Goal: Task Accomplishment & Management: Complete application form

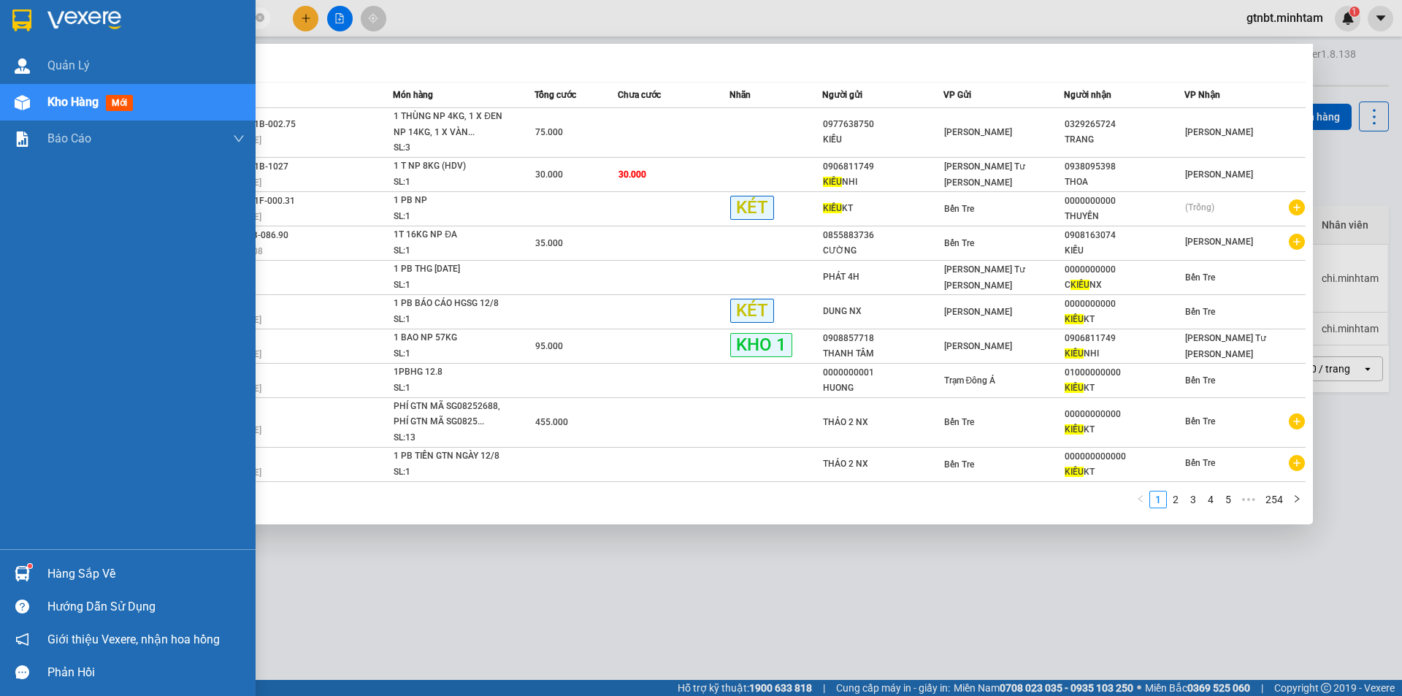
drag, startPoint x: 17, startPoint y: 4, endPoint x: 157, endPoint y: 1, distance: 140.2
click at [18, 4] on div at bounding box center [127, 23] width 255 height 47
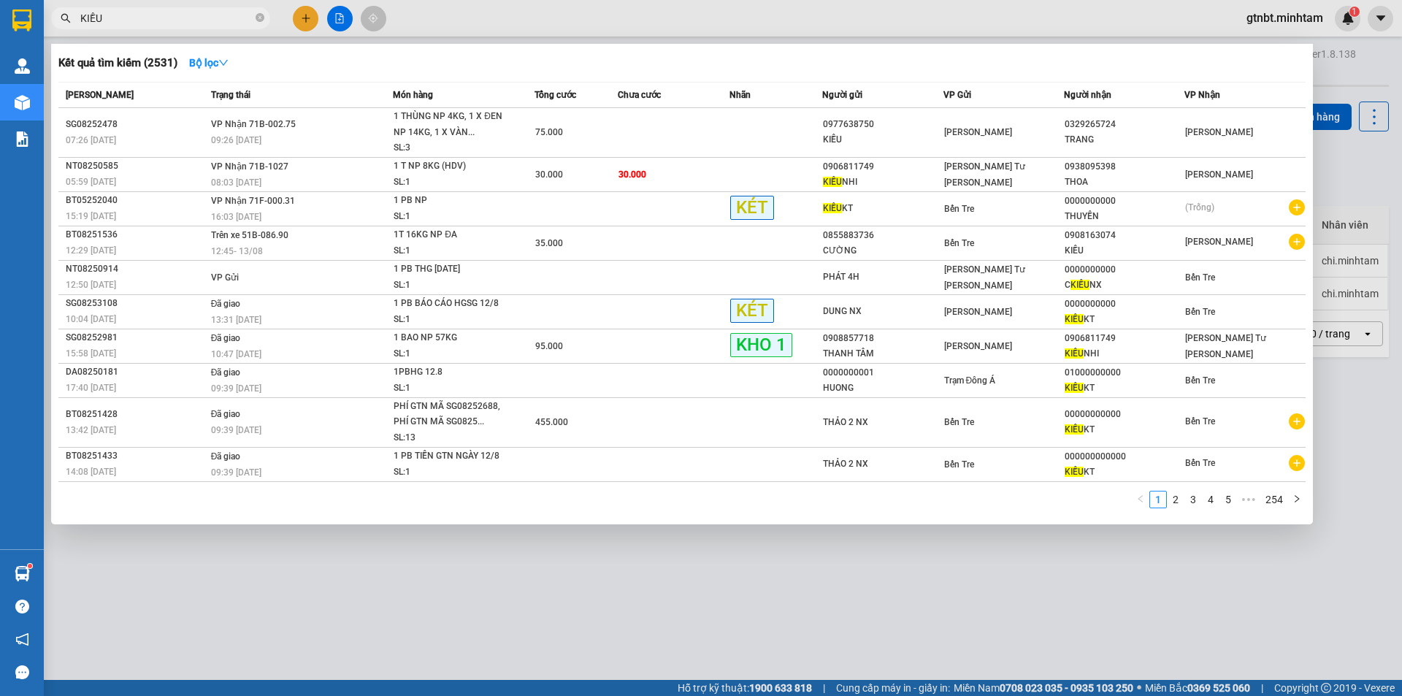
click at [132, 18] on input "KIỀU" at bounding box center [166, 18] width 172 height 16
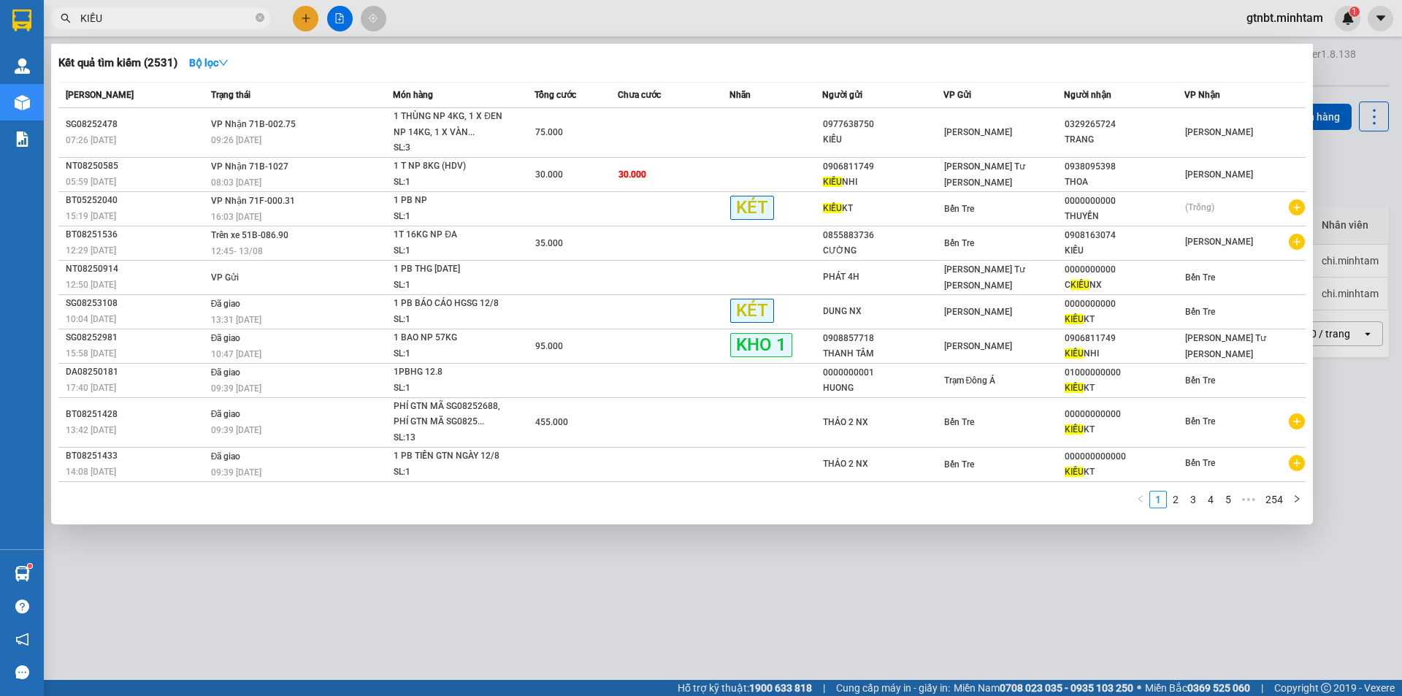
click at [132, 18] on input "KIỀU" at bounding box center [166, 18] width 172 height 16
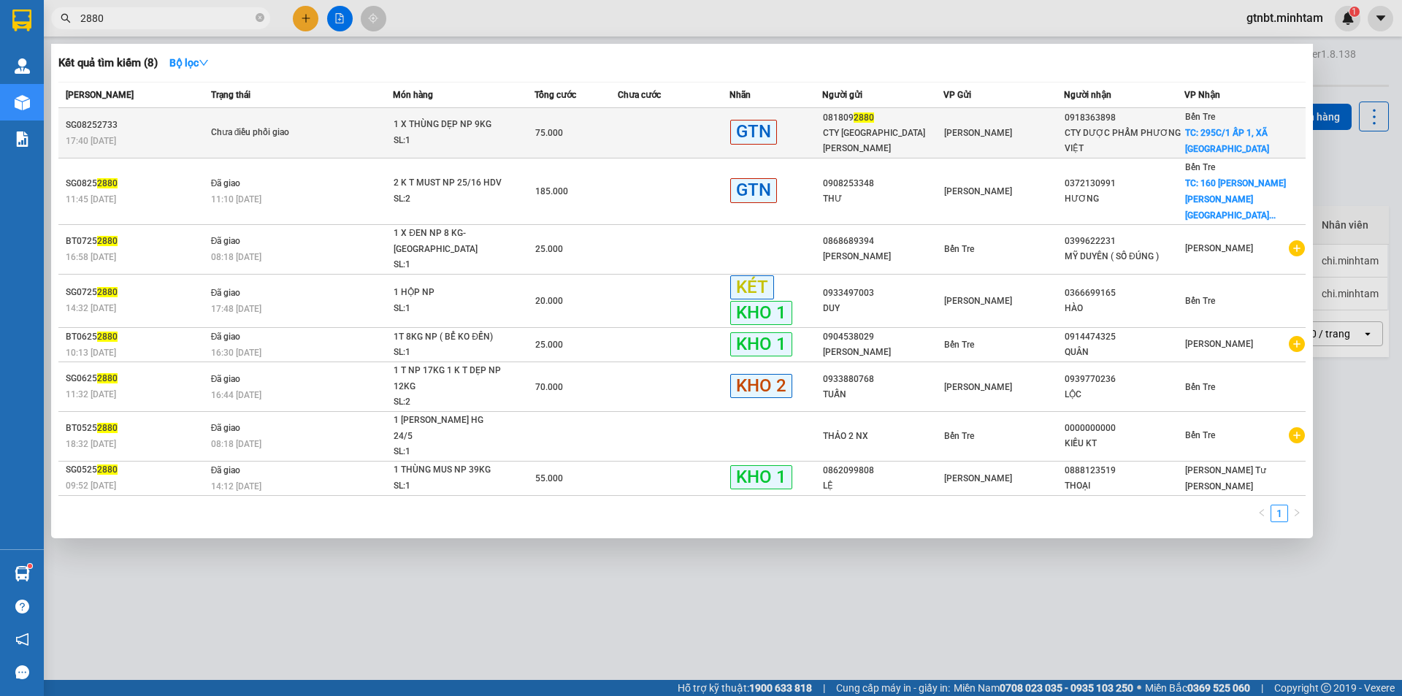
type input "2880"
click at [360, 131] on span "Chưa điều phối giao" at bounding box center [302, 133] width 182 height 16
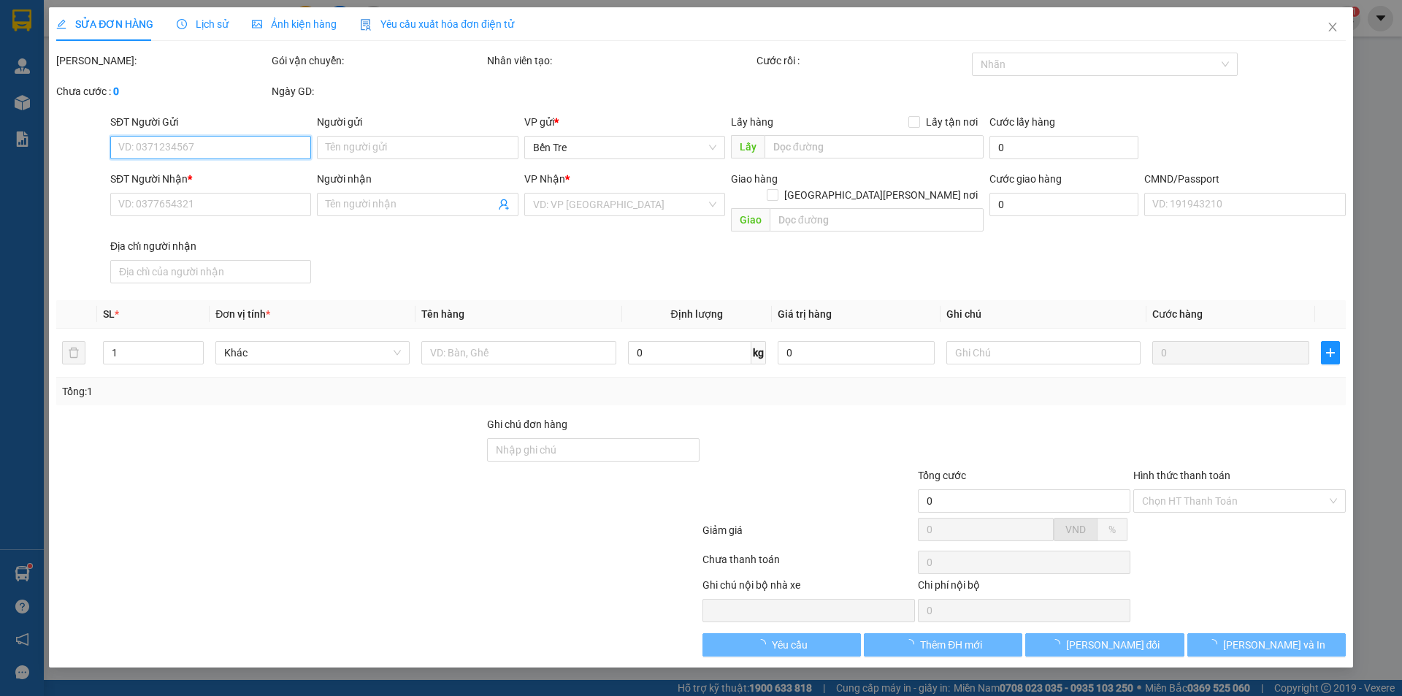
type input "0818092880"
type input "CTY ÚC CHÂU"
type input "0918363898"
type input "CTY DƯỢC PHẨM PHƯƠNG VIỆT"
checkbox input "true"
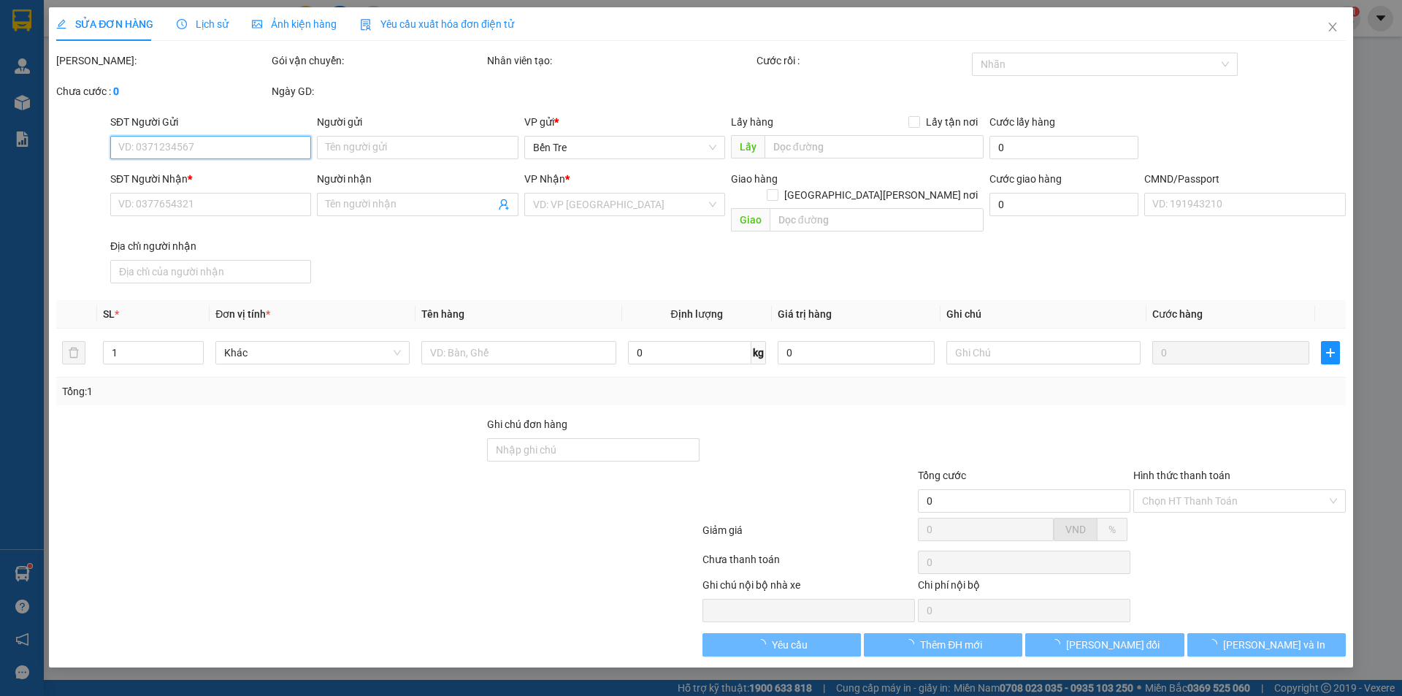
type input "295C/1 ẤP 1, XÃ SƠN ĐÔNG"
type input "75.000"
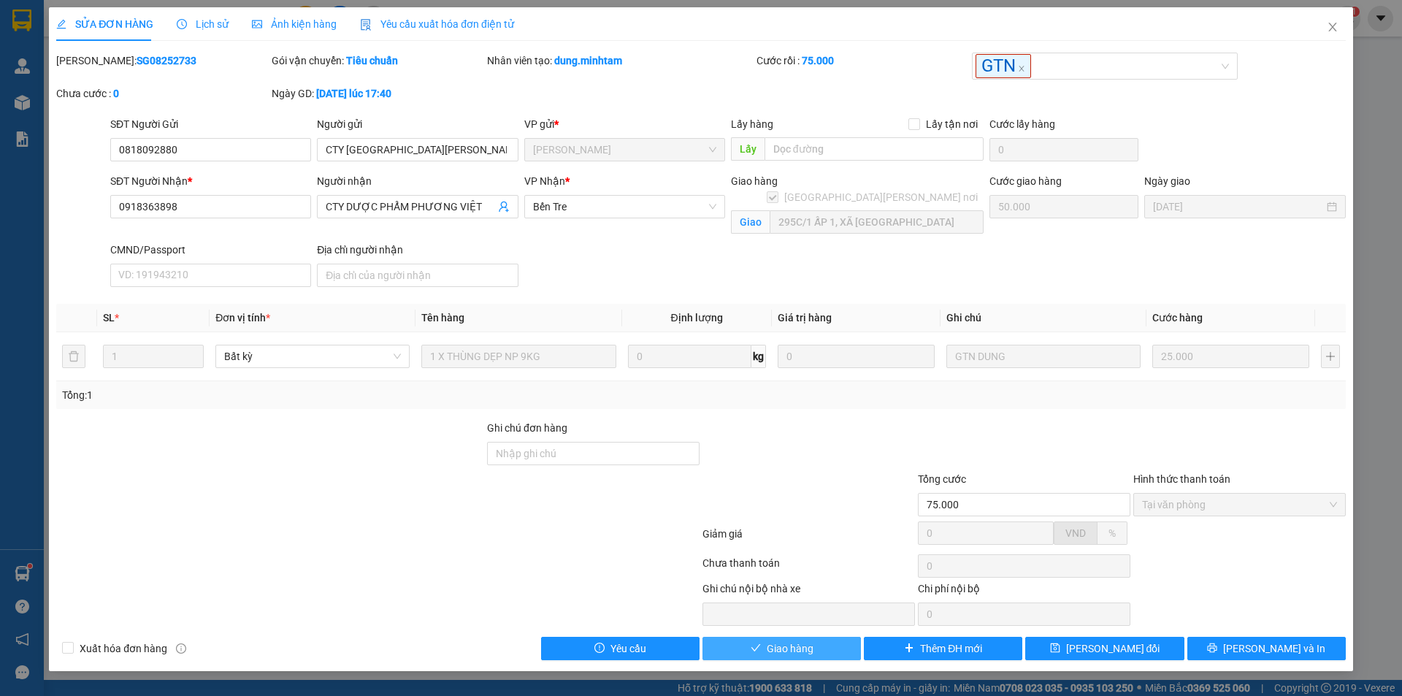
click at [803, 645] on span "Giao hàng" at bounding box center [789, 648] width 47 height 16
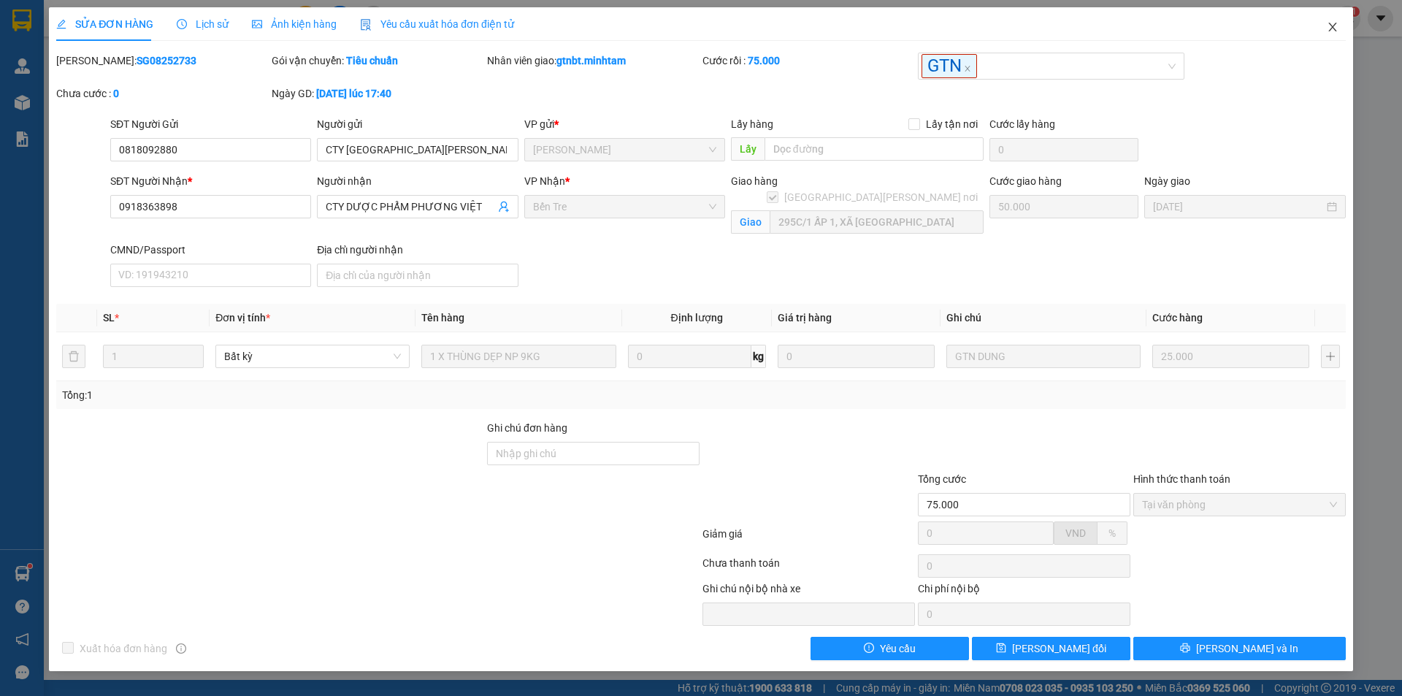
click at [1324, 26] on span "Close" at bounding box center [1332, 27] width 41 height 41
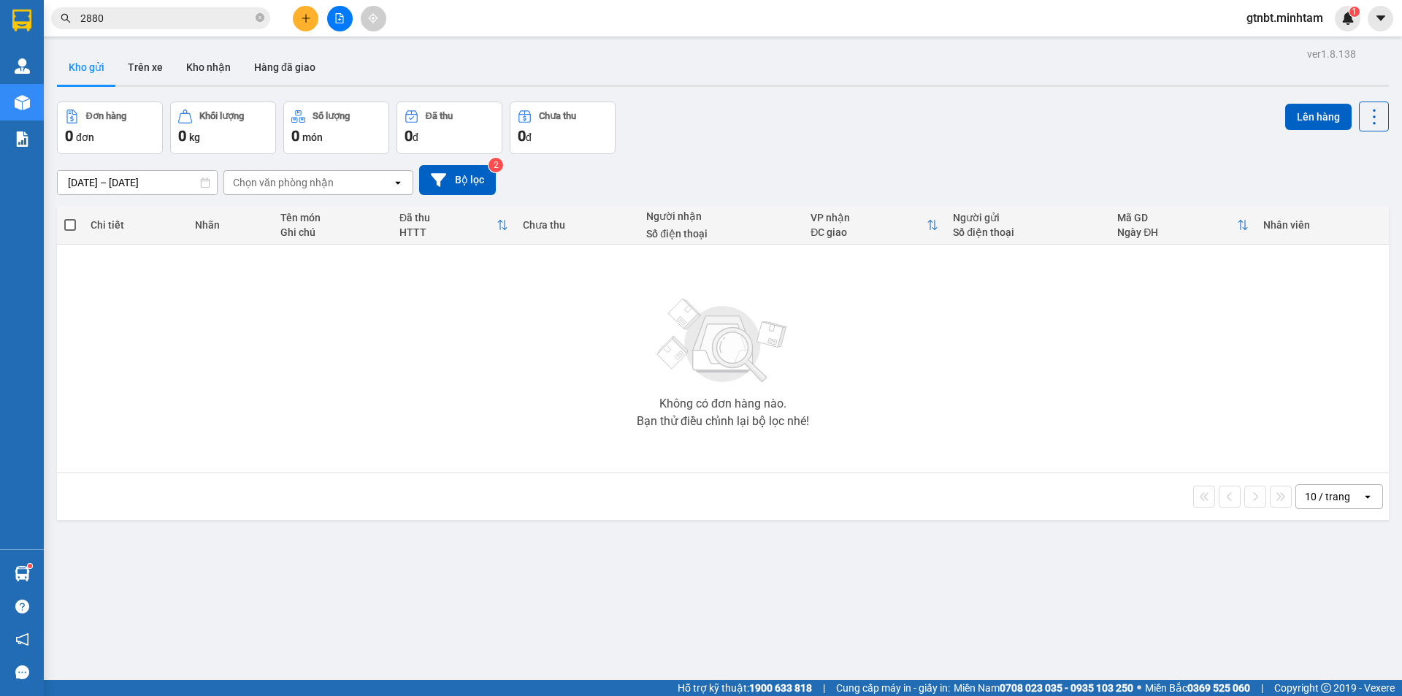
click at [202, 5] on div "Kết quả tìm kiếm ( 8 ) Bộ lọc Mã ĐH Trạng thái Món hàng Tổng cước Chưa cước Nhã…" at bounding box center [701, 18] width 1402 height 36
click at [204, 24] on input "2880" at bounding box center [166, 18] width 172 height 16
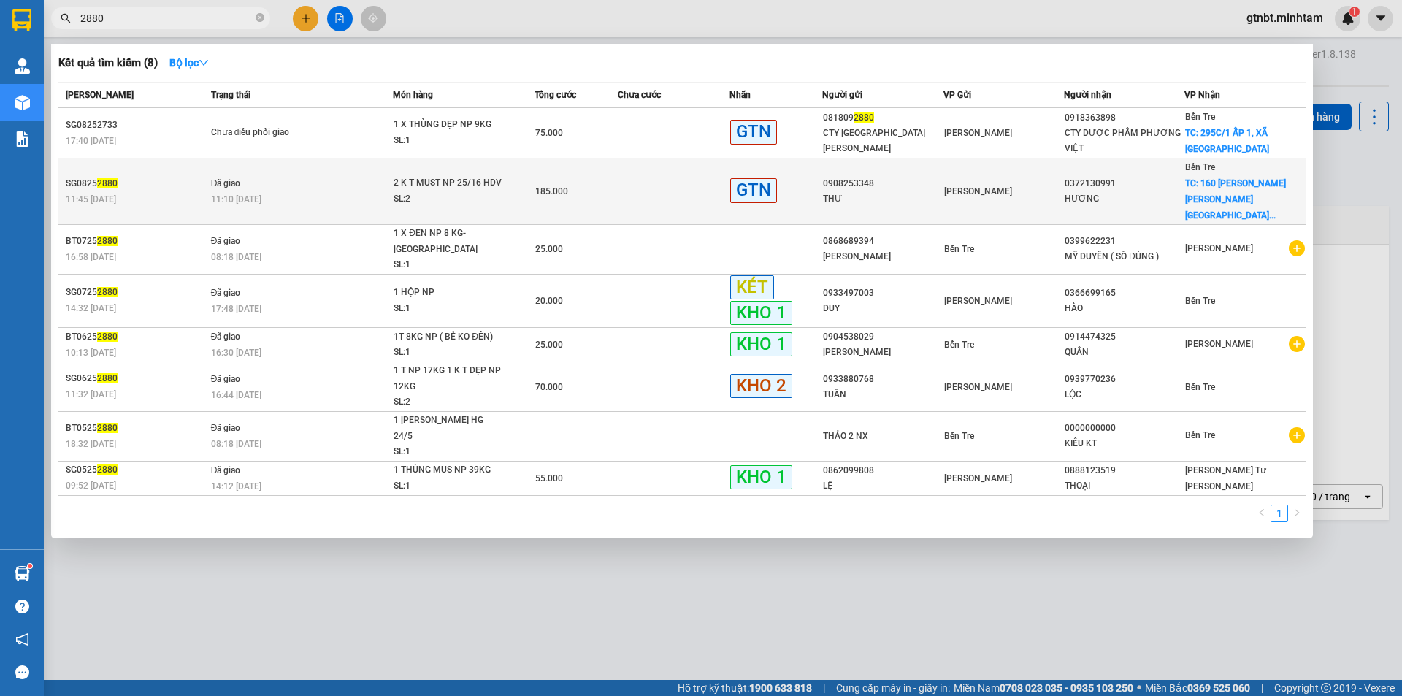
click at [399, 182] on div "2 K T MUST NP 25/16 HDV" at bounding box center [447, 183] width 109 height 16
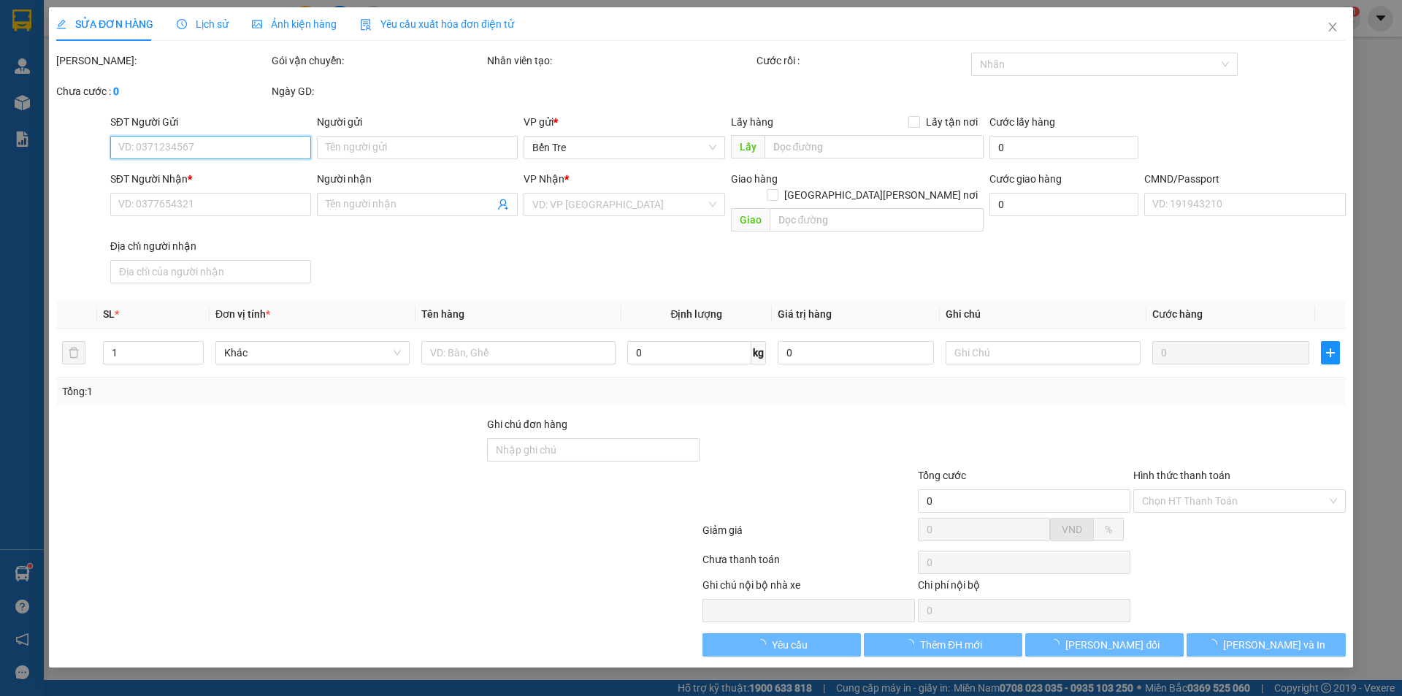
type input "0908253348"
type input "THƯ"
type input "0372130991"
type input "HƯƠNG"
checkbox input "true"
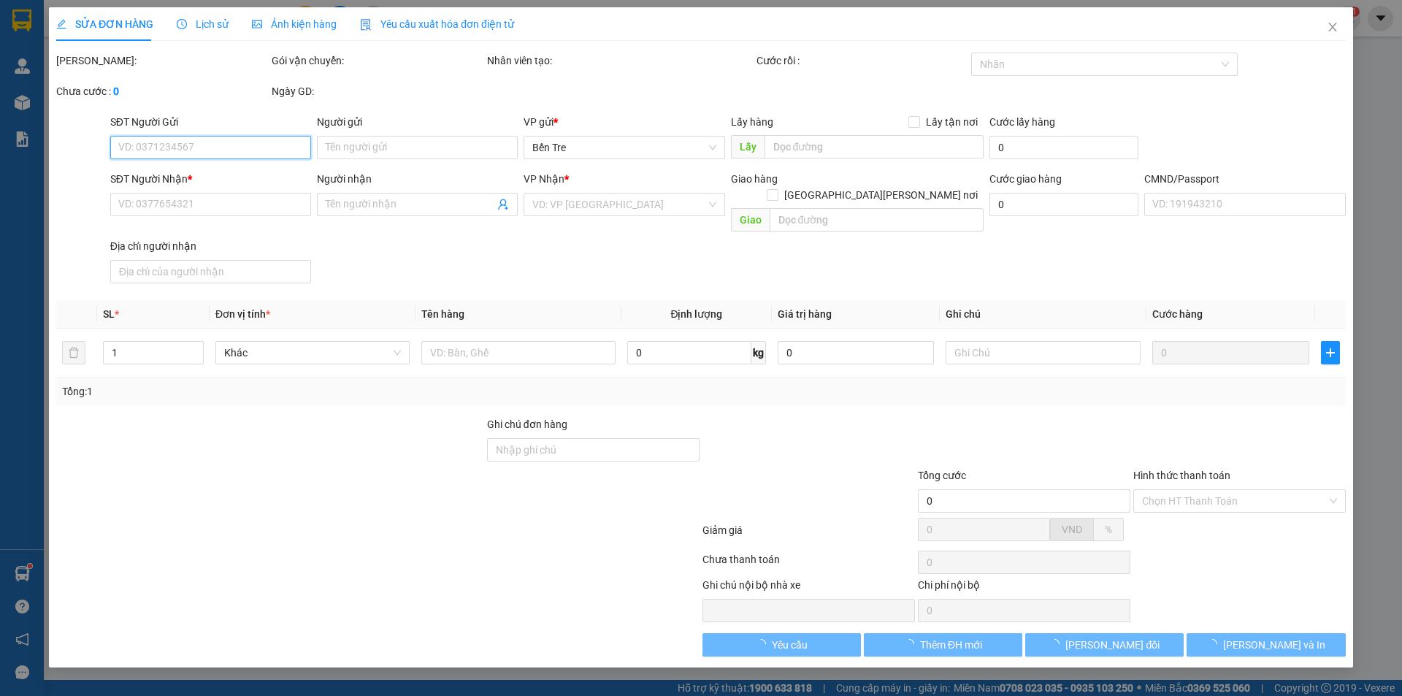
type input "160 BÌNH THÀNH BÌNH PHÚ TP BTRE"
type input "100.000"
type input "HCK (ĐỔ BỂ KO ĐỀN)"
type input "185.000"
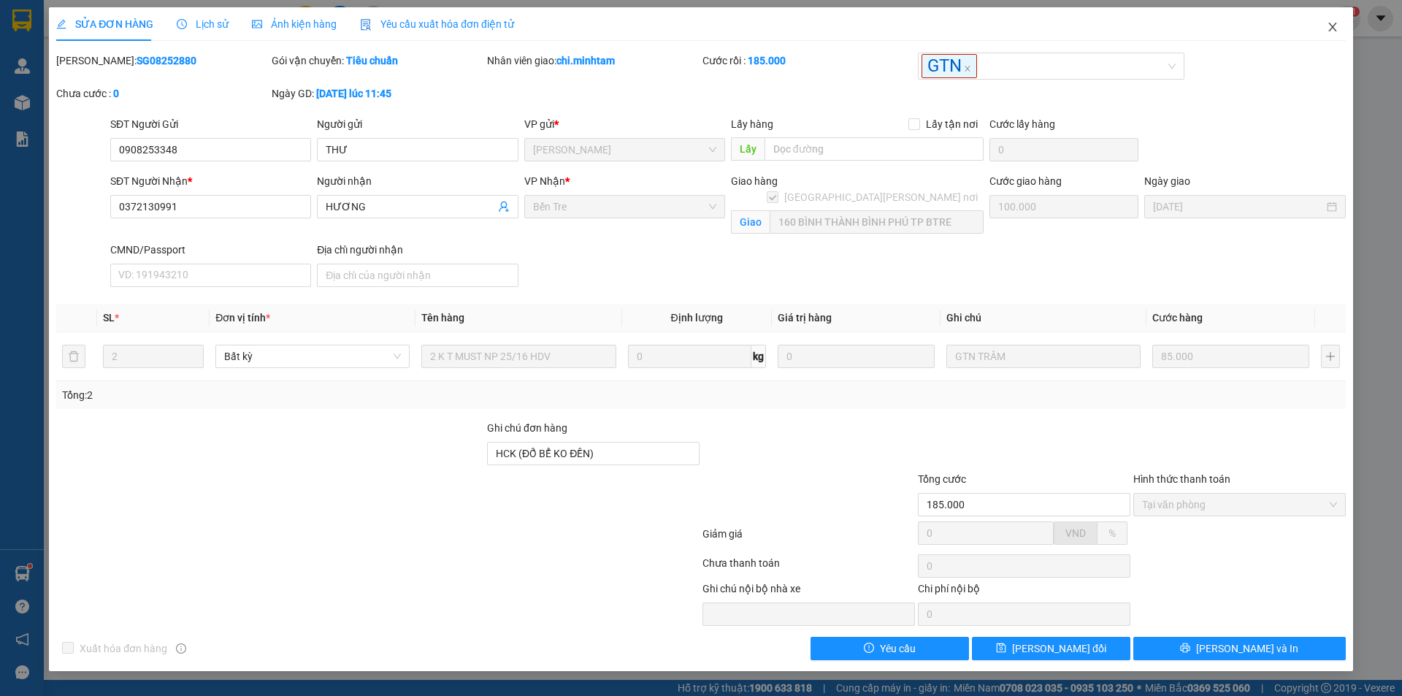
click at [1328, 22] on icon "close" at bounding box center [1332, 27] width 12 height 12
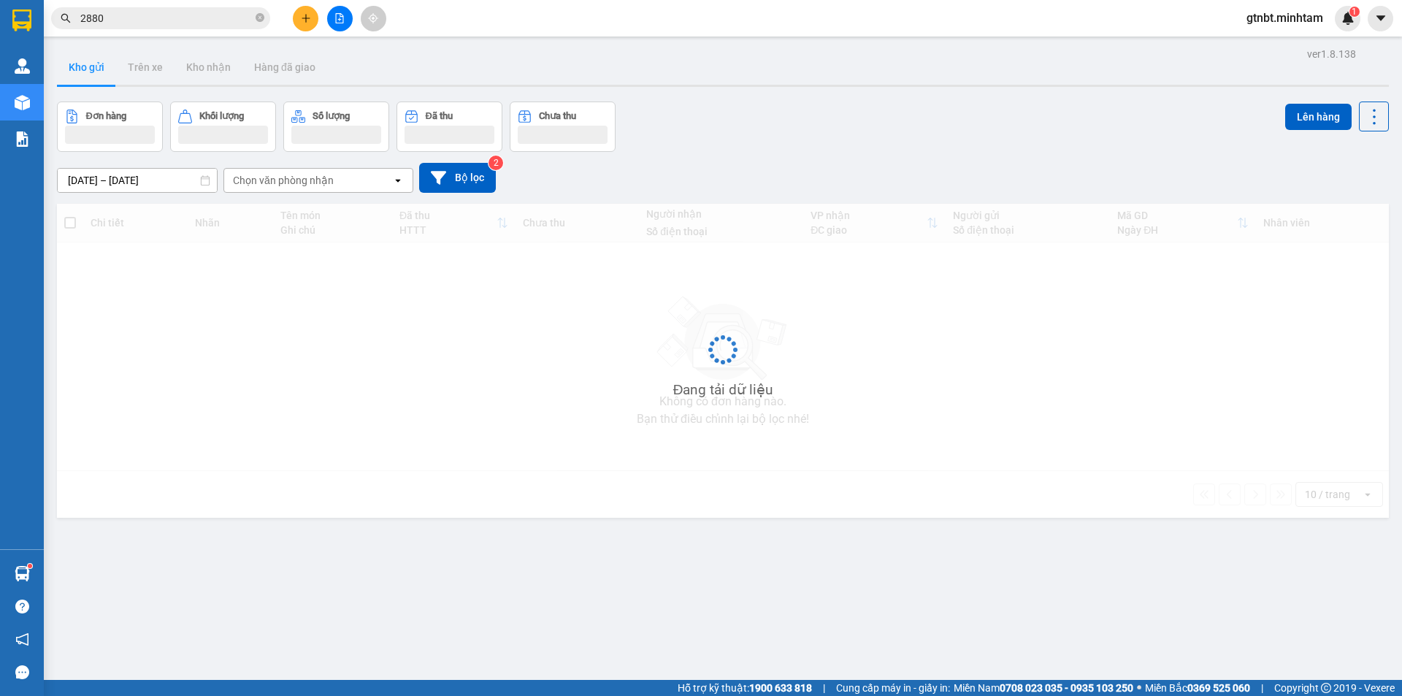
click at [172, 23] on input "2880" at bounding box center [166, 18] width 172 height 16
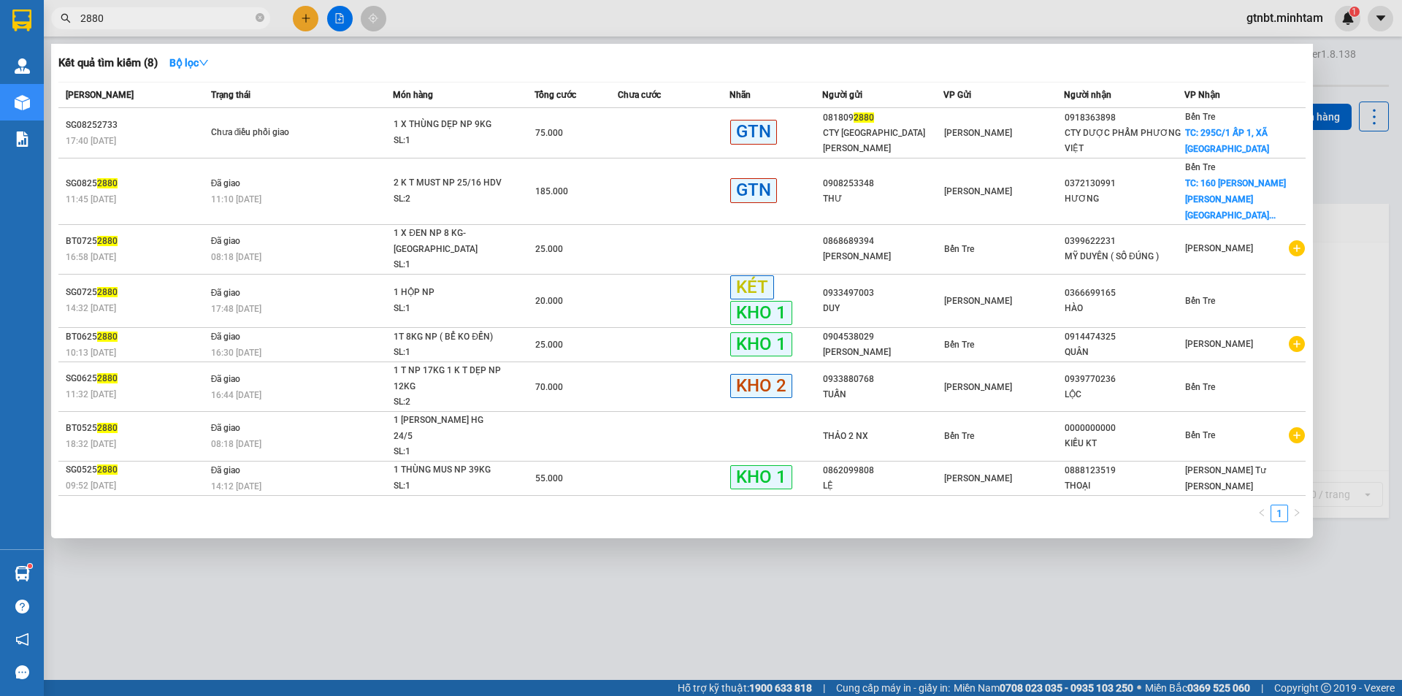
click at [172, 23] on input "2880" at bounding box center [166, 18] width 172 height 16
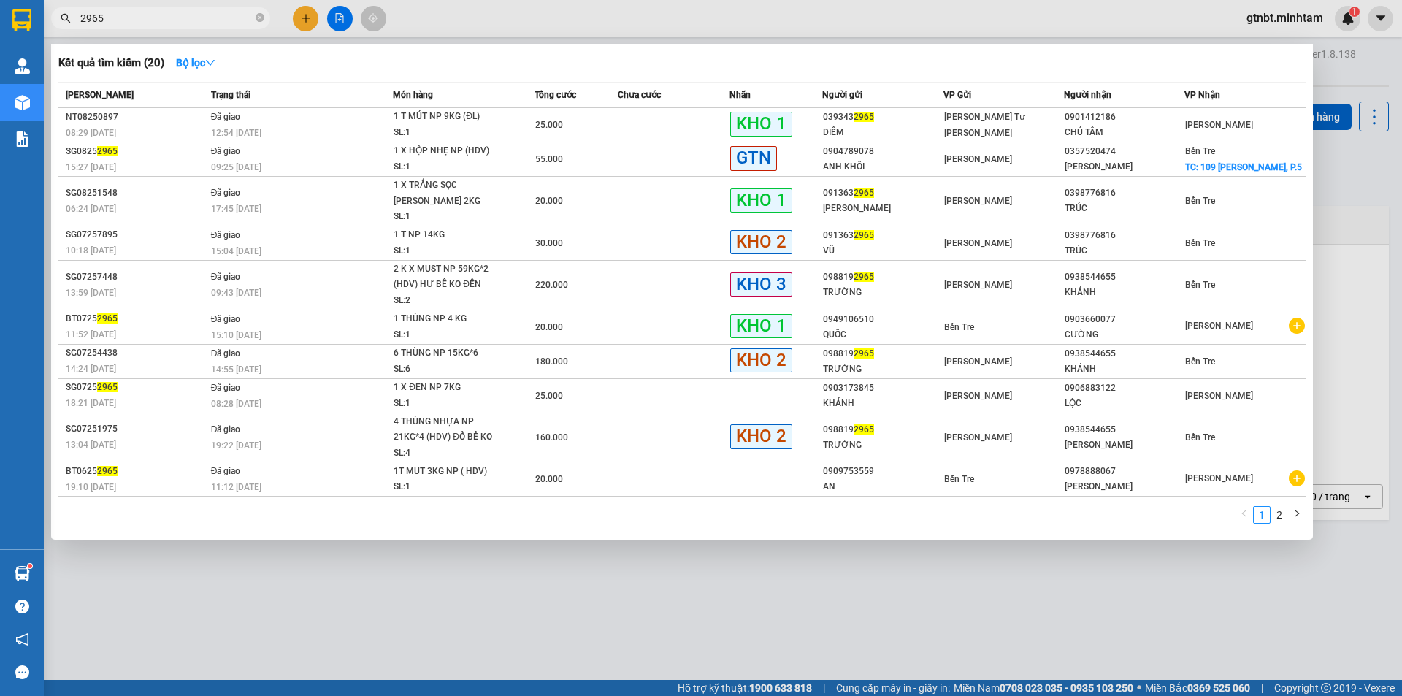
type input "2965"
click at [143, 23] on input "2965" at bounding box center [166, 18] width 172 height 16
click at [145, 23] on input "2965" at bounding box center [166, 18] width 172 height 16
click at [145, 24] on input "2965" at bounding box center [166, 18] width 172 height 16
click at [125, 18] on input "2965" at bounding box center [166, 18] width 172 height 16
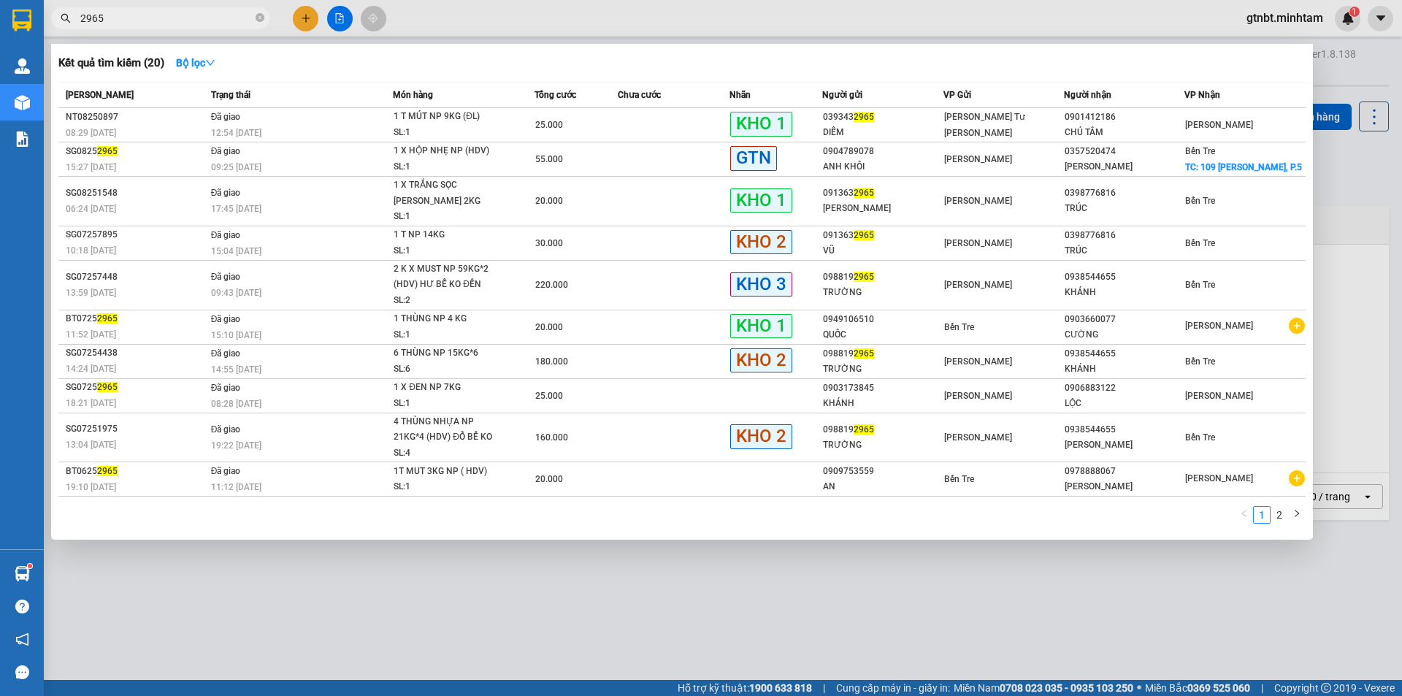
click at [125, 18] on input "2965" at bounding box center [166, 18] width 172 height 16
click at [264, 16] on span "2965" at bounding box center [160, 18] width 219 height 22
click at [260, 18] on icon "close-circle" at bounding box center [259, 17] width 9 height 9
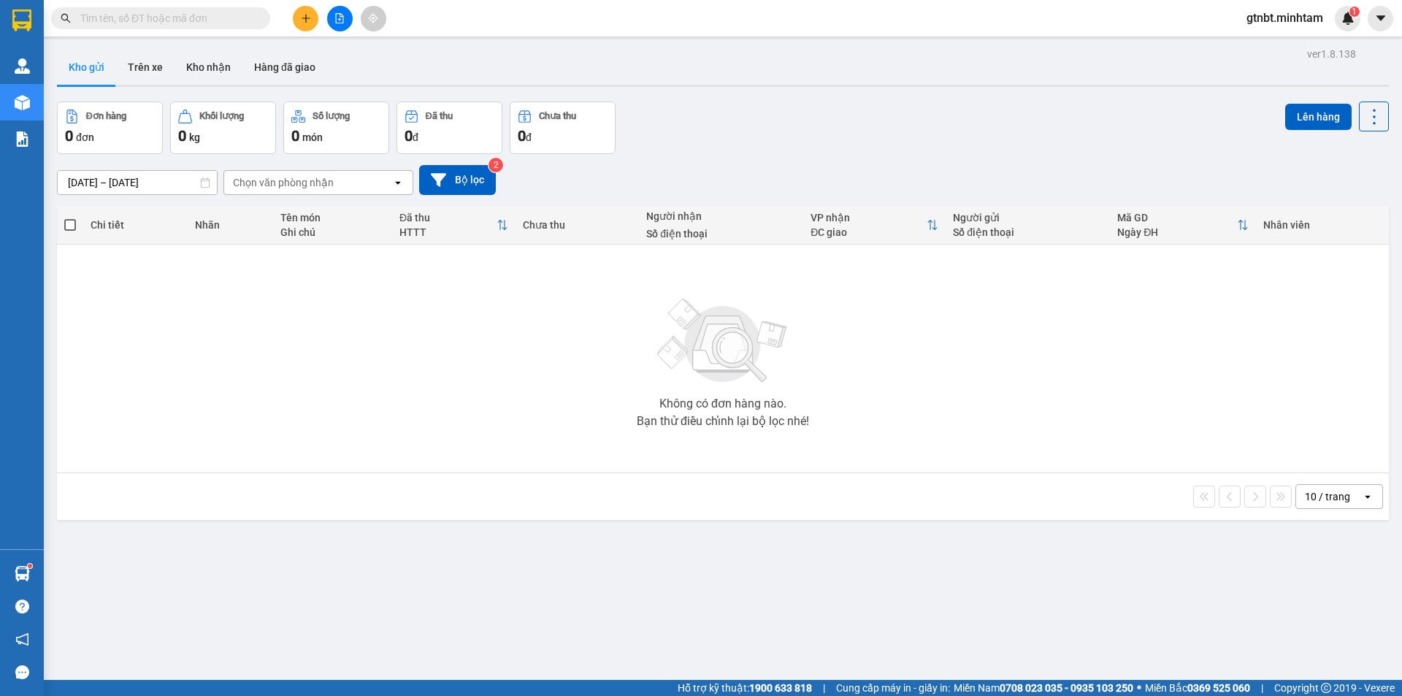
click at [188, 19] on input "text" at bounding box center [166, 18] width 172 height 16
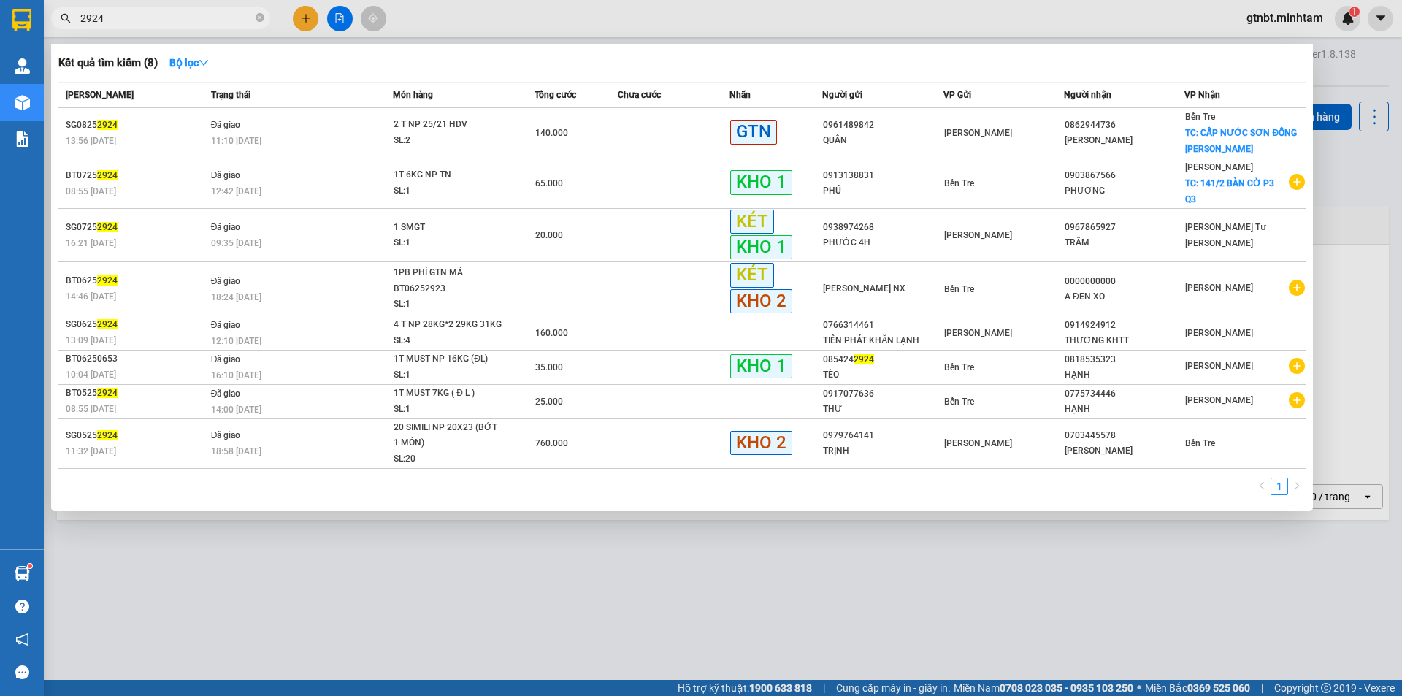
click at [161, 18] on input "2924" at bounding box center [166, 18] width 172 height 16
click at [156, 17] on input "2924" at bounding box center [166, 18] width 172 height 16
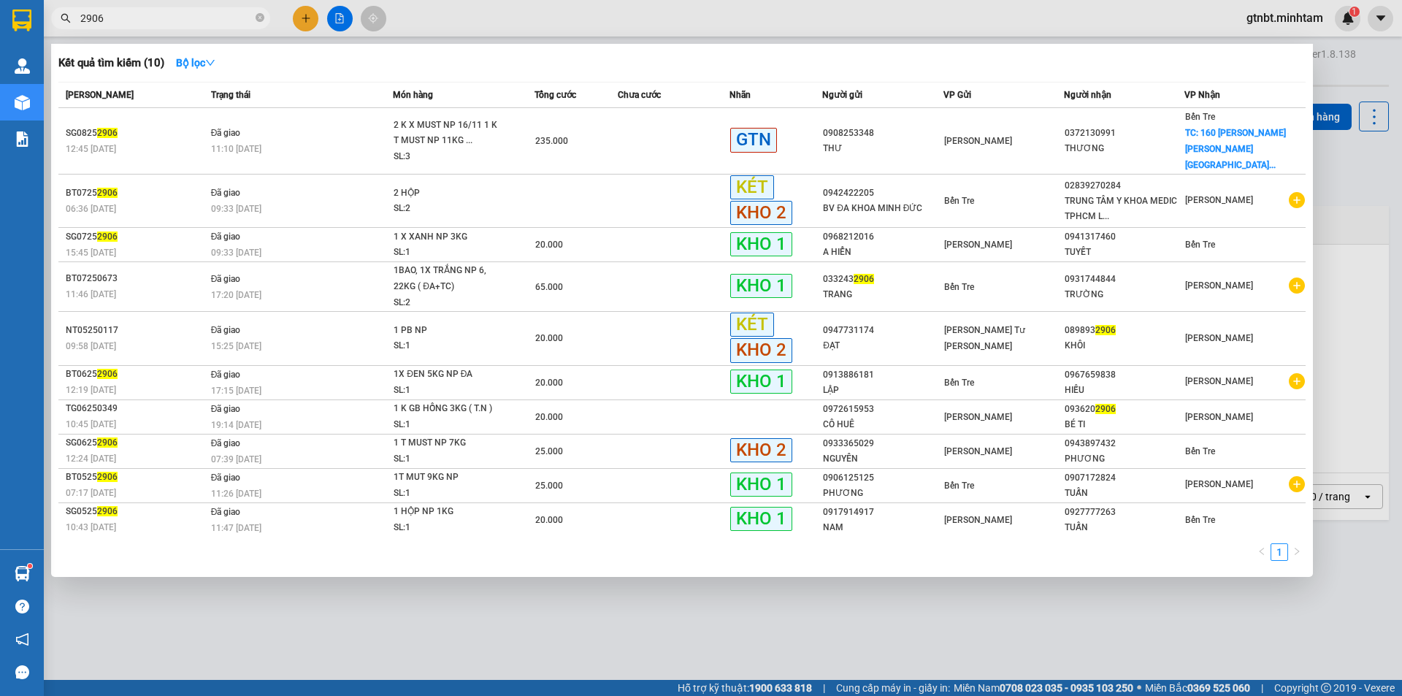
click at [183, 13] on input "2906" at bounding box center [166, 18] width 172 height 16
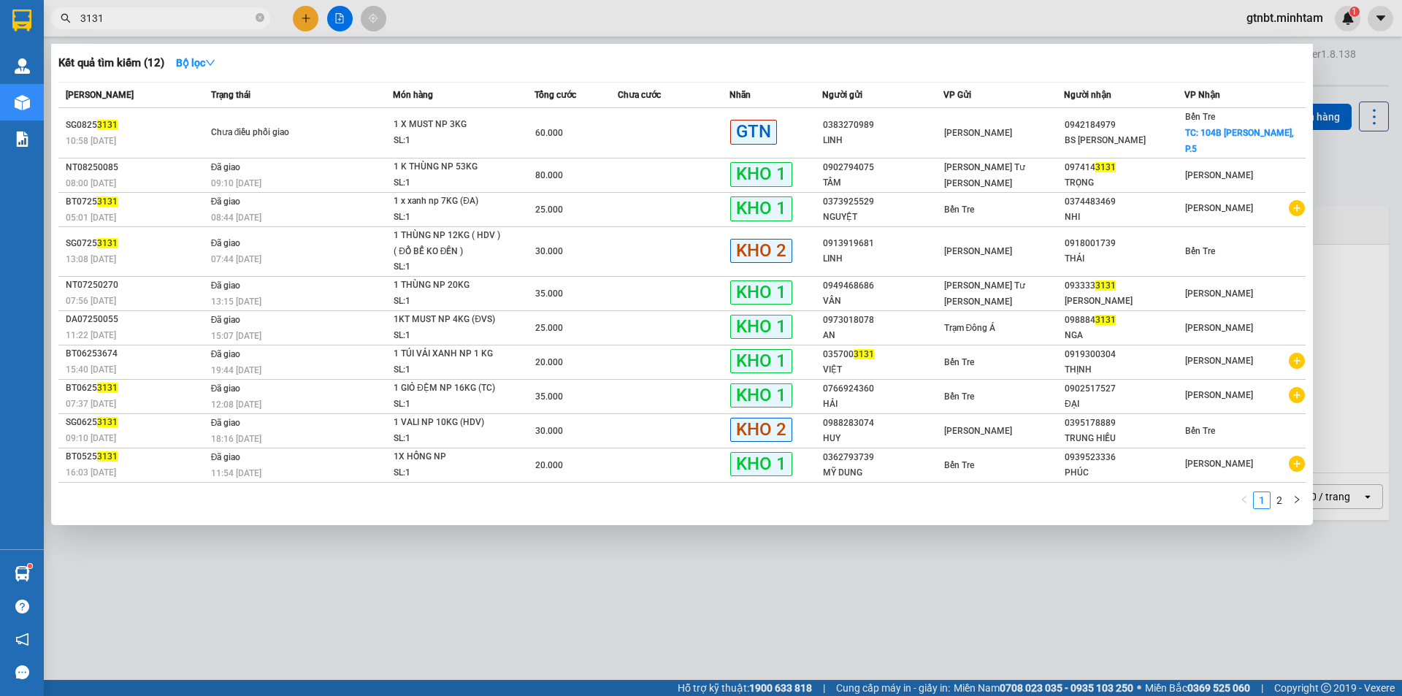
type input "3131"
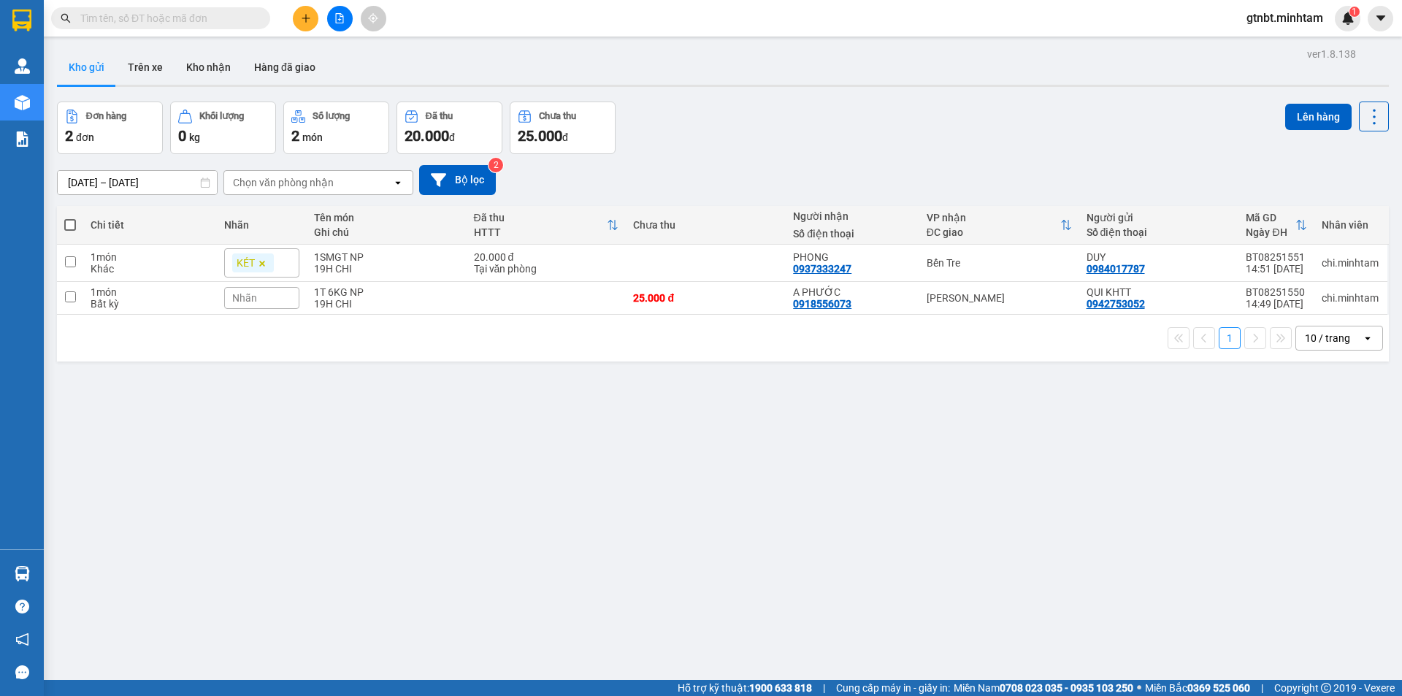
drag, startPoint x: 181, startPoint y: 16, endPoint x: 188, endPoint y: 28, distance: 14.4
click at [181, 16] on input "text" at bounding box center [166, 18] width 172 height 16
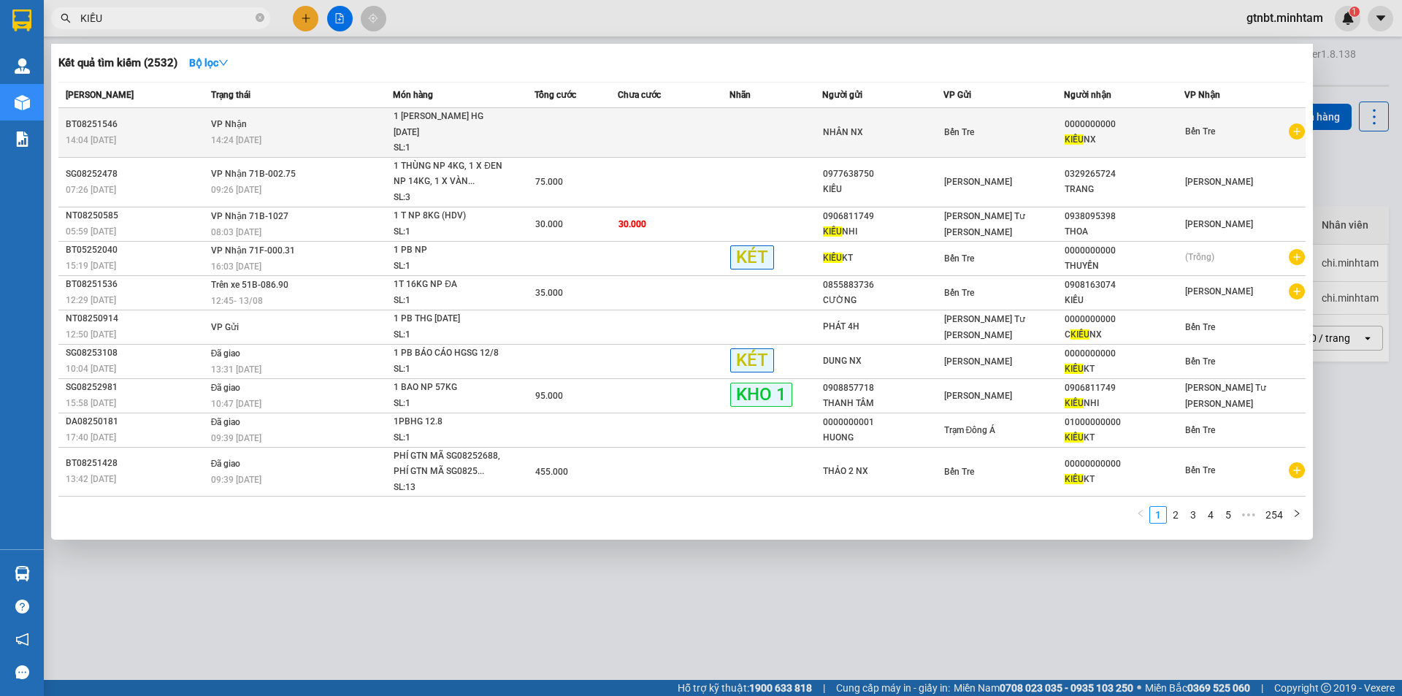
type input "KIỀU"
click at [491, 115] on div "1 [PERSON_NAME] HG [DATE]" at bounding box center [447, 124] width 109 height 31
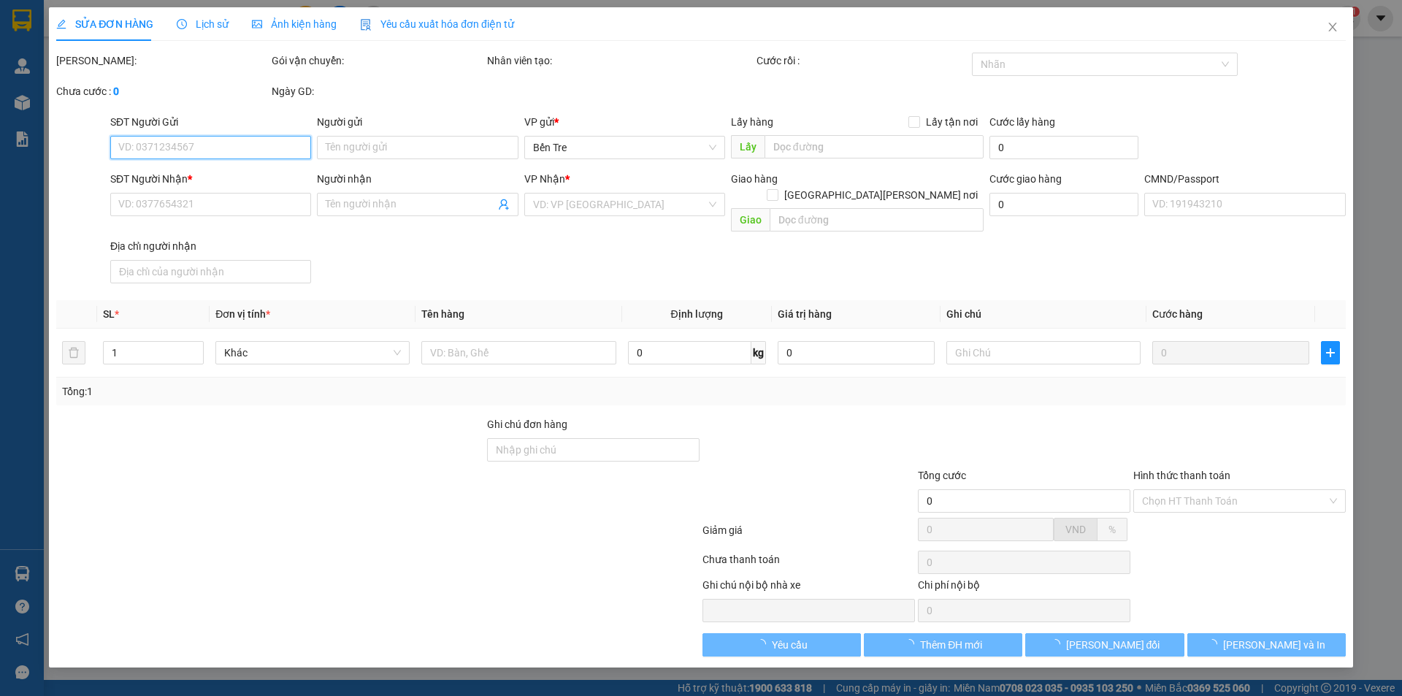
type input "NHÂN NX"
type input "0000000000"
type input "KIỀU NX"
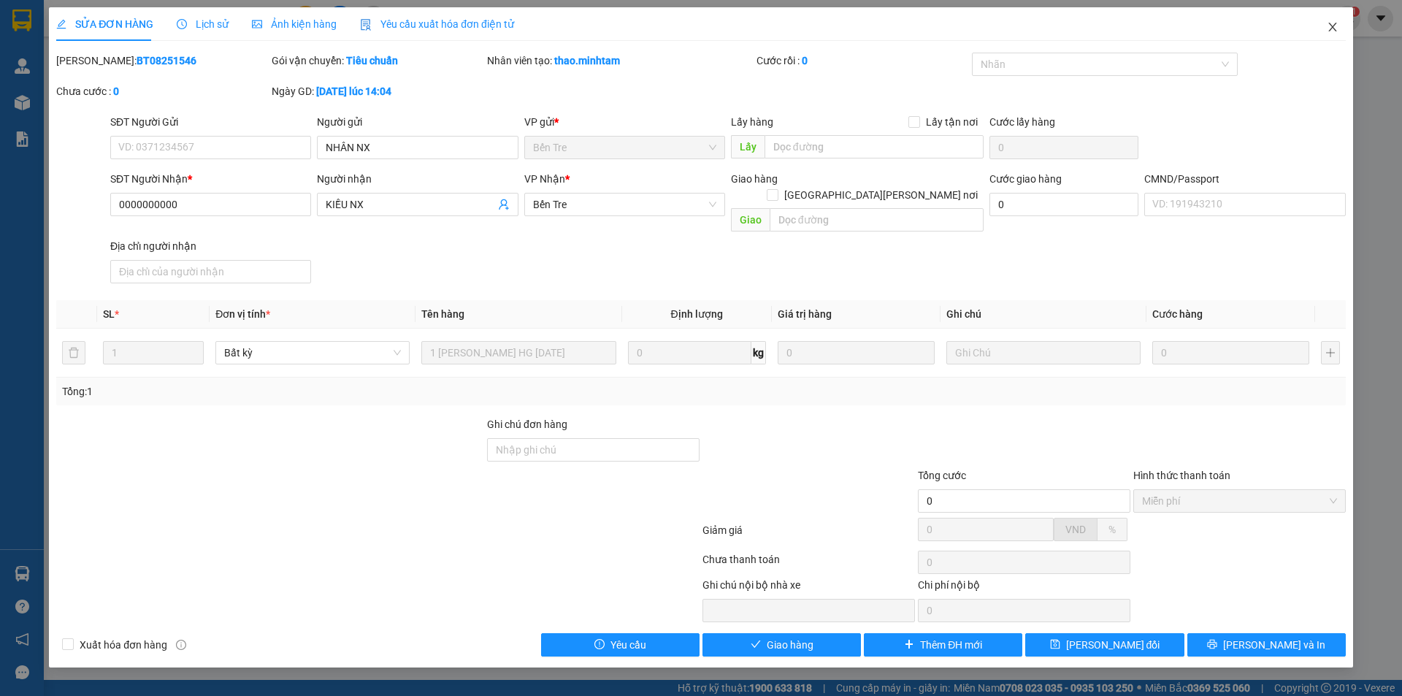
drag, startPoint x: 1321, startPoint y: 30, endPoint x: 217, endPoint y: 43, distance: 1103.8
click at [1321, 30] on span "Close" at bounding box center [1332, 27] width 41 height 41
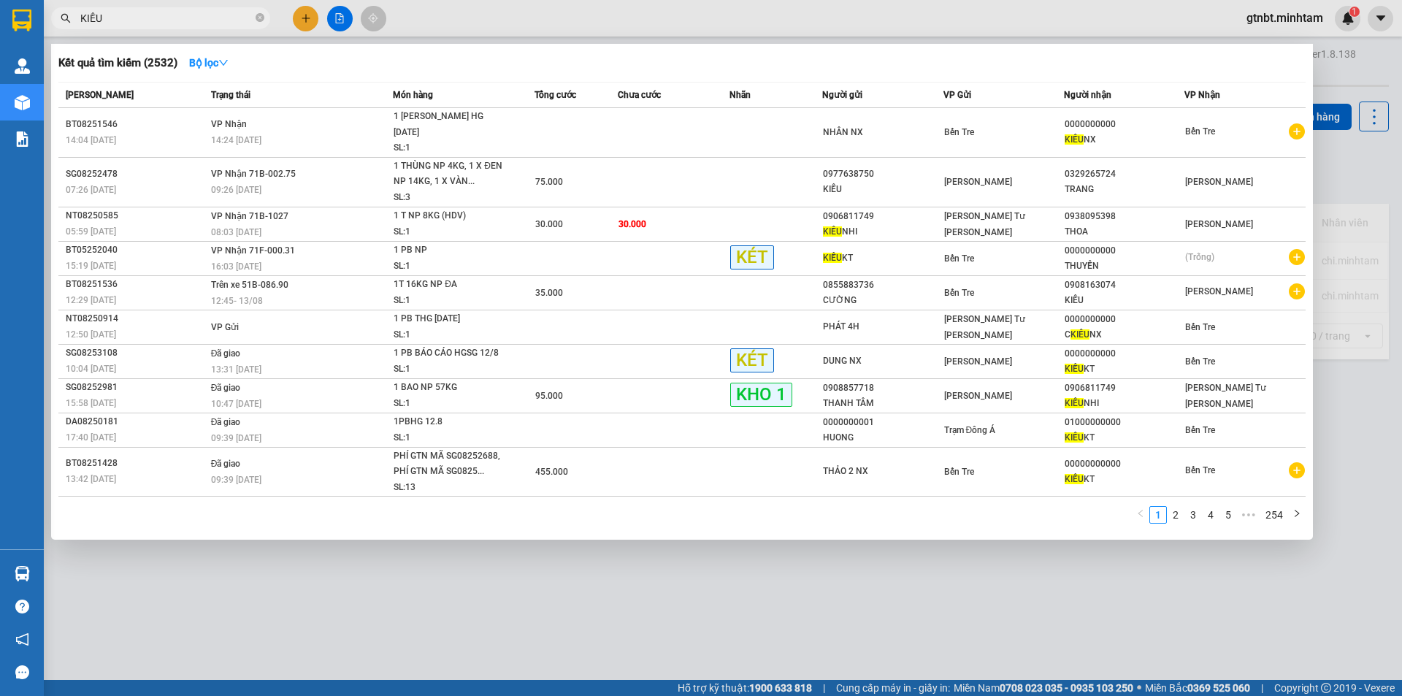
click at [185, 21] on input "KIỀU" at bounding box center [166, 18] width 172 height 16
drag, startPoint x: 134, startPoint y: 17, endPoint x: 41, endPoint y: 18, distance: 93.4
click at [41, 18] on section "Kết quả [PERSON_NAME] ( 2532 ) Bộ lọc Mã ĐH Trạng thái Món hàng Tổng [PERSON_NA…" at bounding box center [701, 348] width 1402 height 696
type input "KIỀU"
click at [588, 566] on div at bounding box center [701, 348] width 1402 height 696
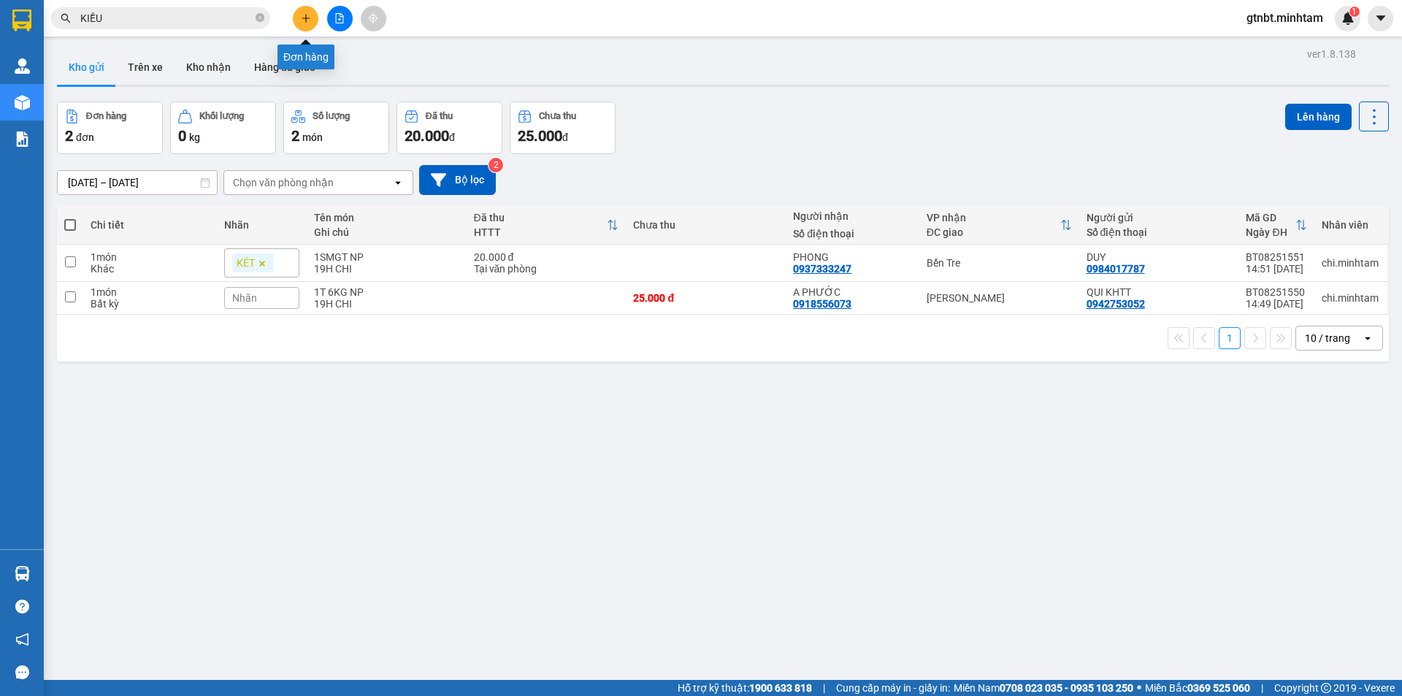
click at [305, 20] on icon "plus" at bounding box center [306, 18] width 10 height 10
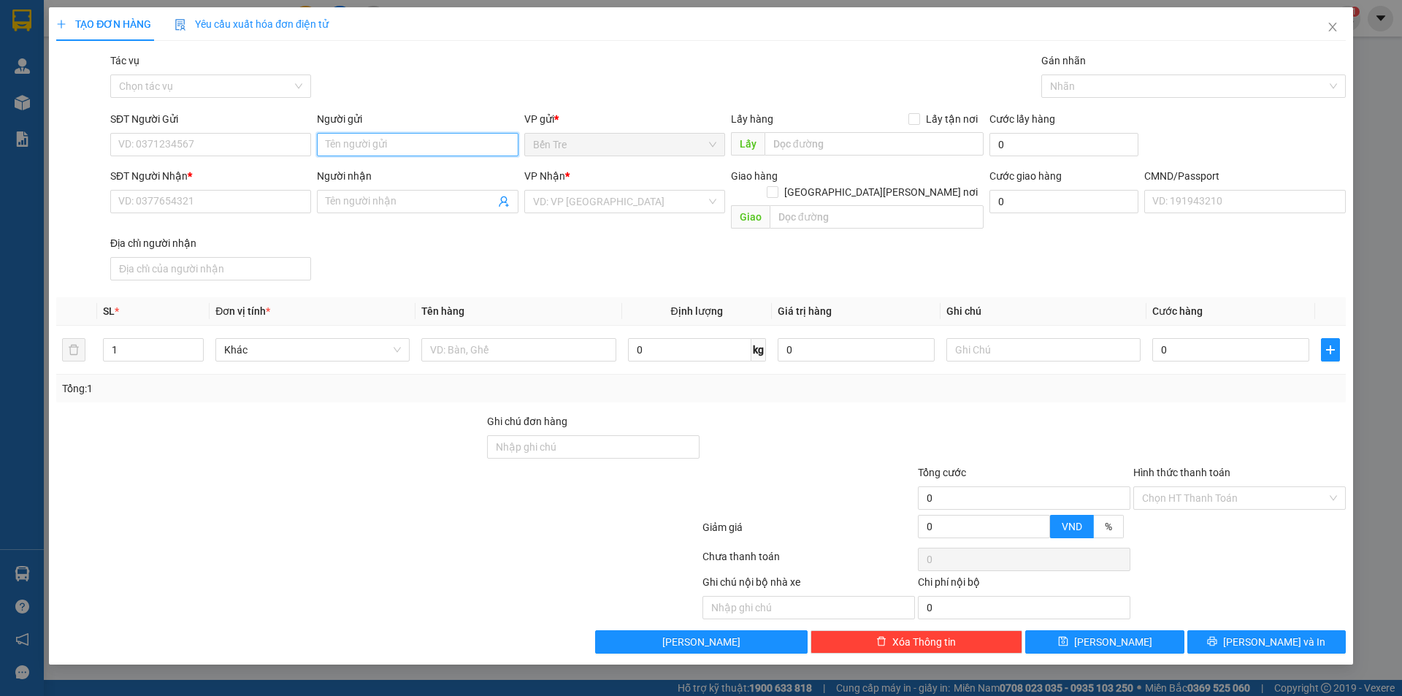
click at [361, 146] on input "Người gửi" at bounding box center [417, 144] width 201 height 23
type input "THẢO 2 NX"
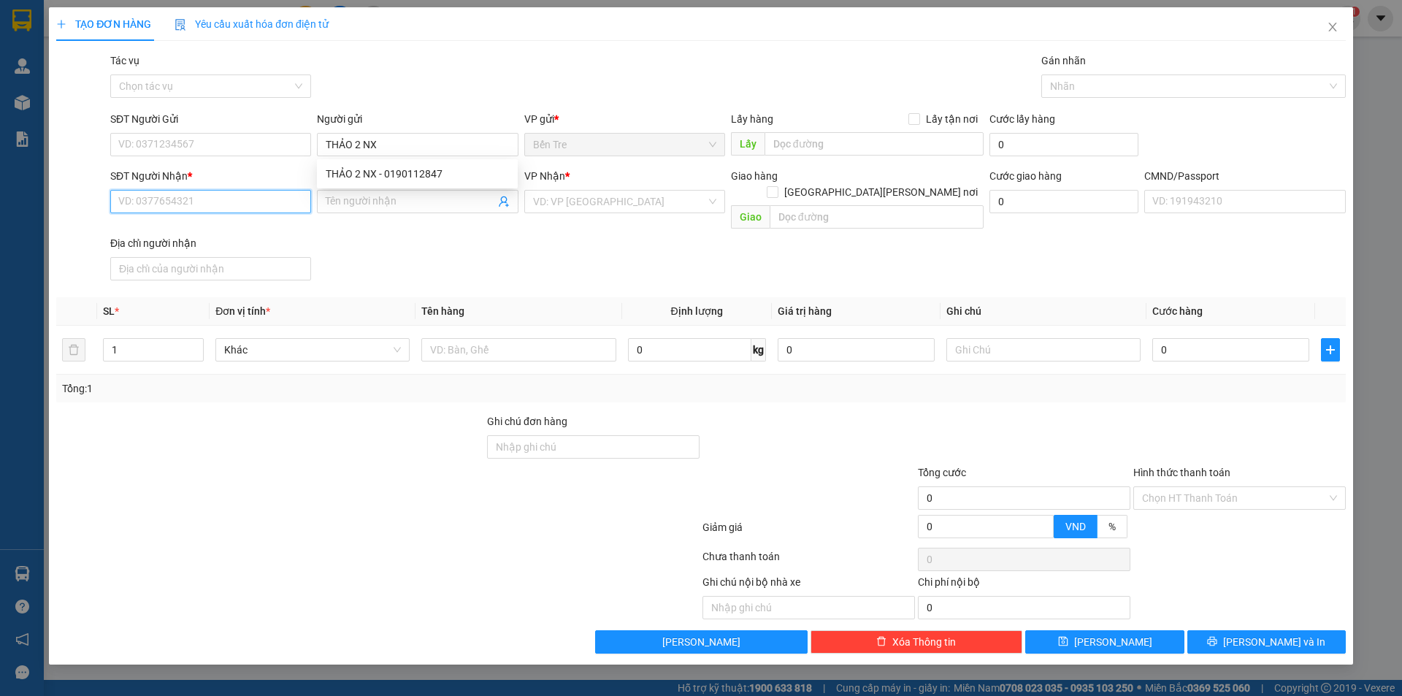
click at [180, 194] on input "SĐT Người Nhận *" at bounding box center [210, 201] width 201 height 23
type input "00000000000"
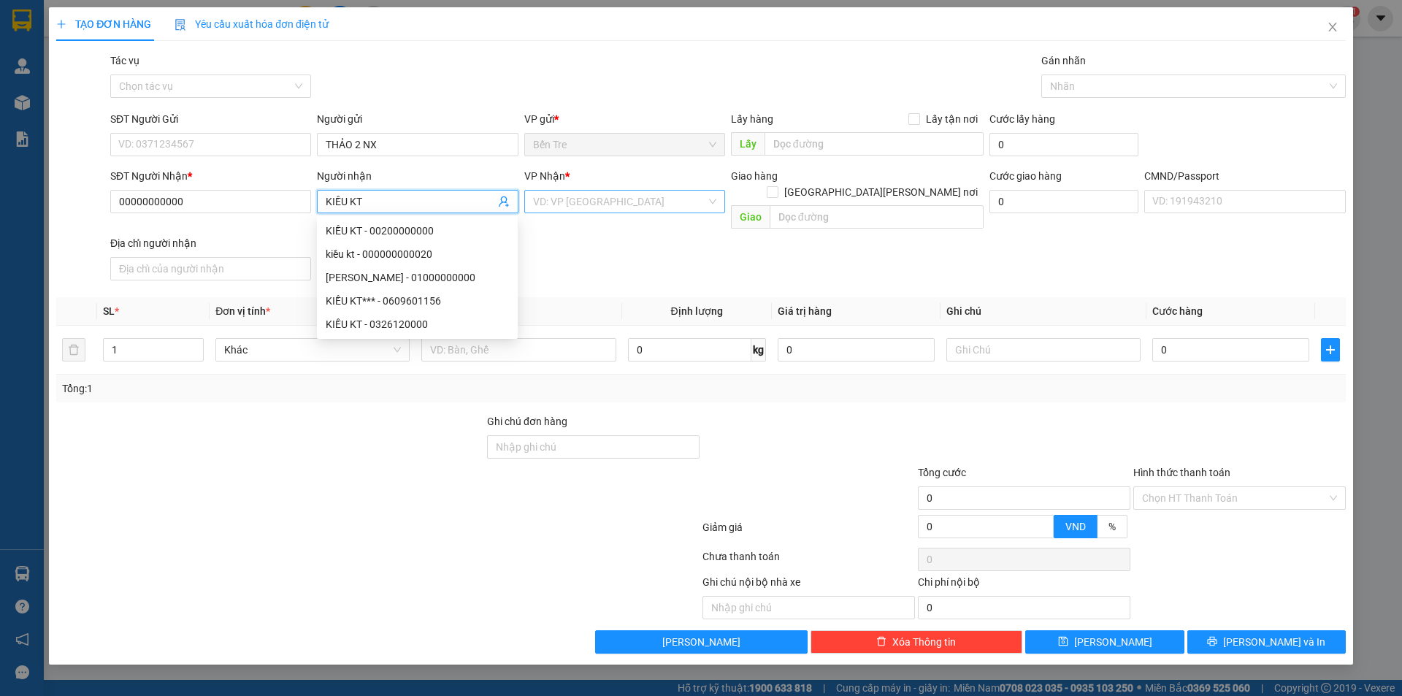
type input "KIỀU KT"
click at [629, 208] on input "search" at bounding box center [619, 202] width 173 height 22
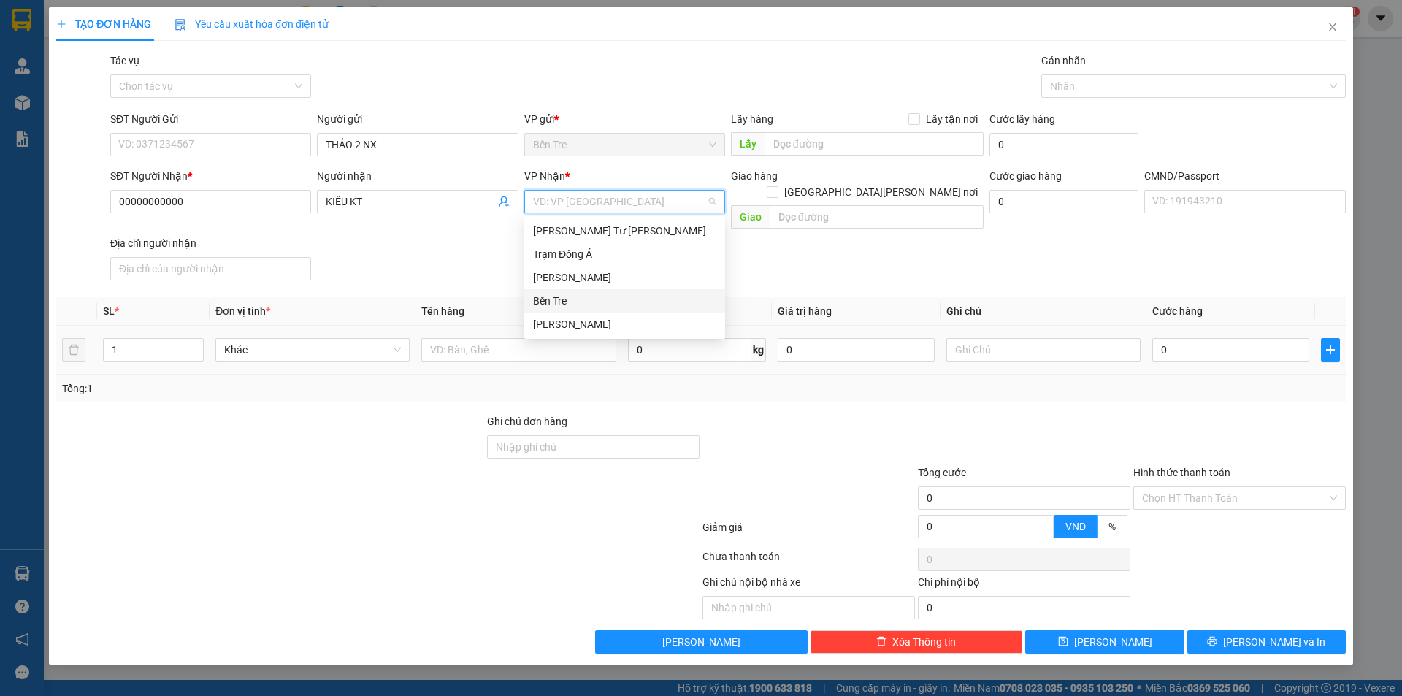
click at [580, 301] on div "Bến Tre" at bounding box center [624, 301] width 183 height 16
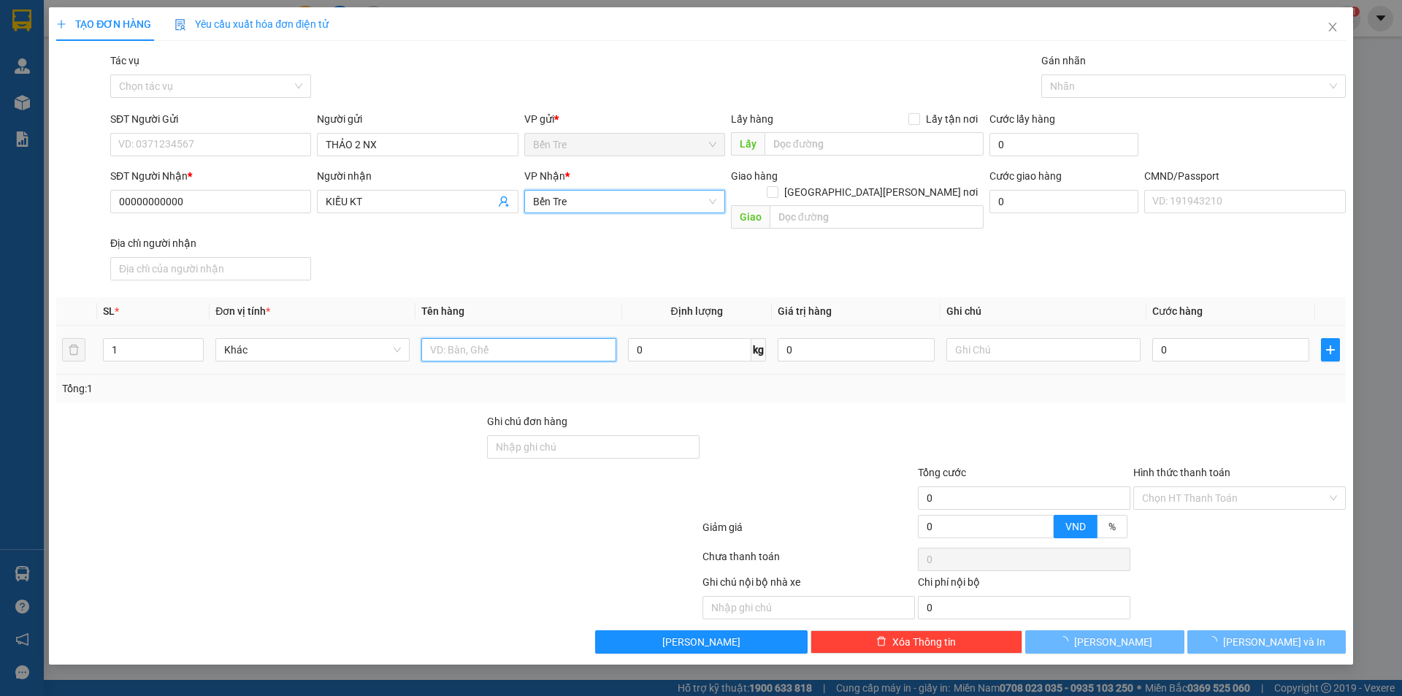
click at [454, 338] on input "text" at bounding box center [518, 349] width 194 height 23
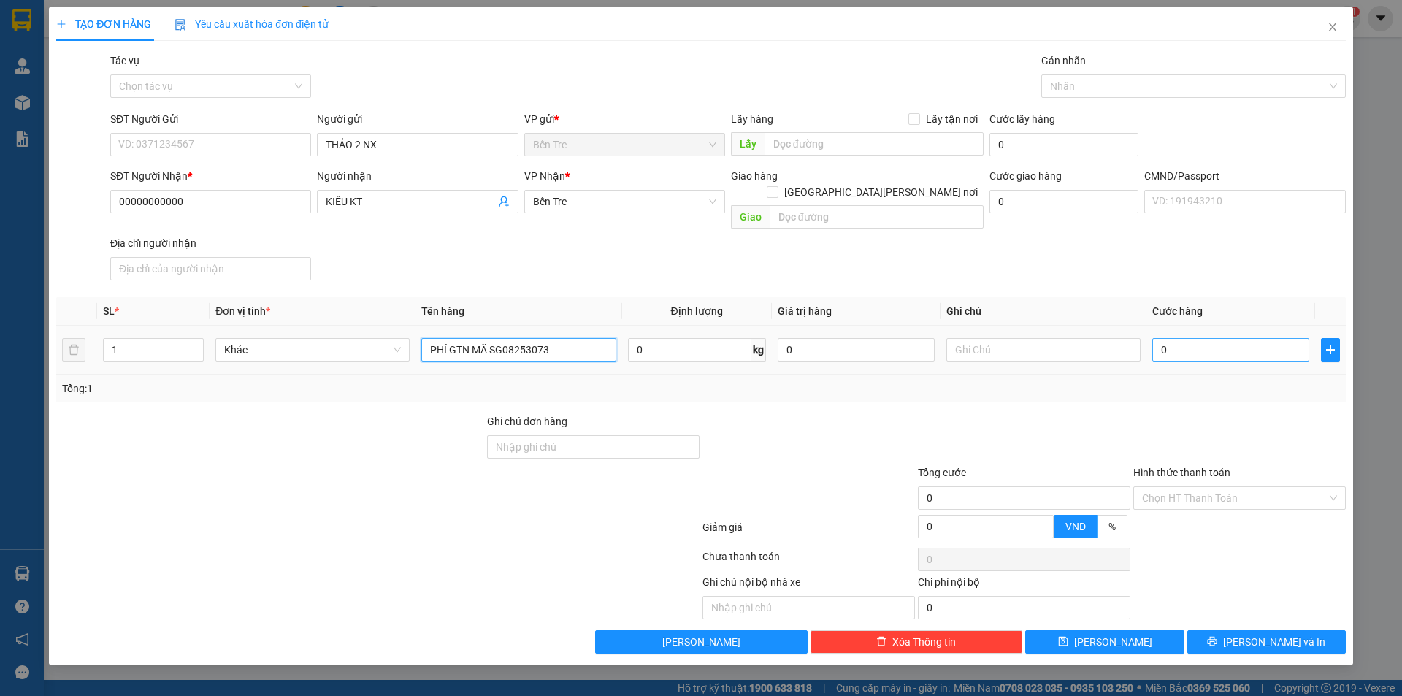
type input "PHÍ GTN MÃ SG08253073"
click at [1223, 344] on input "0" at bounding box center [1230, 349] width 157 height 23
type input "6"
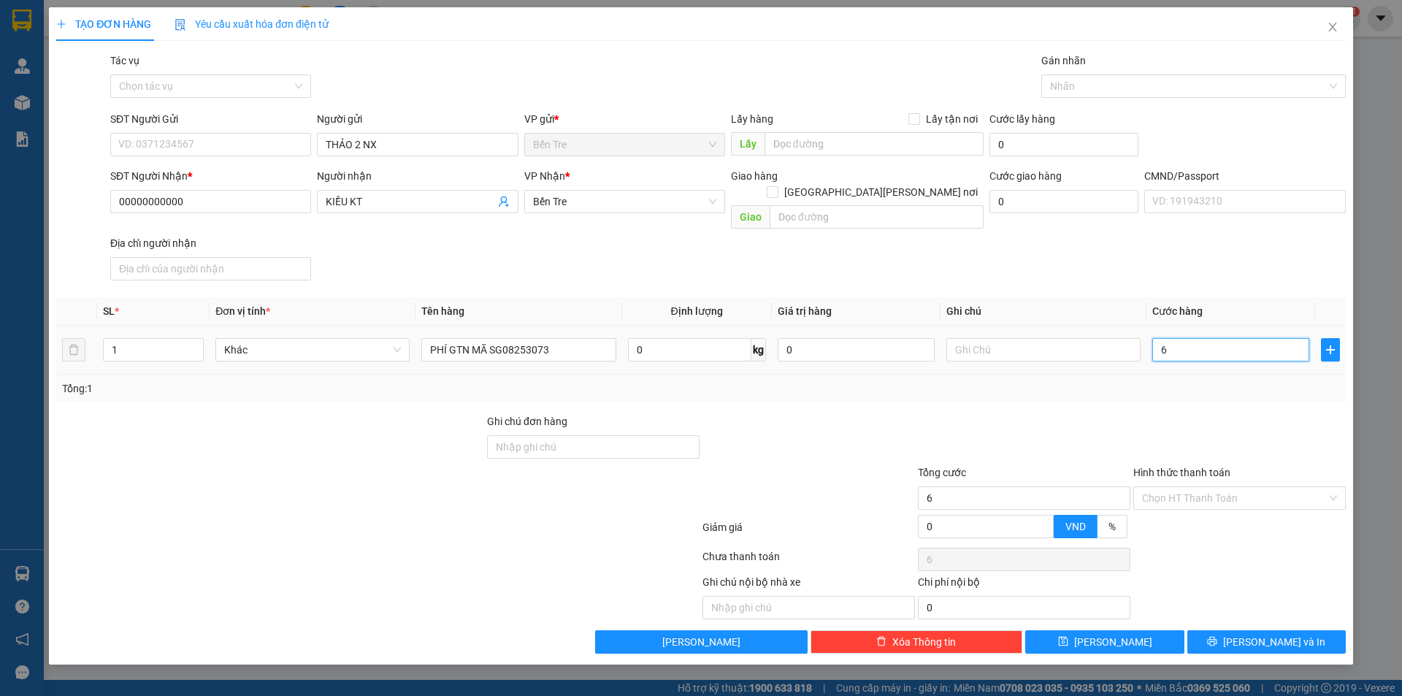
type input "60"
type input "60.000"
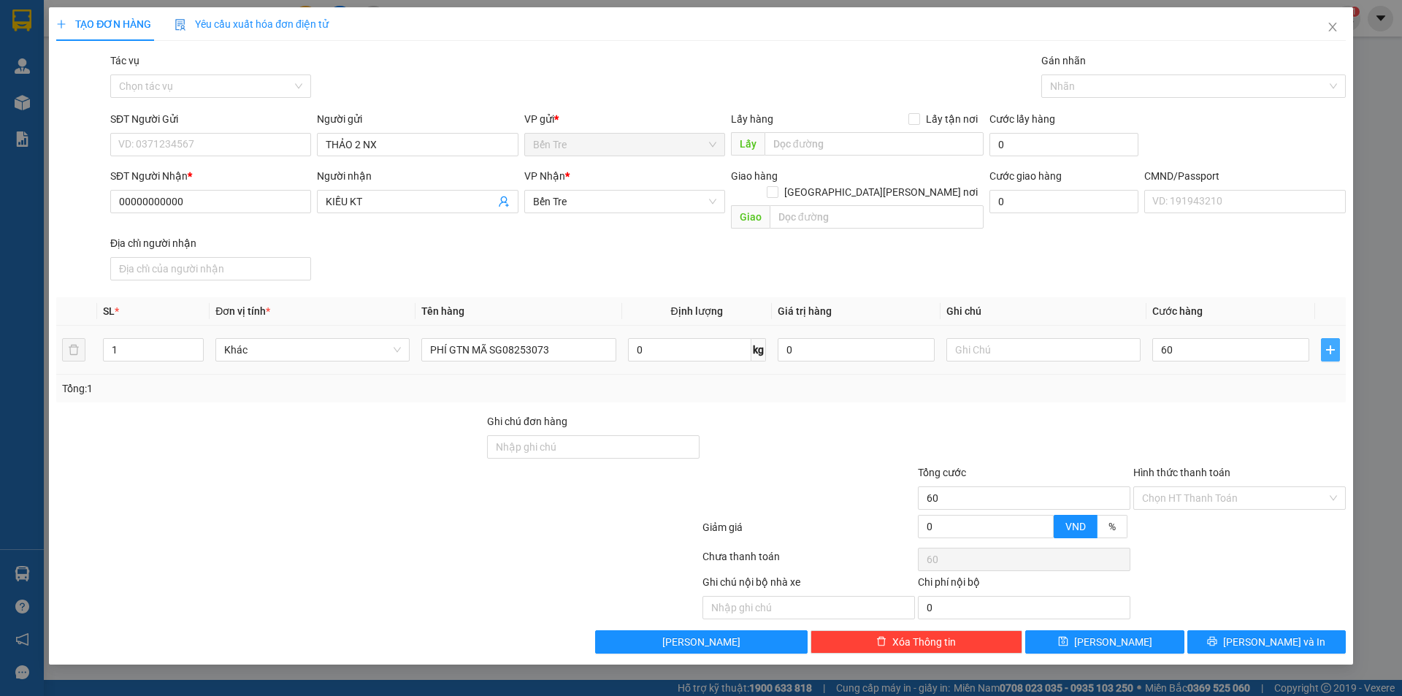
type input "60.000"
click at [1329, 344] on icon "plus" at bounding box center [1330, 350] width 12 height 12
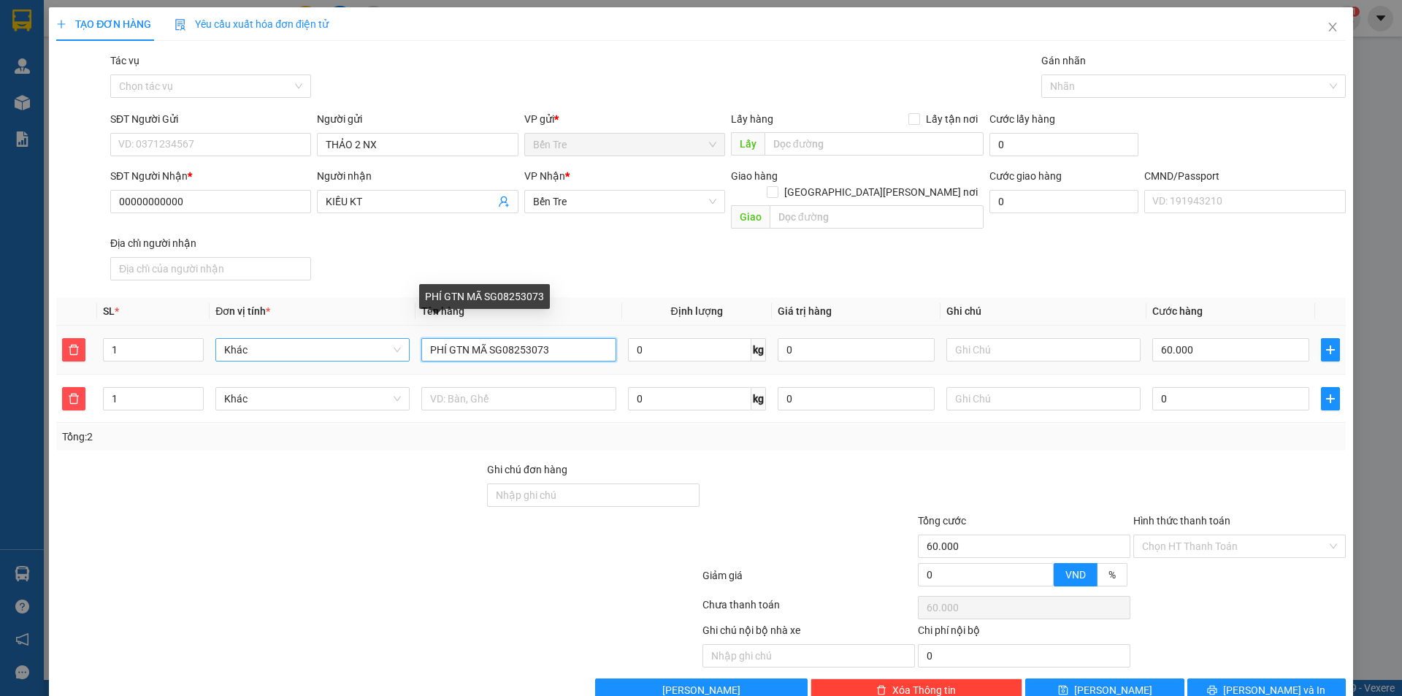
drag, startPoint x: 523, startPoint y: 336, endPoint x: 353, endPoint y: 326, distance: 169.7
click at [353, 326] on tr "1 Khác PHÍ GTN MÃ SG08253073 0 kg 0 60.000" at bounding box center [700, 350] width 1289 height 49
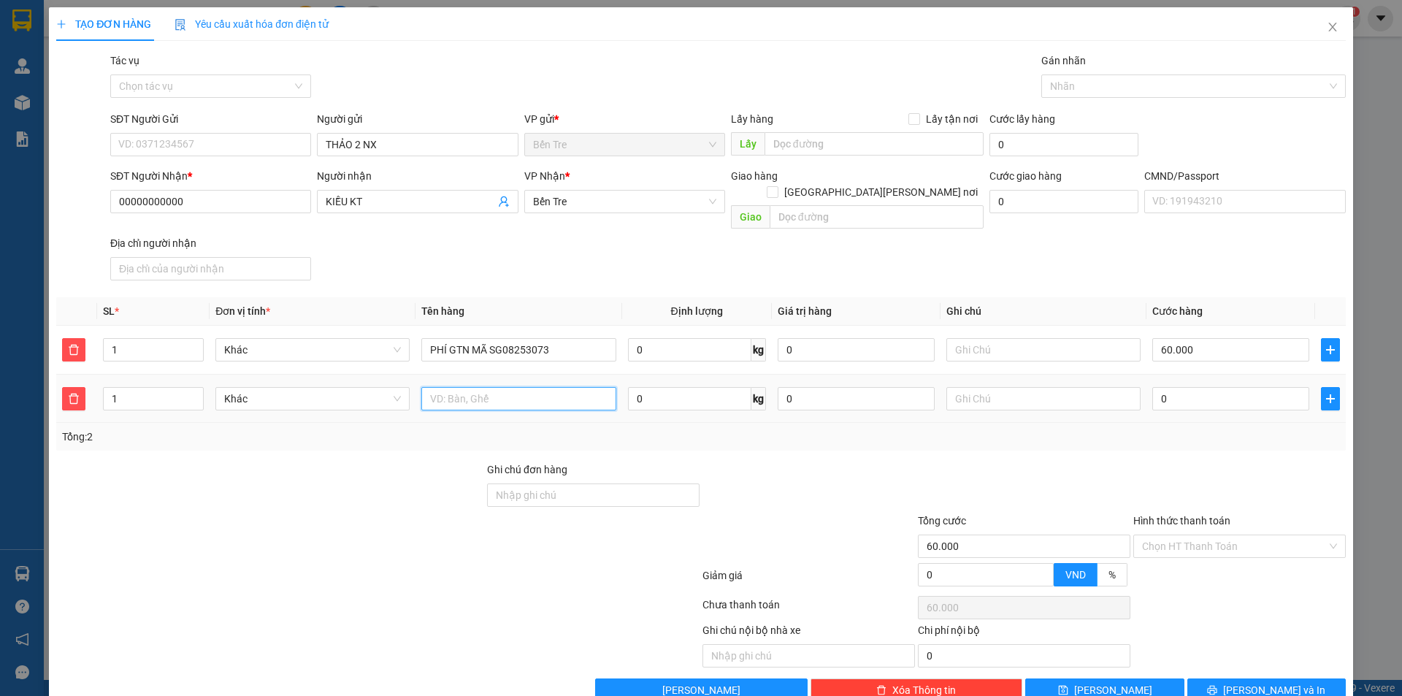
click at [466, 387] on input "text" at bounding box center [518, 398] width 194 height 23
paste input "PHÍ GTN MÃ SG0825"
type input "PHÍ GTN MÃ SG08252992"
click at [1199, 387] on input "0" at bounding box center [1230, 398] width 157 height 23
type input "3"
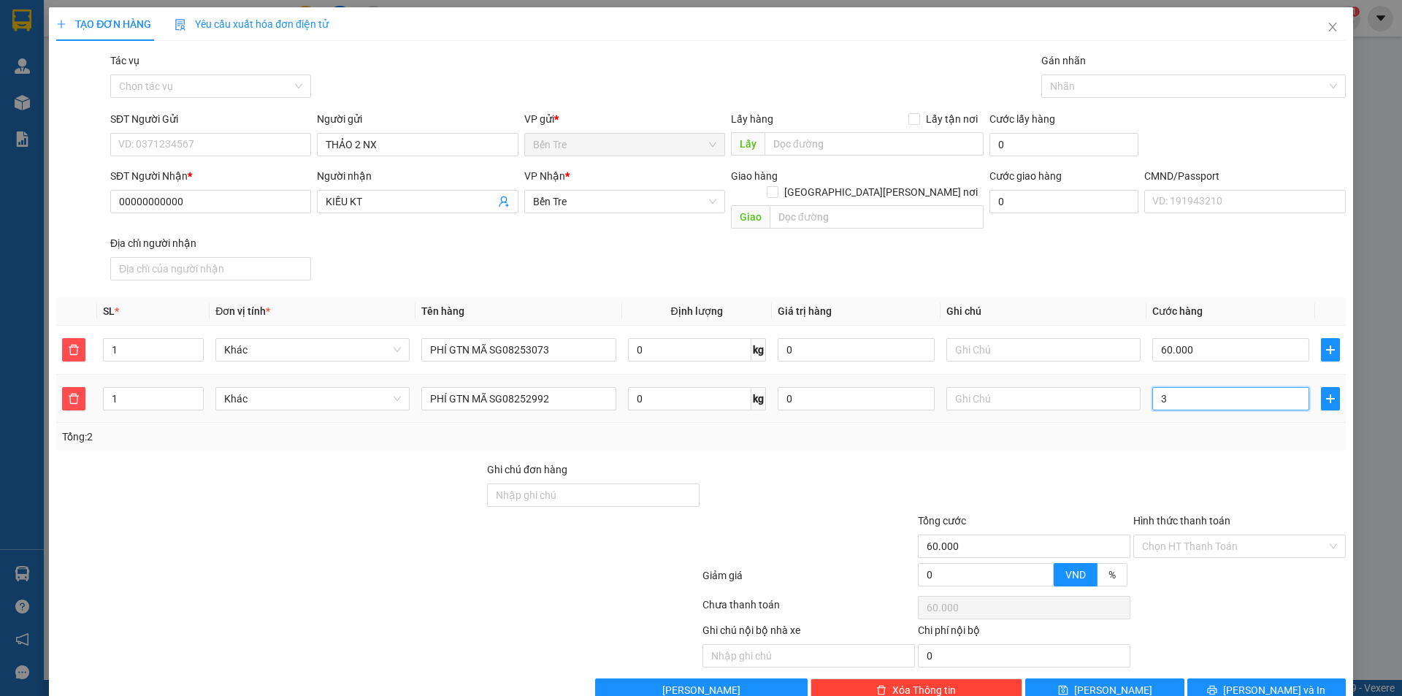
type input "60.003"
type input "30"
type input "60.030"
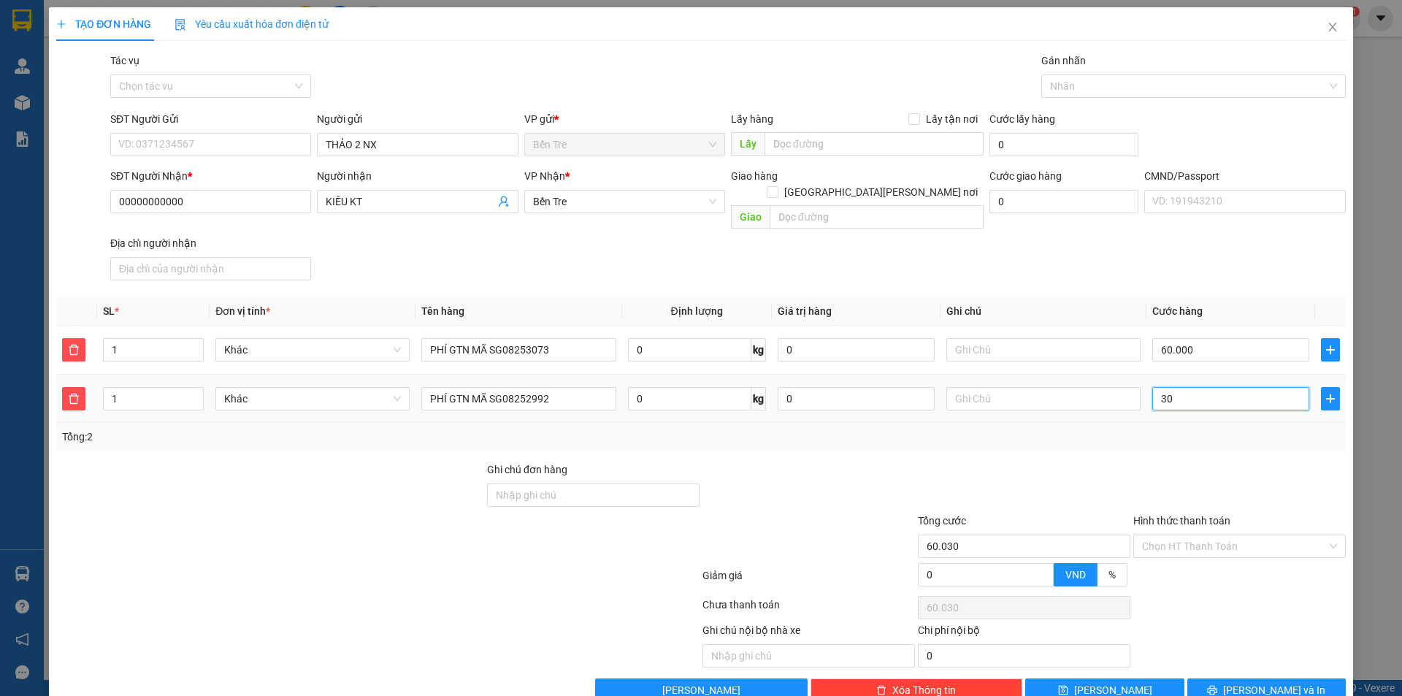
type input "300"
type input "60.300"
type input "300"
type input "360.000"
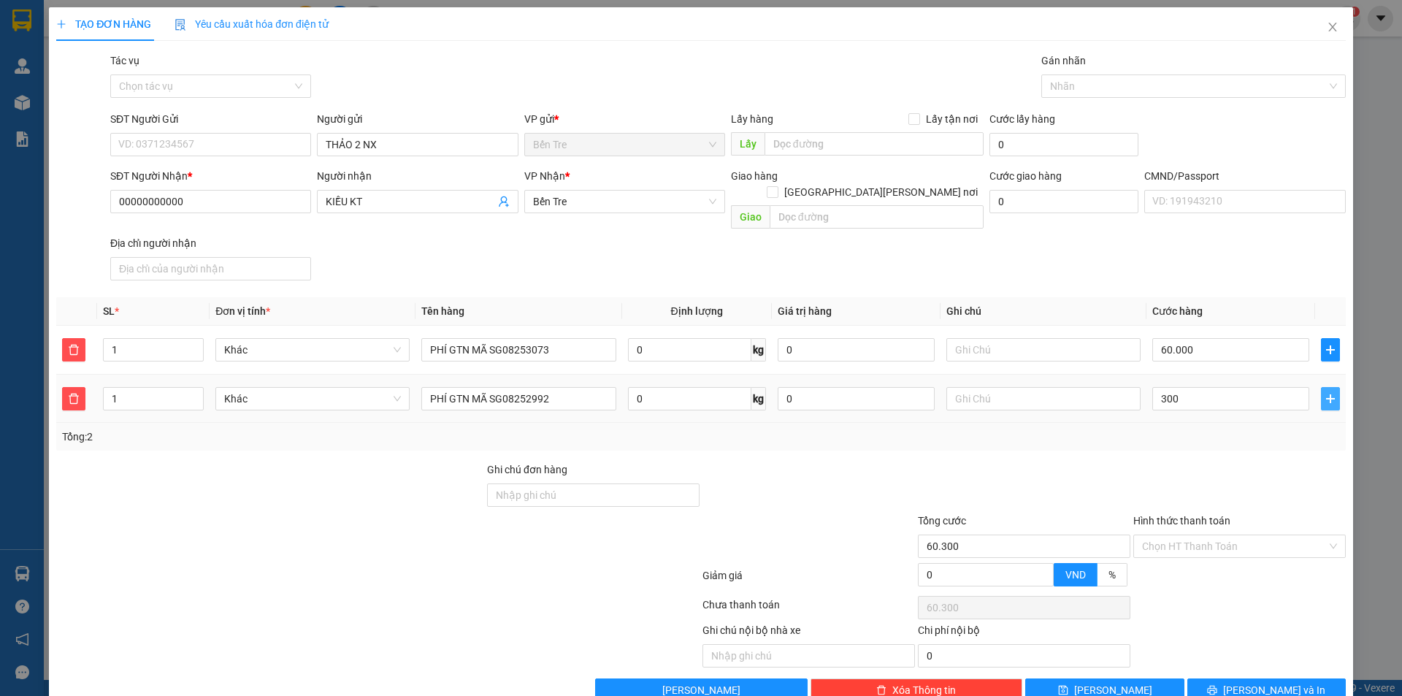
type input "360.000"
type input "300.000"
click at [1326, 398] on icon "plus" at bounding box center [1330, 398] width 9 height 1
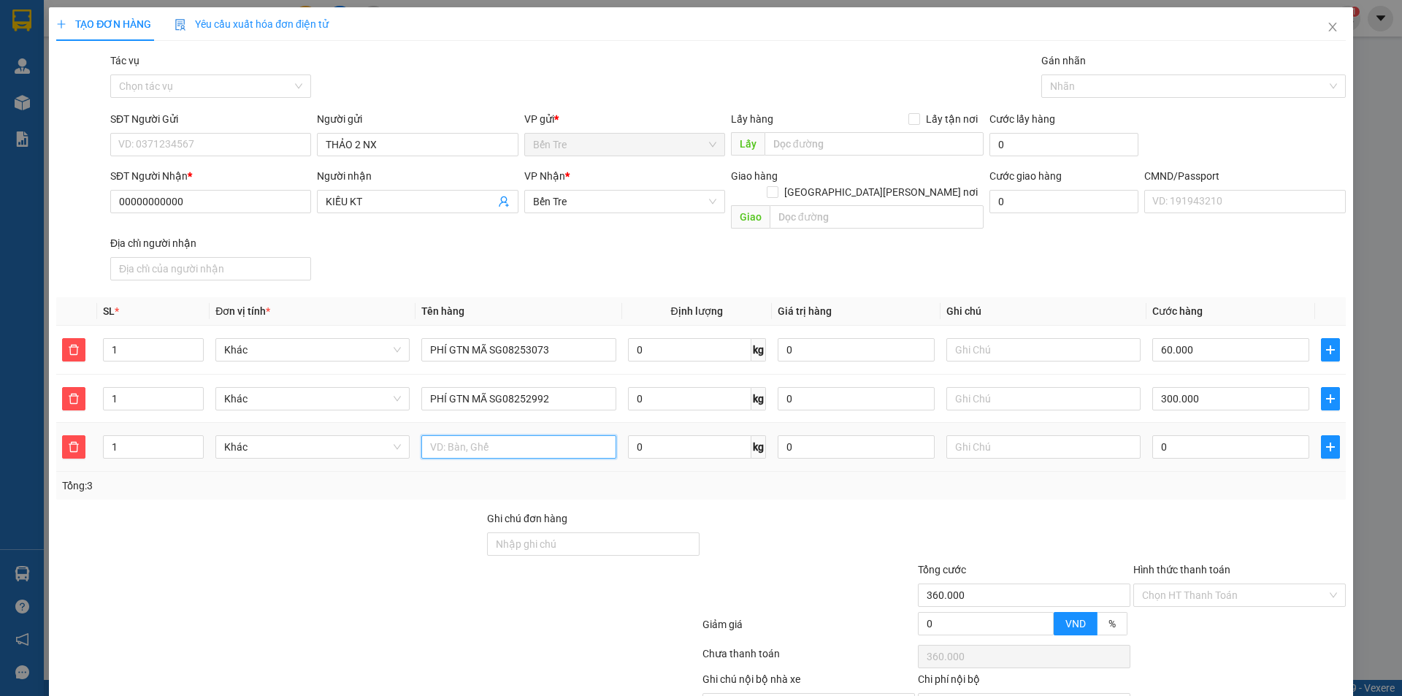
click at [544, 435] on input "text" at bounding box center [518, 446] width 194 height 23
click at [504, 435] on input "text" at bounding box center [518, 446] width 194 height 23
paste input "PHÍ GTN MÃ SG0825"
type input "PHÍ GTN MÃ SG08252880"
click at [1180, 435] on input "0" at bounding box center [1230, 446] width 157 height 23
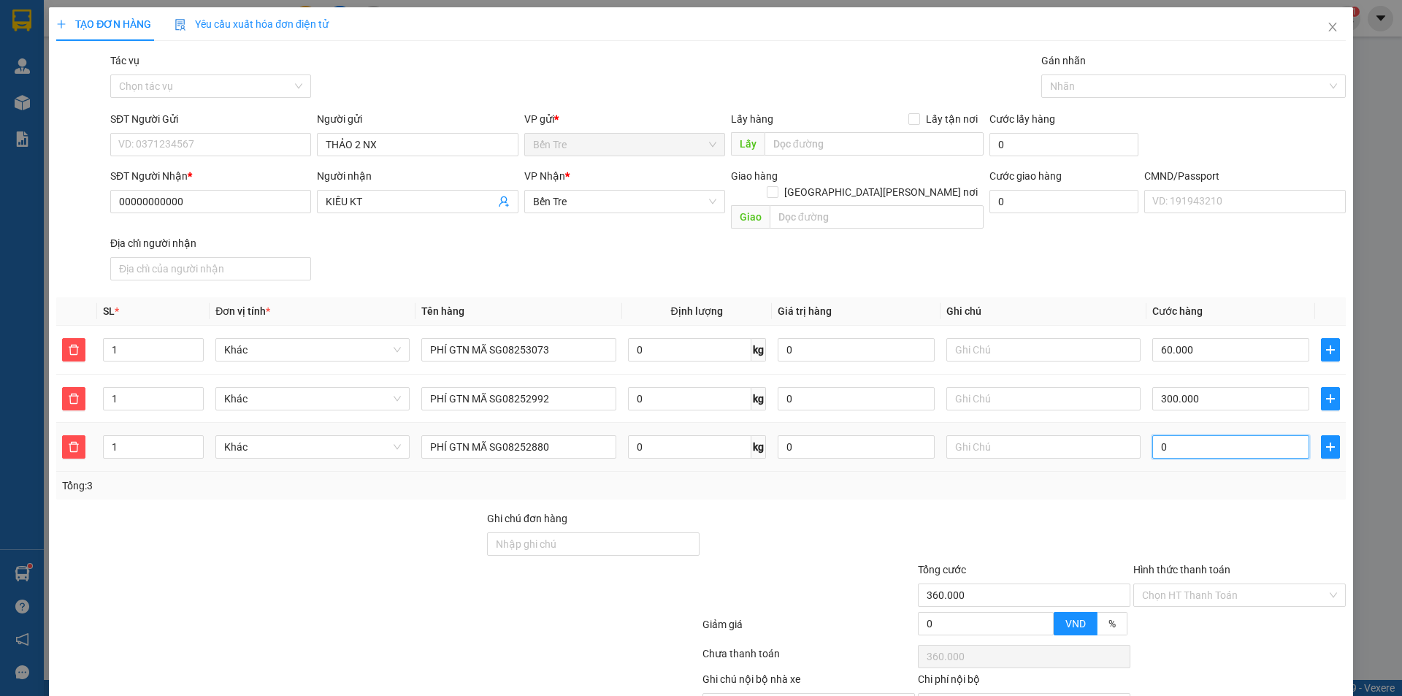
type input "360.001"
type input "10"
type input "360.010"
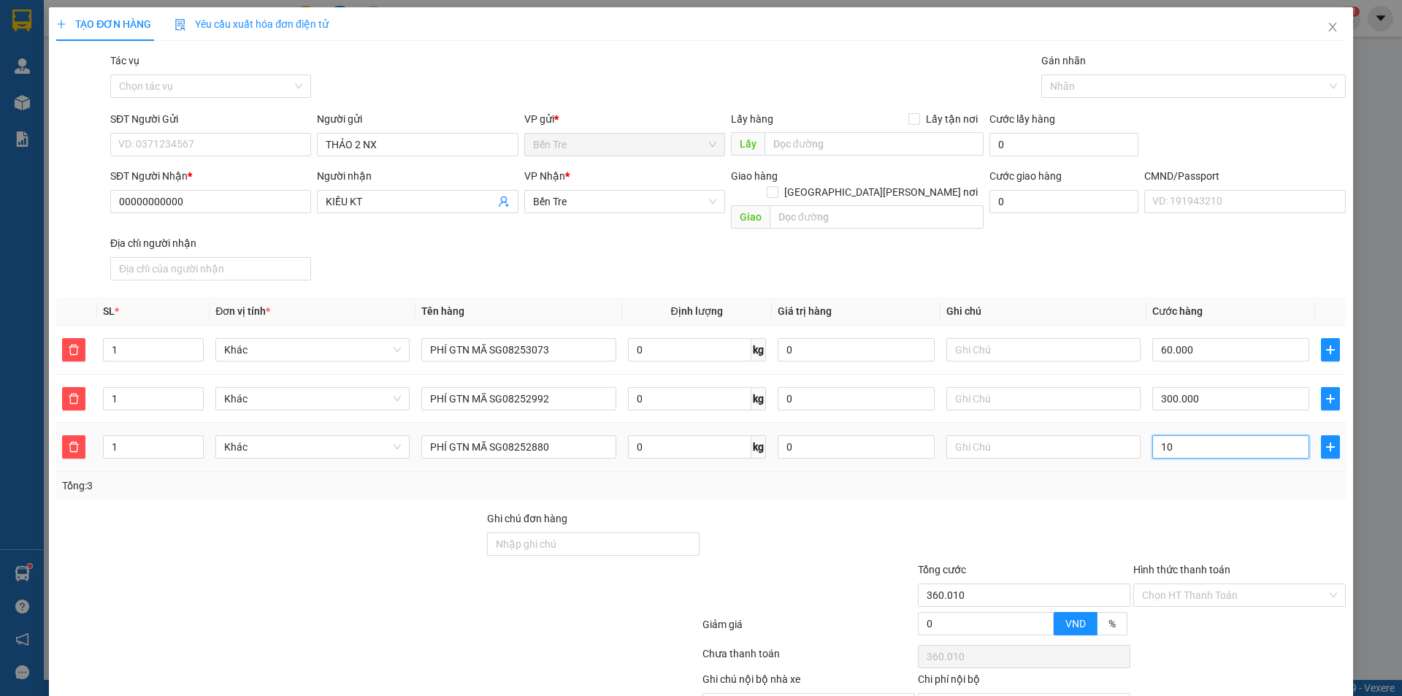
type input "360.100"
type input "100"
type input "460.000"
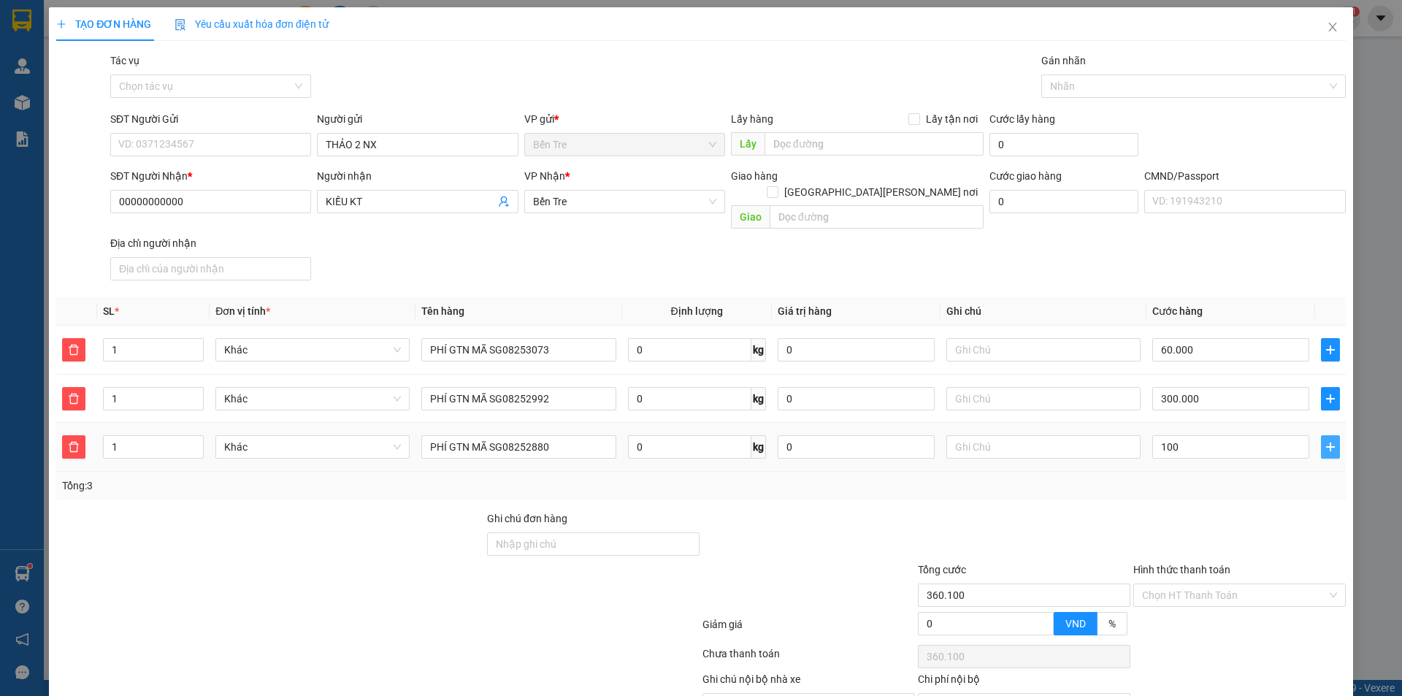
type input "100.000"
click at [1324, 441] on icon "plus" at bounding box center [1330, 447] width 12 height 12
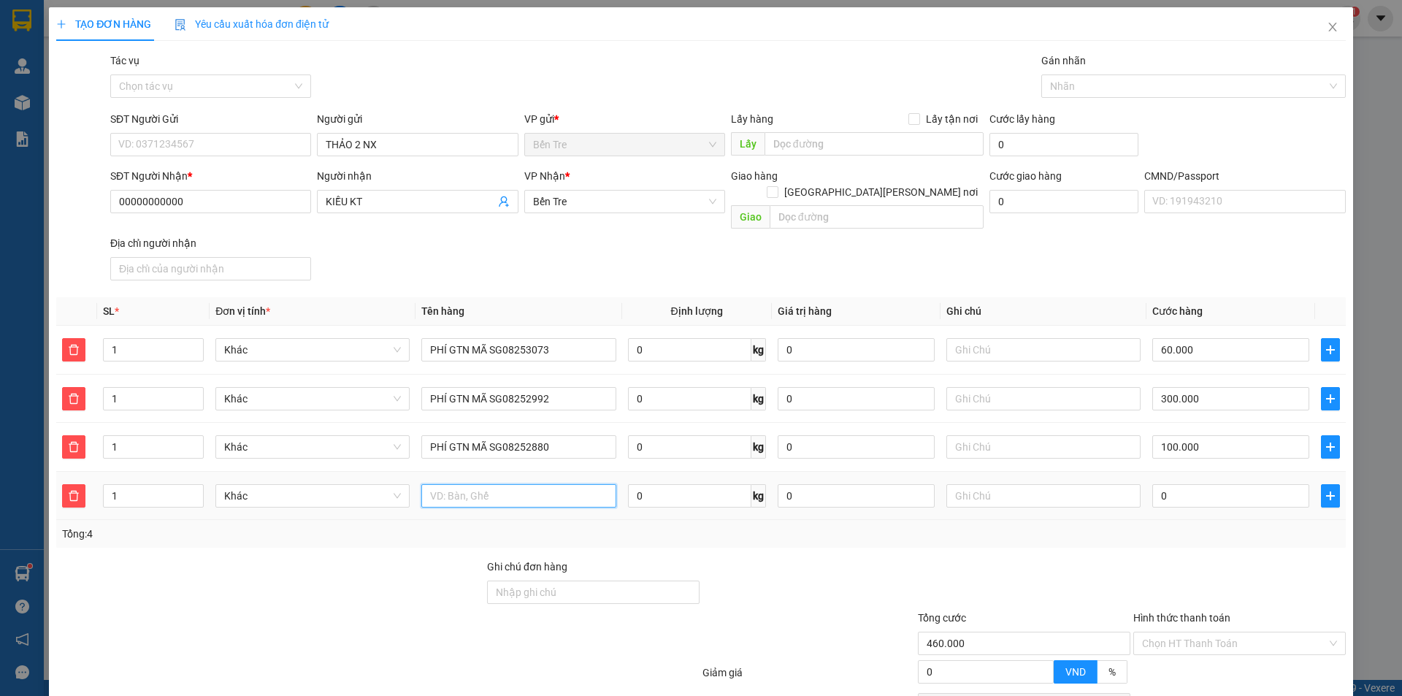
click at [545, 484] on input "text" at bounding box center [518, 495] width 194 height 23
click at [514, 481] on div at bounding box center [518, 495] width 194 height 29
click at [531, 484] on input "text" at bounding box center [518, 495] width 194 height 23
paste input "PHÍ GTN MÃ SG0825"
type input "PHÍ GTN MÃ SG08252966"
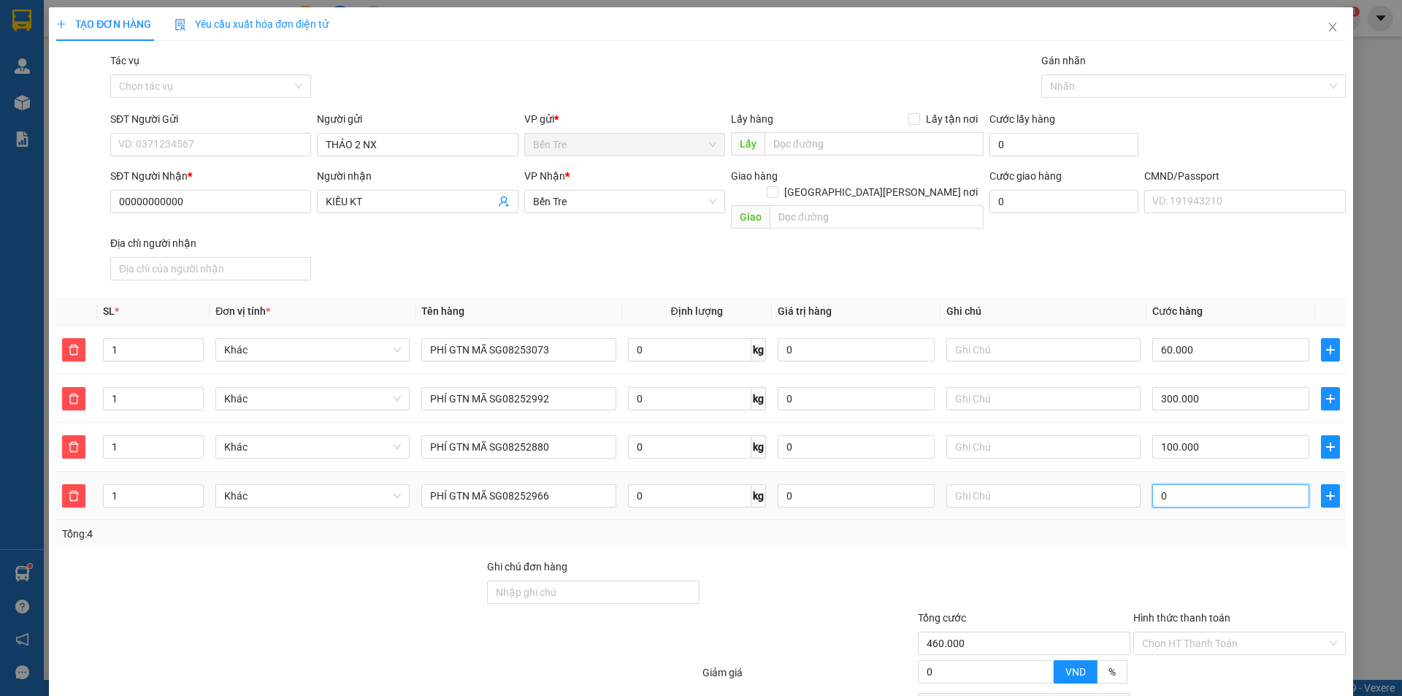
click at [1170, 489] on input "0" at bounding box center [1230, 495] width 157 height 23
type input "460.005"
type input "5"
type input "460.050"
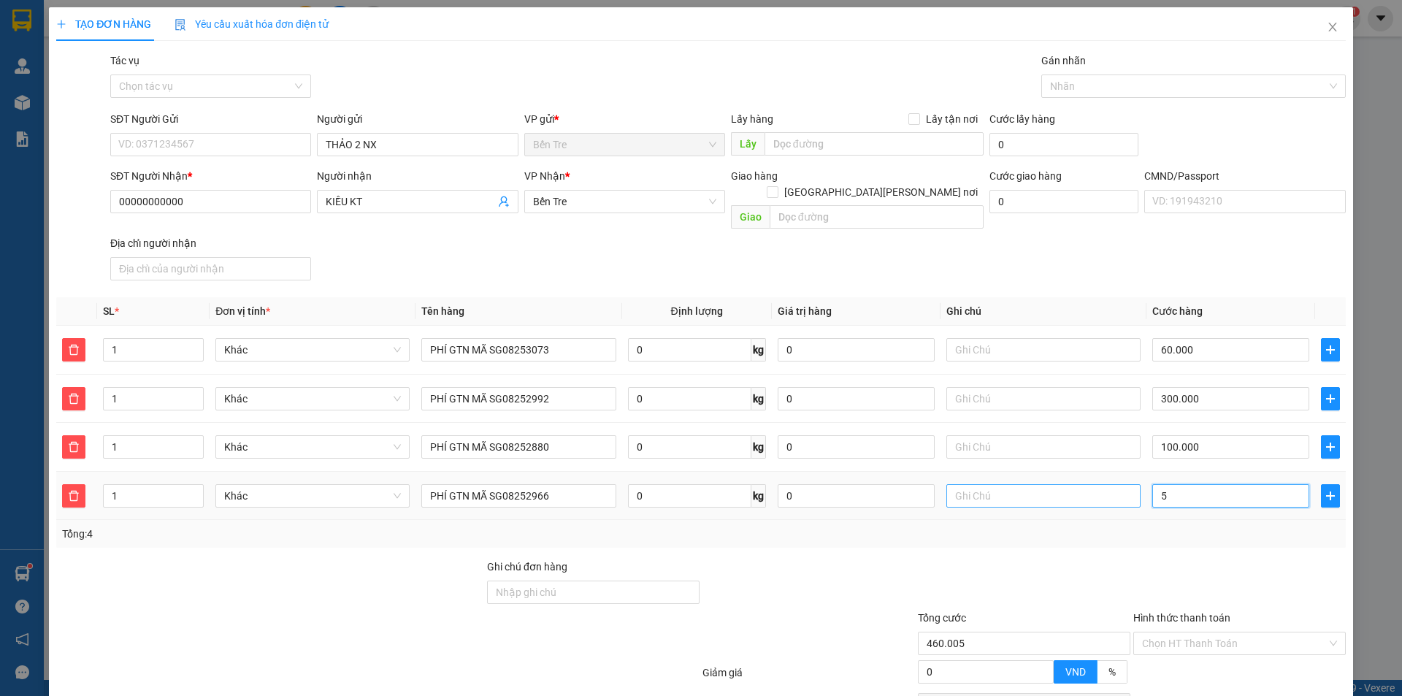
type input "460.050"
type input "50"
type input "510.000"
type input "50.000"
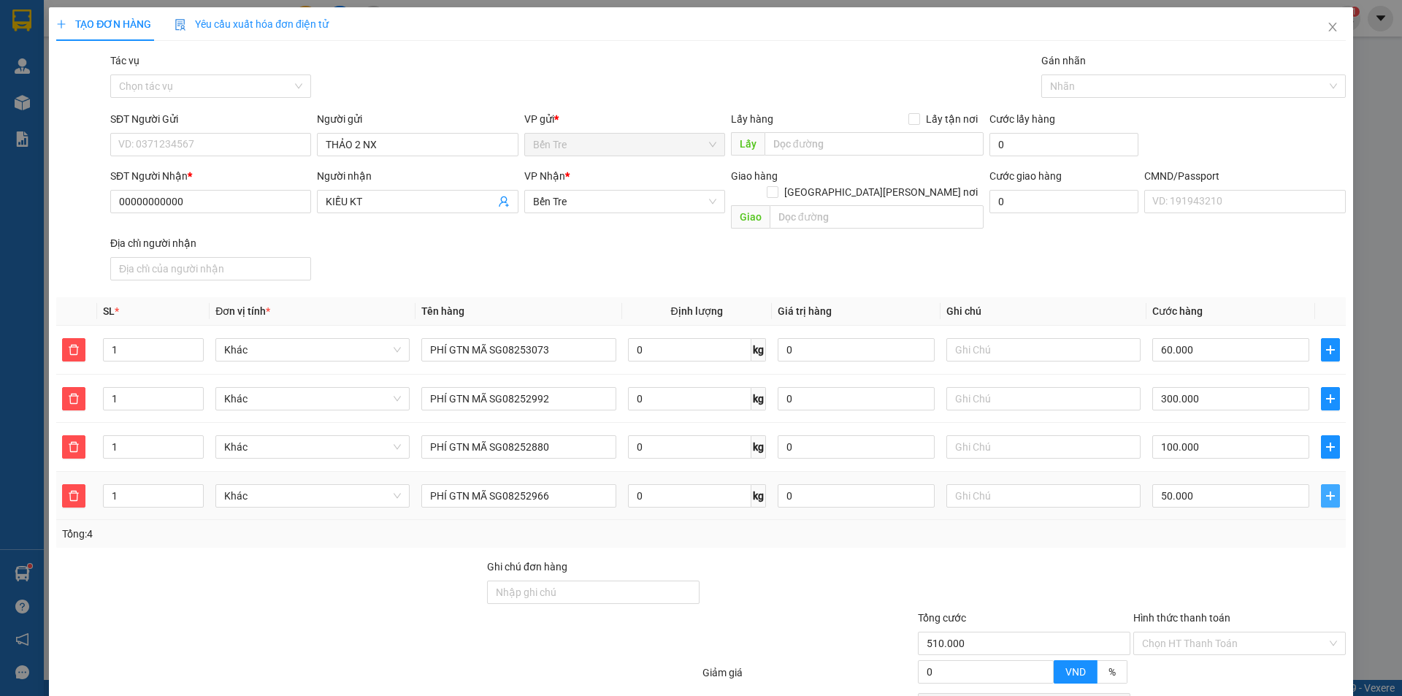
click at [1327, 490] on span "plus" at bounding box center [1330, 496] width 18 height 12
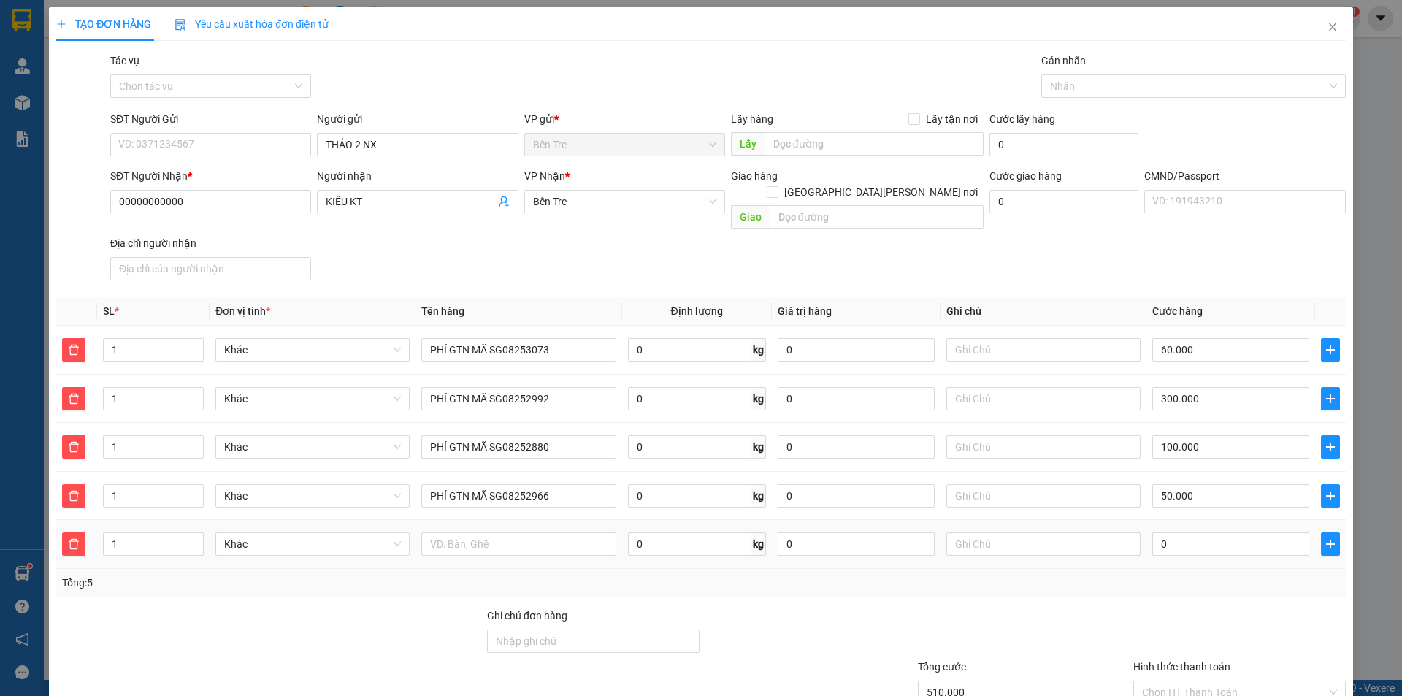
click at [459, 547] on td at bounding box center [518, 544] width 206 height 49
click at [469, 532] on input "text" at bounding box center [518, 543] width 194 height 23
click at [499, 532] on input "text" at bounding box center [518, 543] width 194 height 23
paste input "PHÍ GTN MÃ SG0825"
type input "PHÍ GTN MÃ SG08252965"
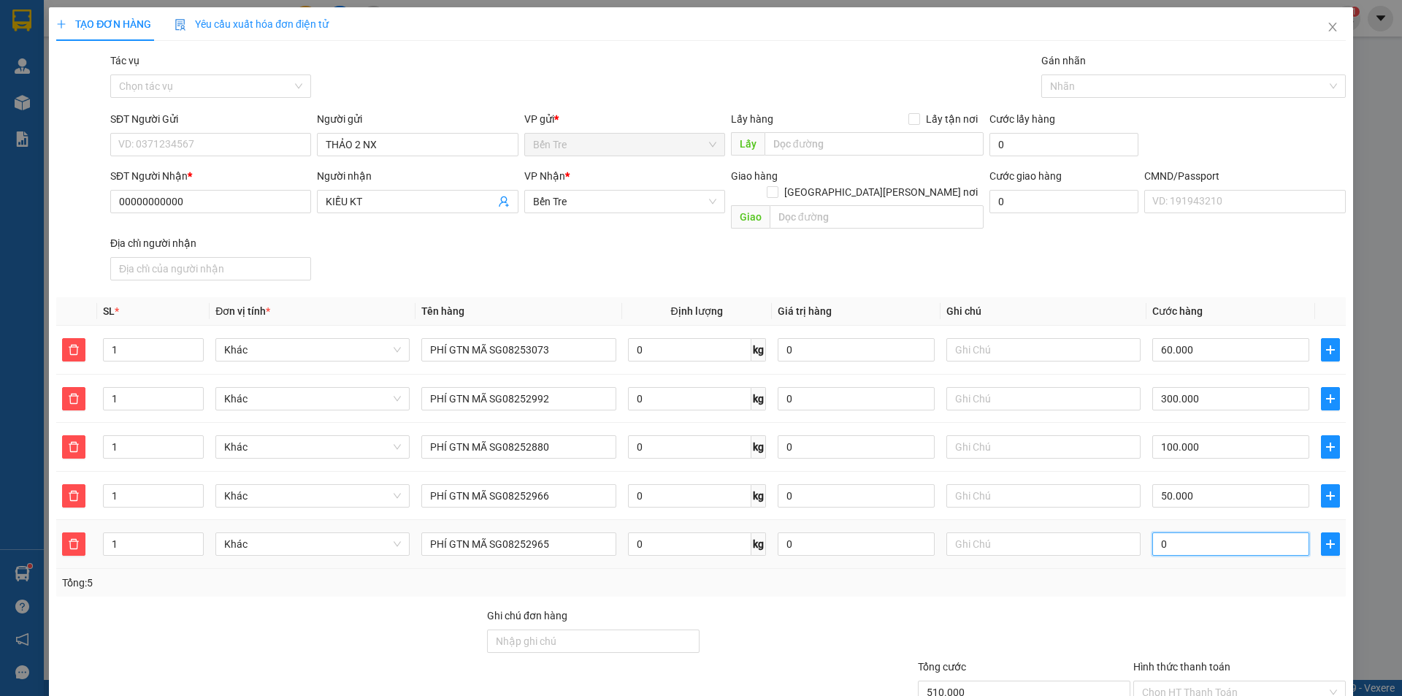
click at [1240, 532] on input "0" at bounding box center [1230, 543] width 157 height 23
type input "510.003"
type input "35"
type input "510.035"
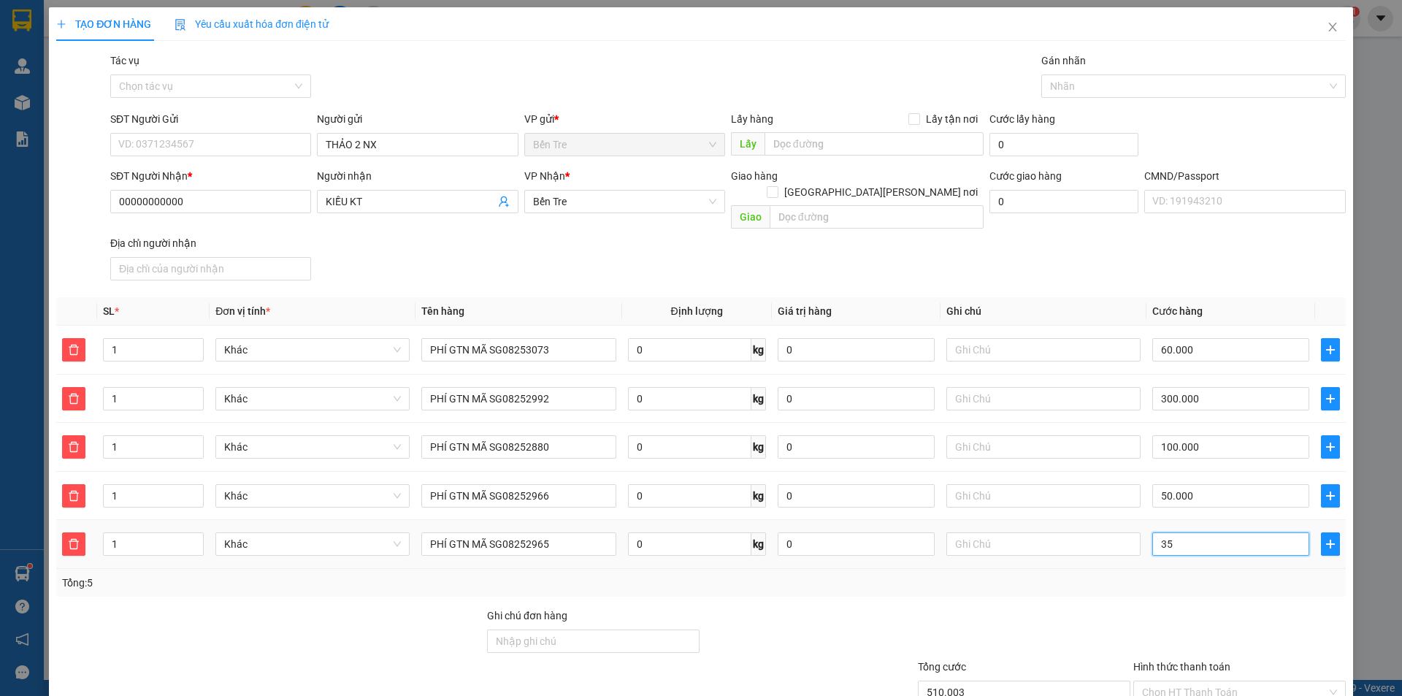
type input "510.035"
type input "35"
type input "545.000"
type input "35.000"
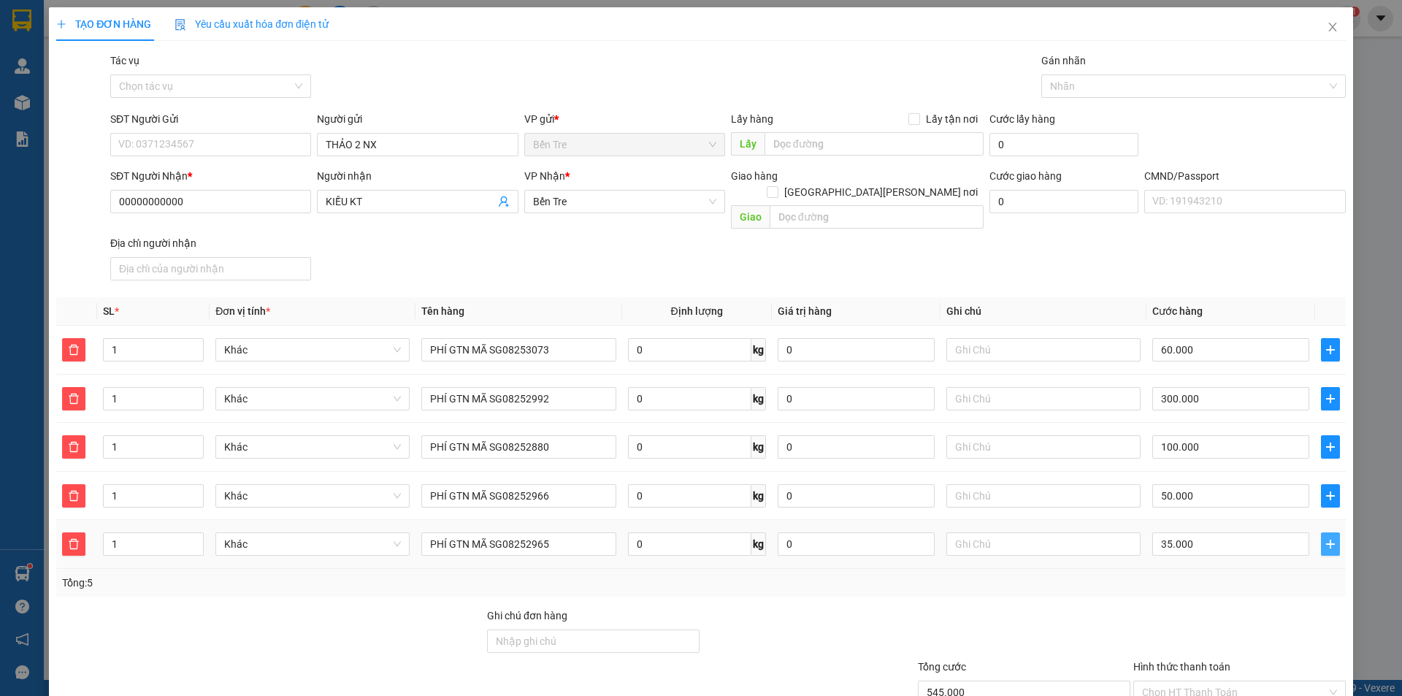
click at [1324, 538] on icon "plus" at bounding box center [1330, 544] width 12 height 12
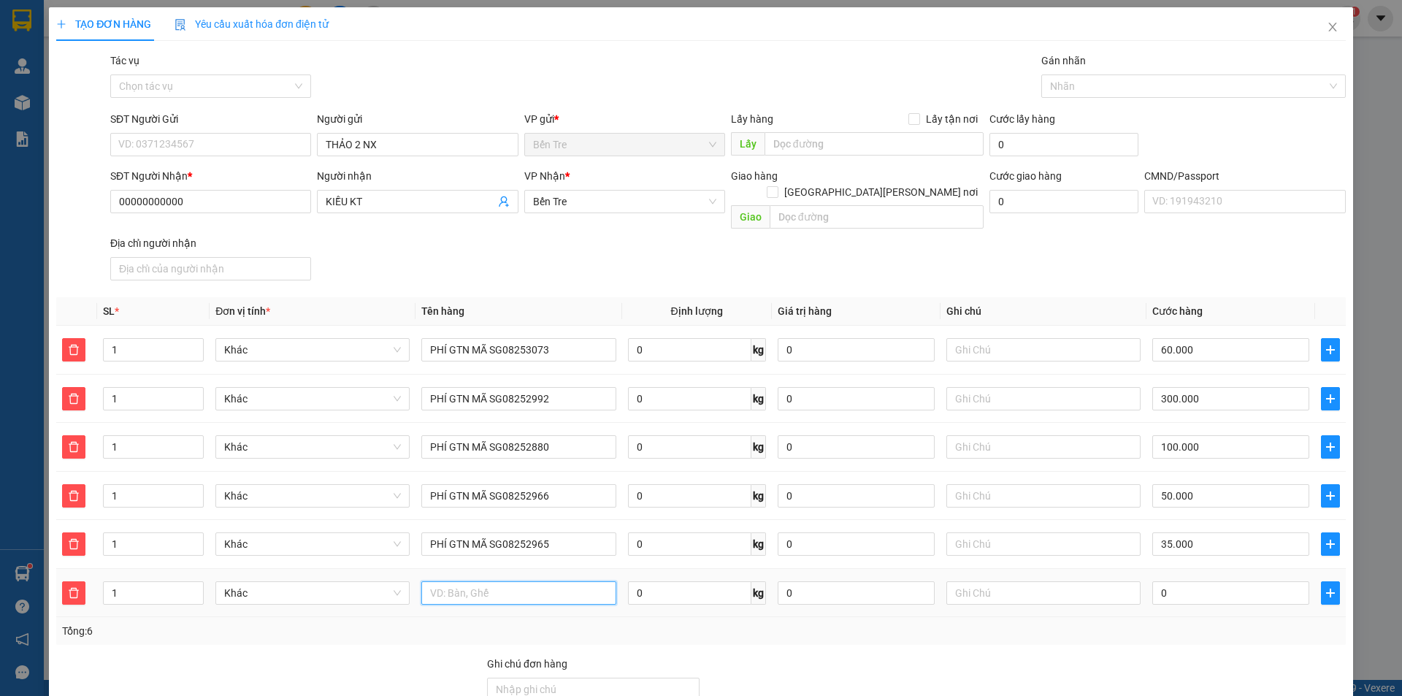
click at [499, 582] on input "text" at bounding box center [518, 592] width 194 height 23
click at [537, 586] on input "text" at bounding box center [518, 592] width 194 height 23
paste input "PHÍ GTN MÃ SG0825"
type input "PHÍ GTN MÃ SG08252928"
click at [1179, 581] on input "0" at bounding box center [1230, 592] width 157 height 23
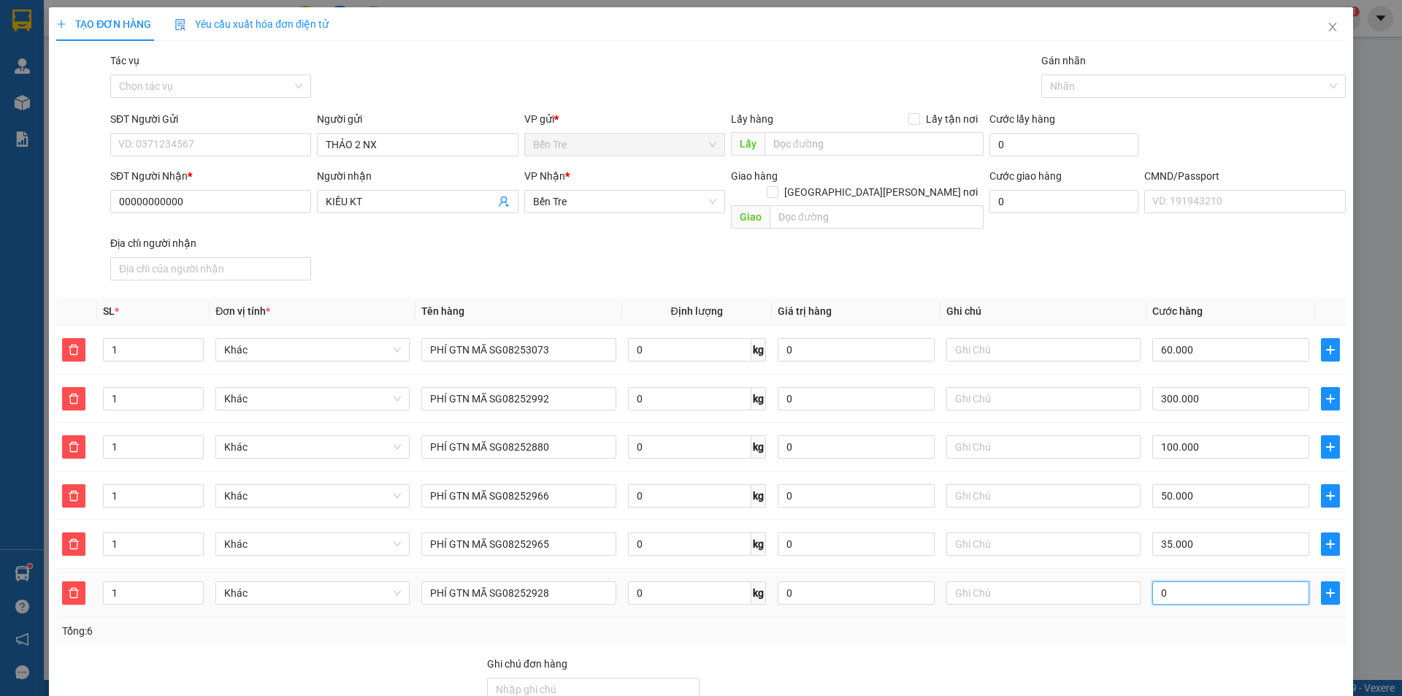
type input "545.005"
type input "5"
type input "550.000"
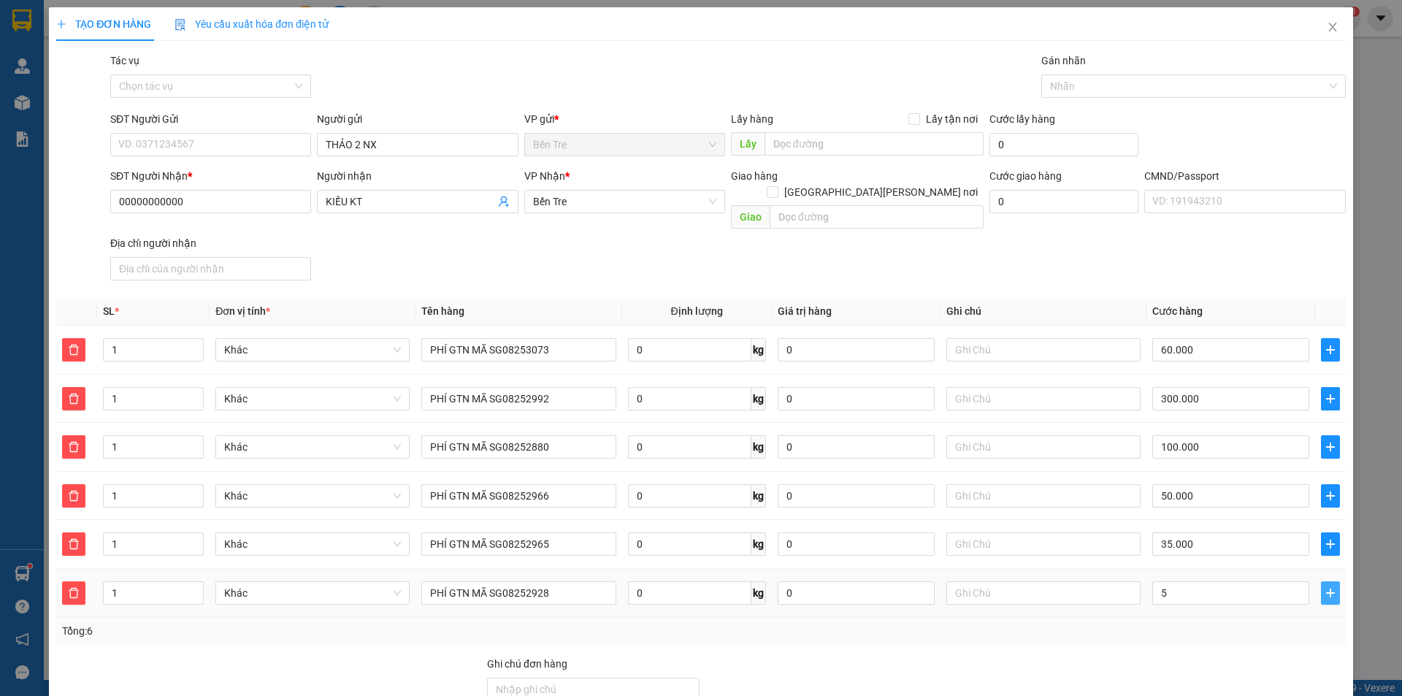
type input "5.000"
click at [1321, 588] on button "button" at bounding box center [1330, 592] width 19 height 23
click at [563, 629] on input "text" at bounding box center [518, 640] width 194 height 23
paste input "PHÍ GTN MÃ SG0825"
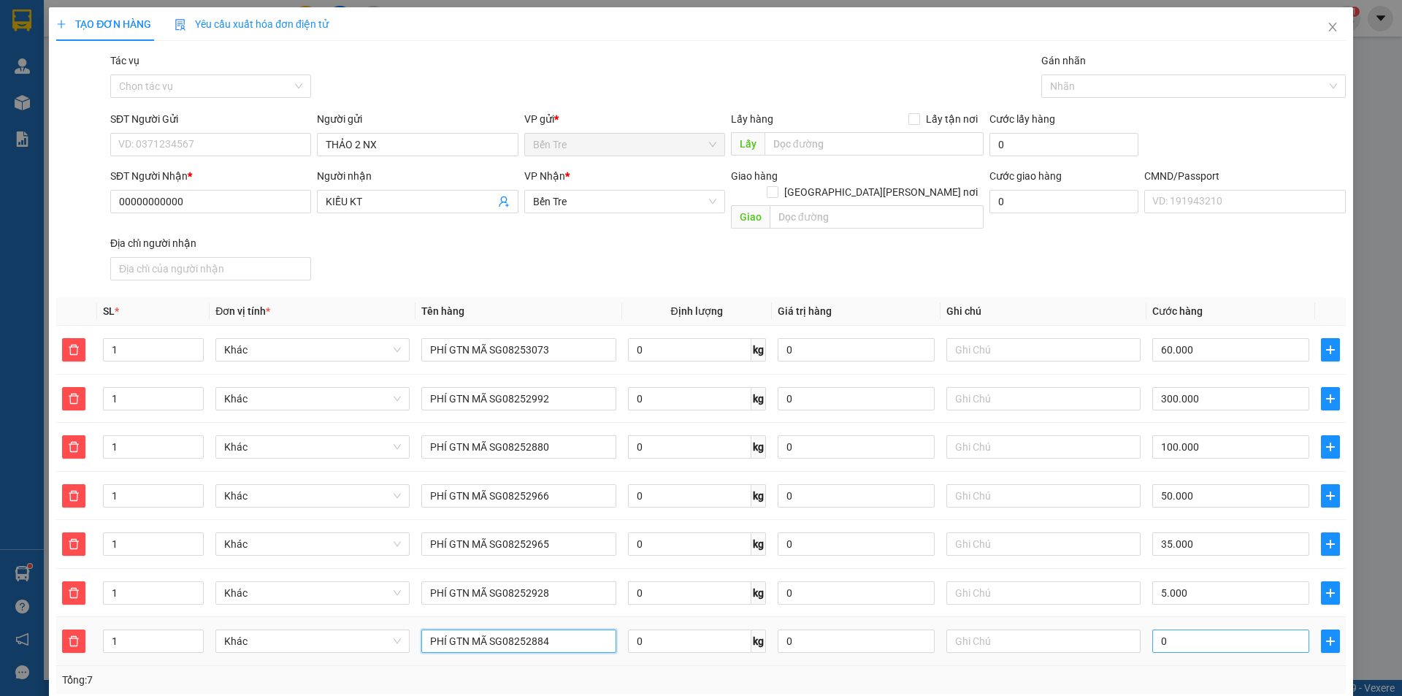
type input "PHÍ GTN MÃ SG08252884"
click at [1184, 634] on input "0" at bounding box center [1230, 640] width 157 height 23
type input "3"
type input "550.003"
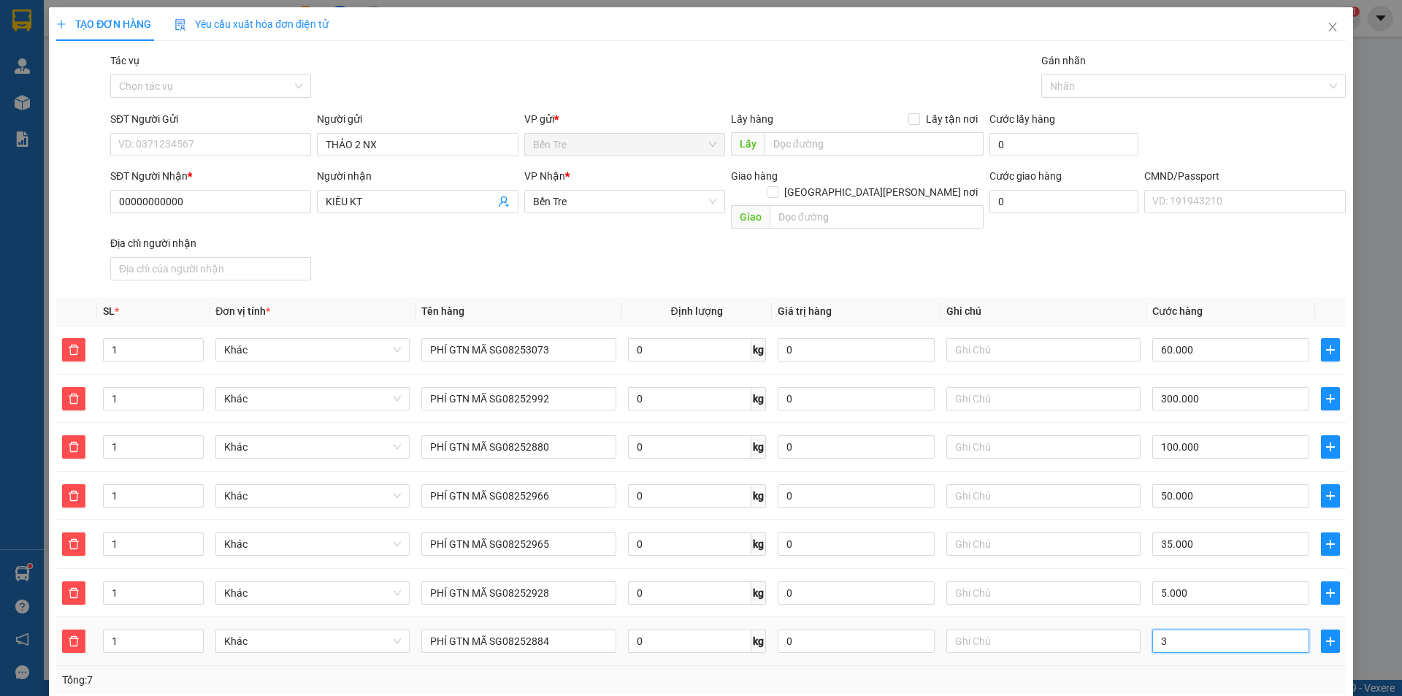
type input "550.030"
type input "30"
type input "580.000"
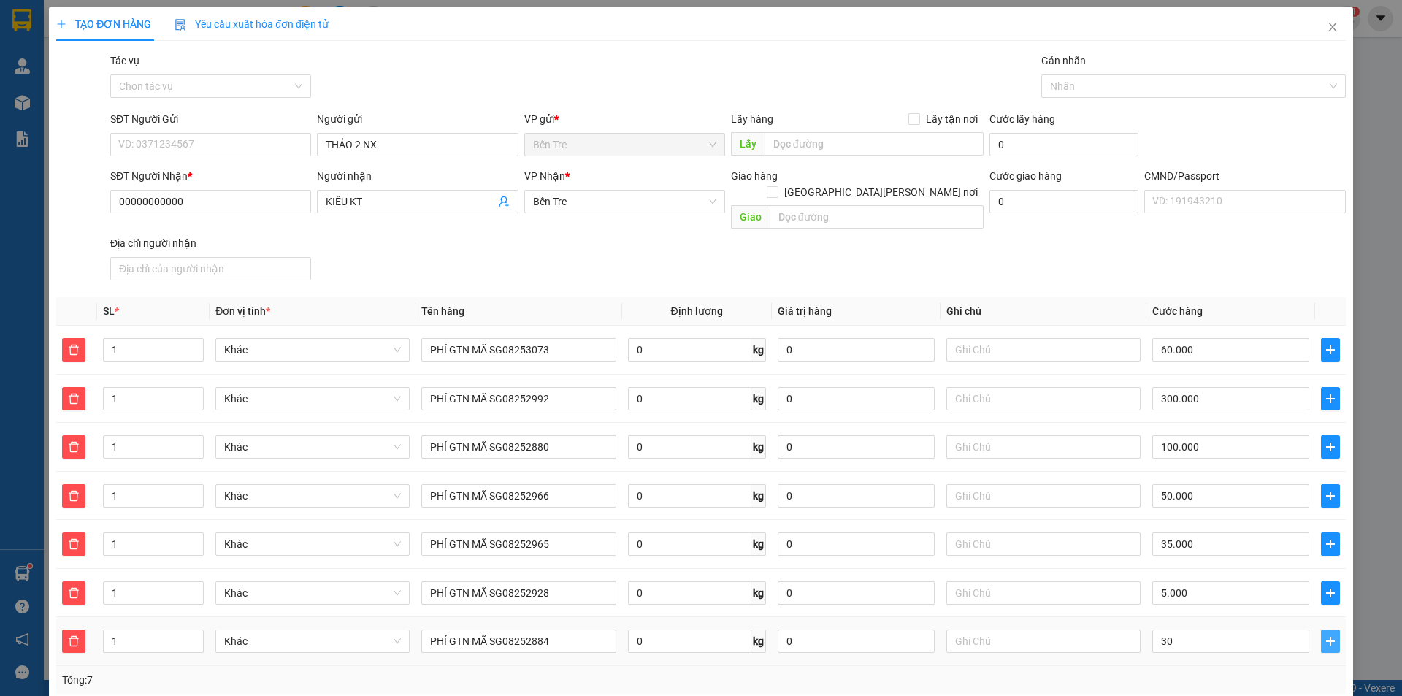
type input "30.000"
click at [1326, 640] on icon "plus" at bounding box center [1330, 640] width 9 height 1
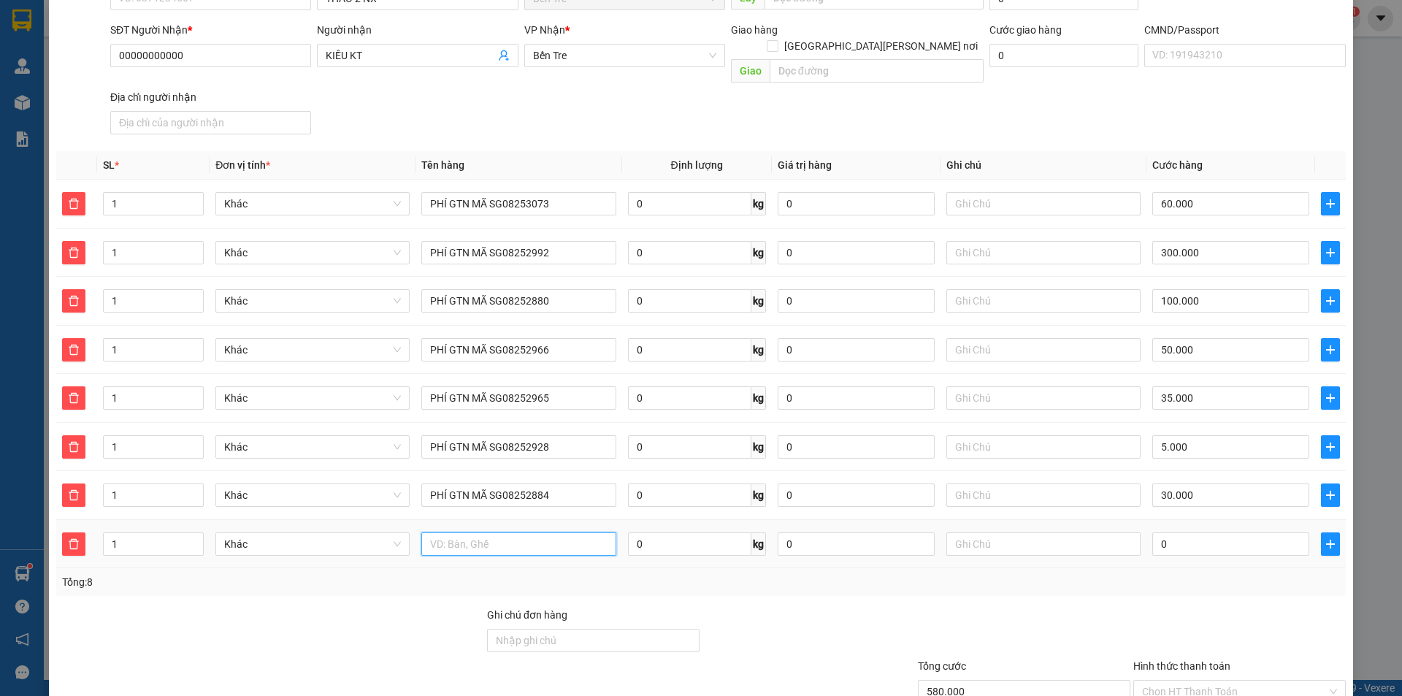
click at [556, 532] on input "text" at bounding box center [518, 543] width 194 height 23
paste input "PHÍ GTN MÃ SG0825"
type input "PHÍ GTN MÃ SG08252933"
click at [1242, 532] on input "0" at bounding box center [1230, 543] width 157 height 23
type input "580.008"
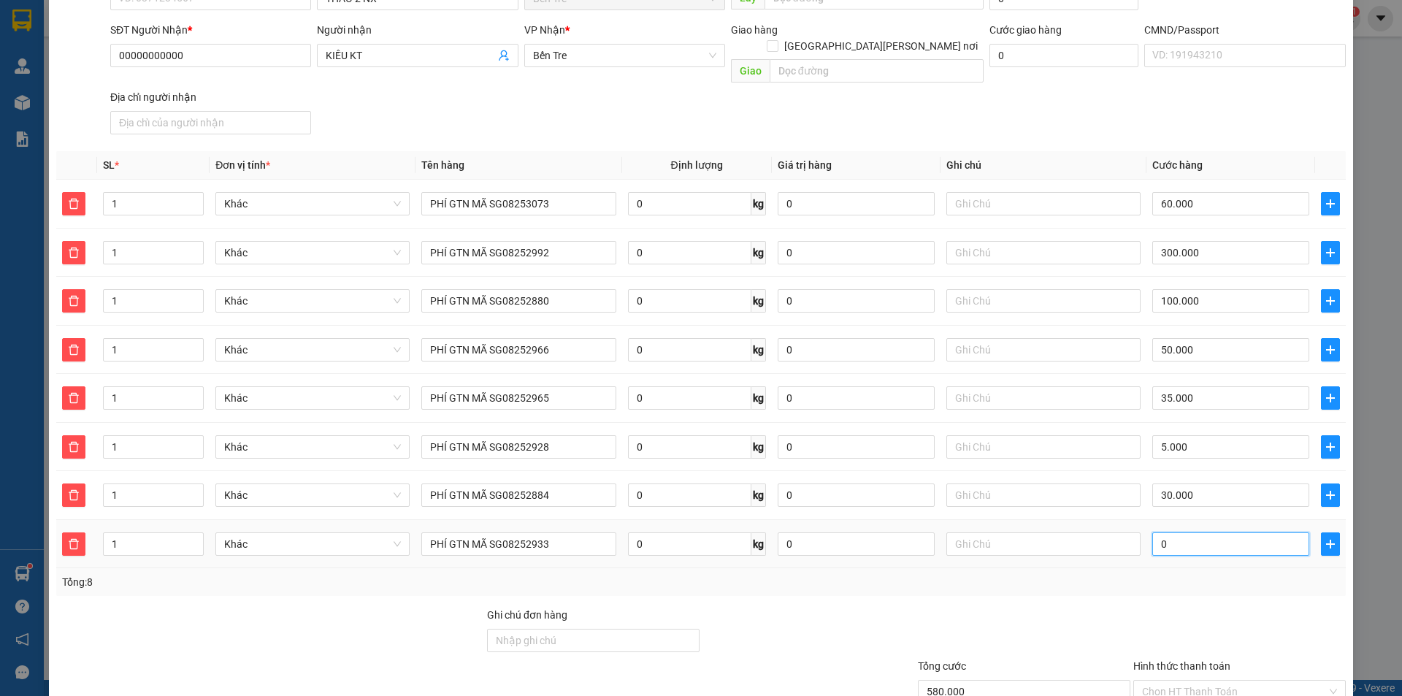
type input "580.008"
type input "80"
type input "580.080"
type input "80"
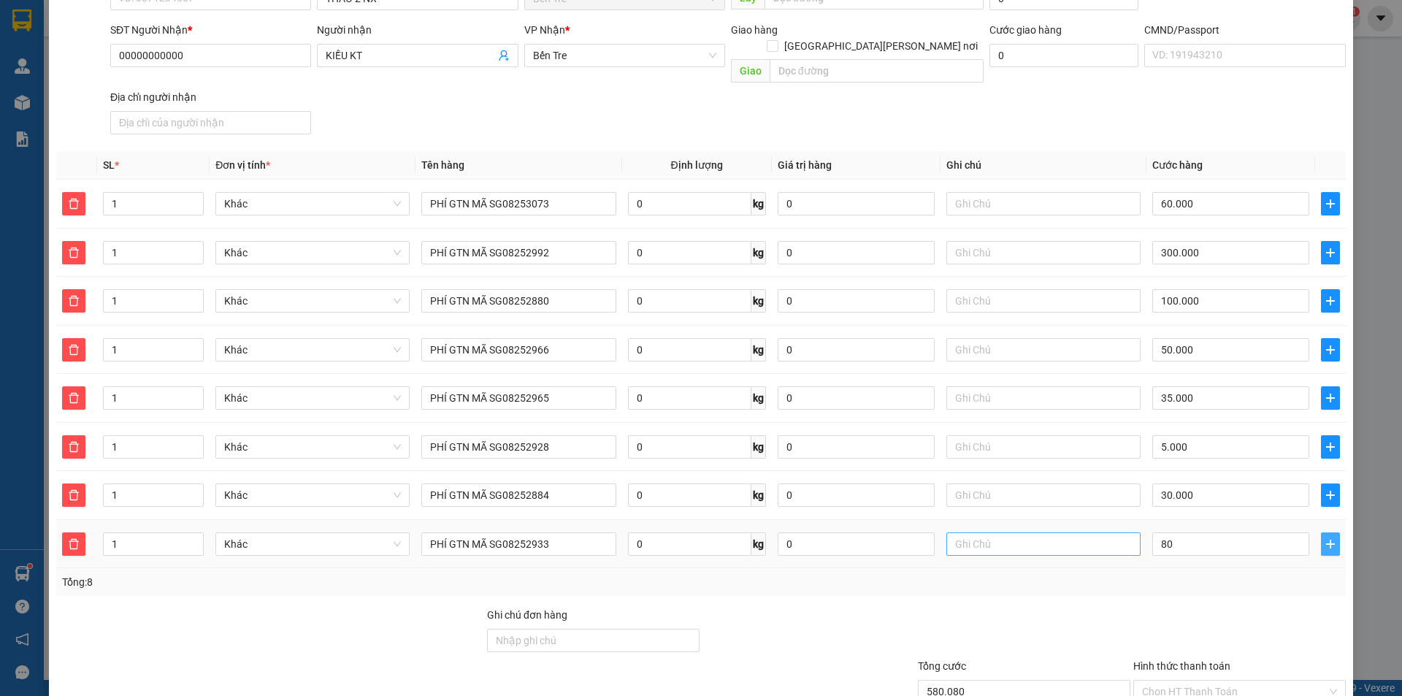
click at [1324, 538] on icon "plus" at bounding box center [1330, 544] width 12 height 12
type input "660.000"
type input "80.000"
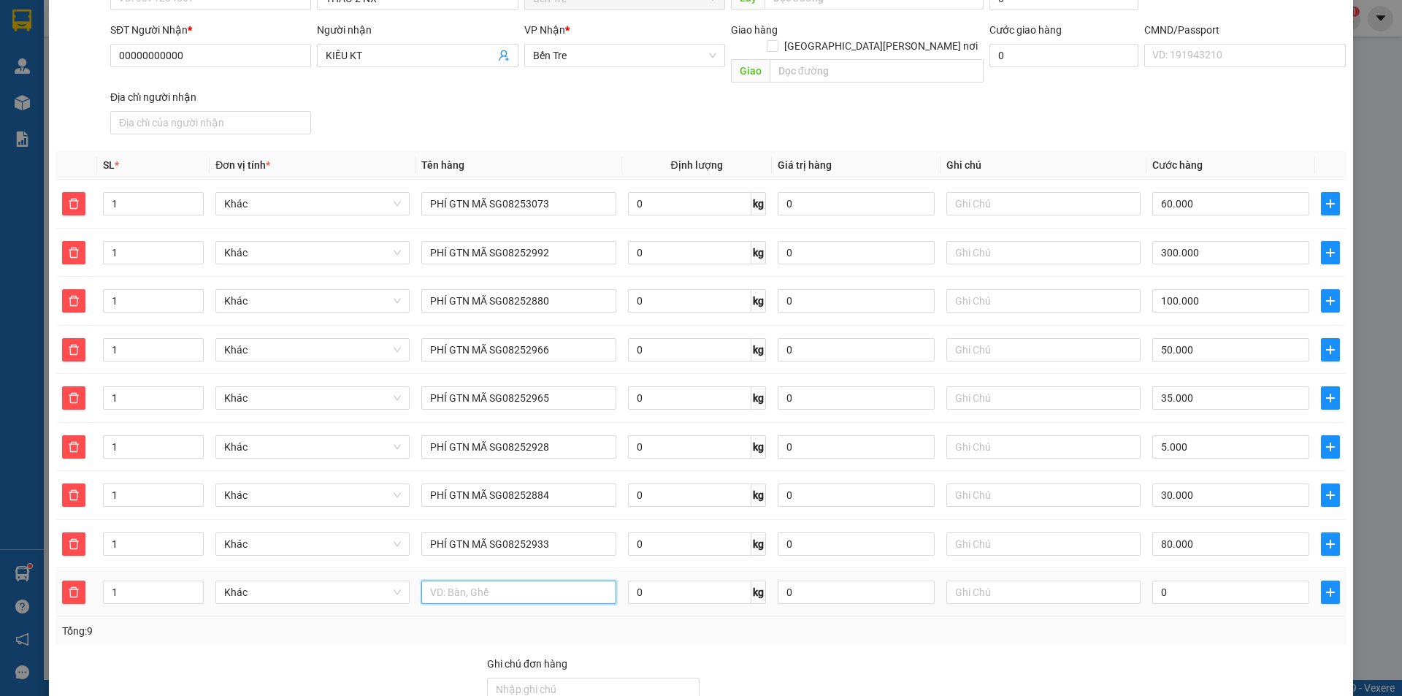
click at [547, 580] on input "text" at bounding box center [518, 591] width 194 height 23
click at [466, 580] on input "text" at bounding box center [518, 591] width 194 height 23
paste input "PHÍ GTN MÃ SG0825"
type input "PHÍ GTN MÃ SG08252924"
click at [1194, 580] on input "0" at bounding box center [1230, 591] width 157 height 23
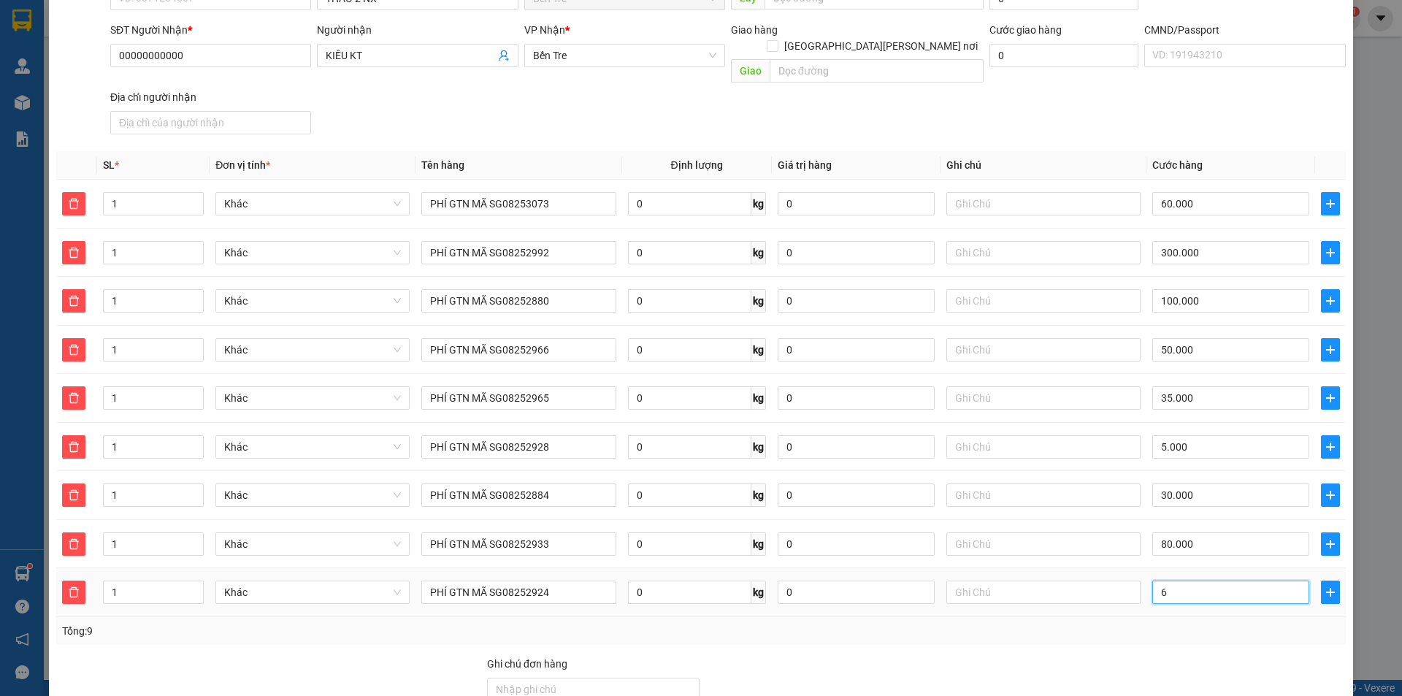
type input "60"
type input "660.060"
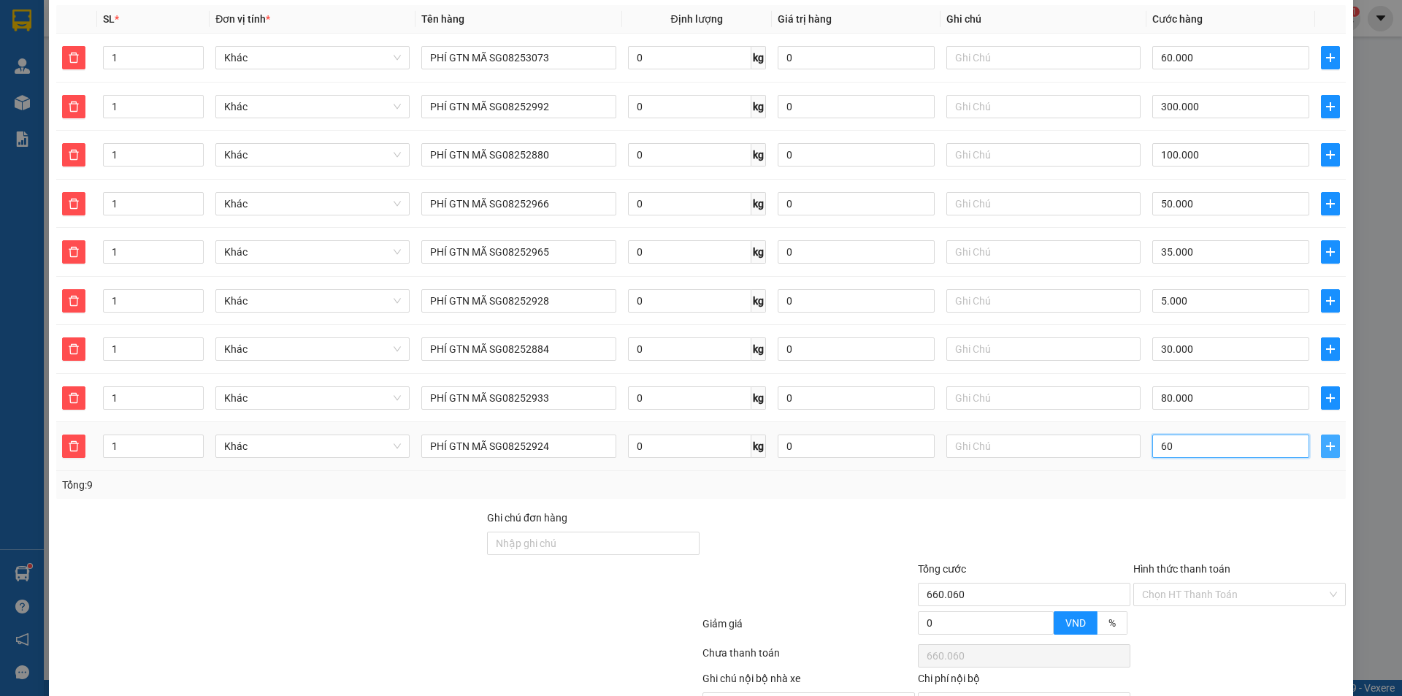
type input "60"
type input "720.000"
type input "60.000"
click at [1324, 440] on icon "plus" at bounding box center [1330, 446] width 12 height 12
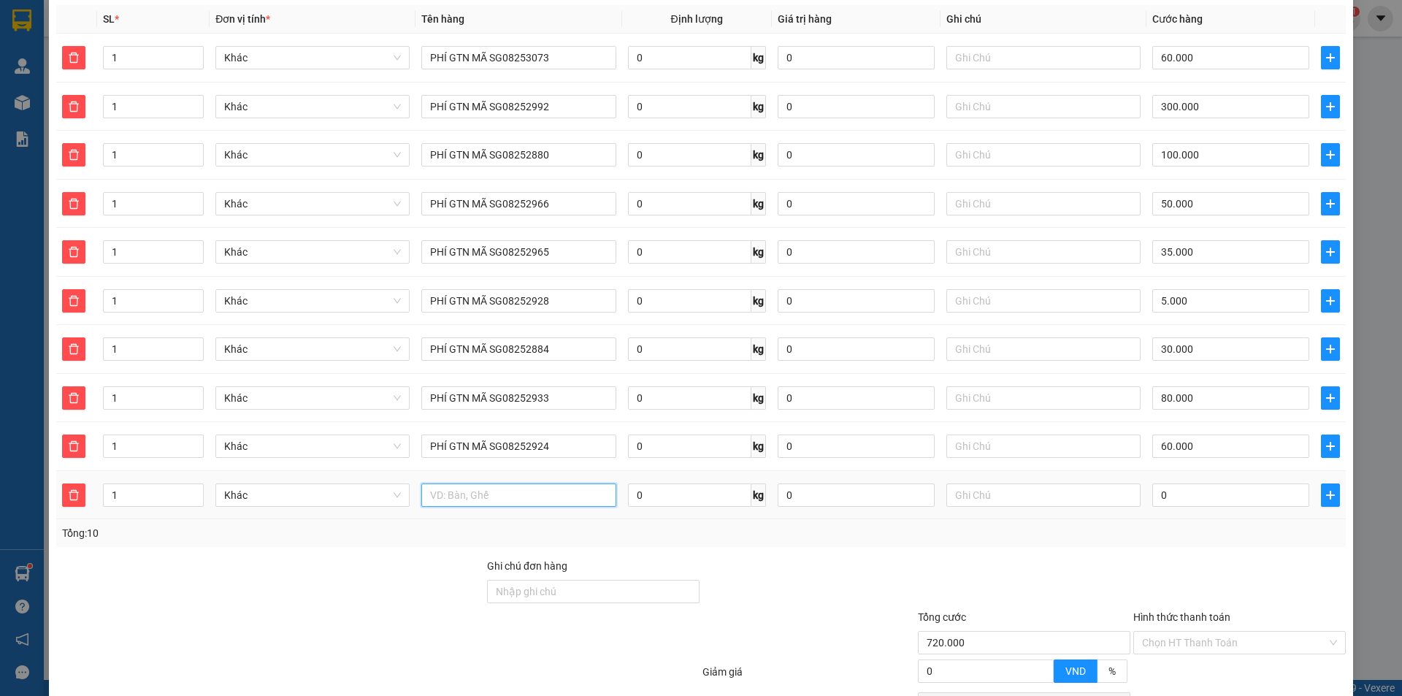
click at [512, 483] on input "text" at bounding box center [518, 494] width 194 height 23
click at [535, 483] on input "text" at bounding box center [518, 494] width 194 height 23
paste input "PHÍ GTN MÃ SG0825"
type input "PHÍ GTN MÃ SG08252906"
click at [1196, 483] on input "0" at bounding box center [1230, 494] width 157 height 23
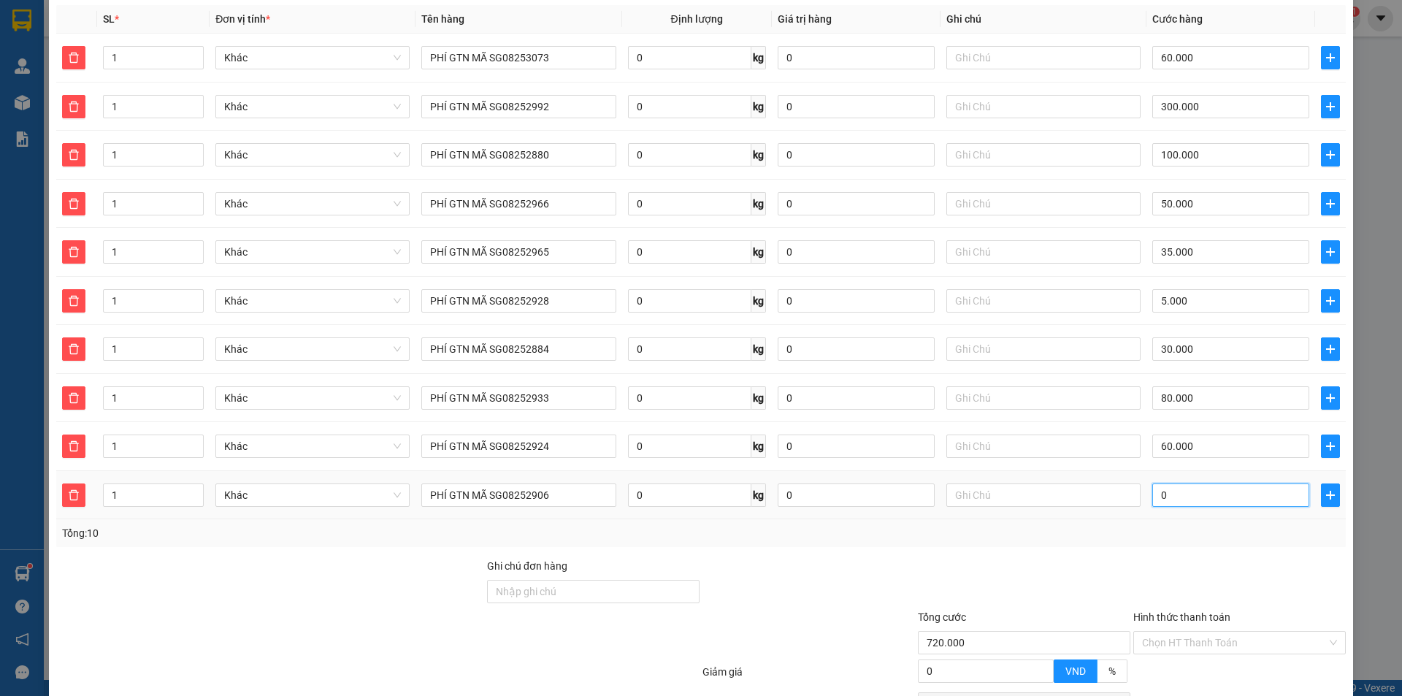
type input "1"
type input "720.001"
type input "720.012"
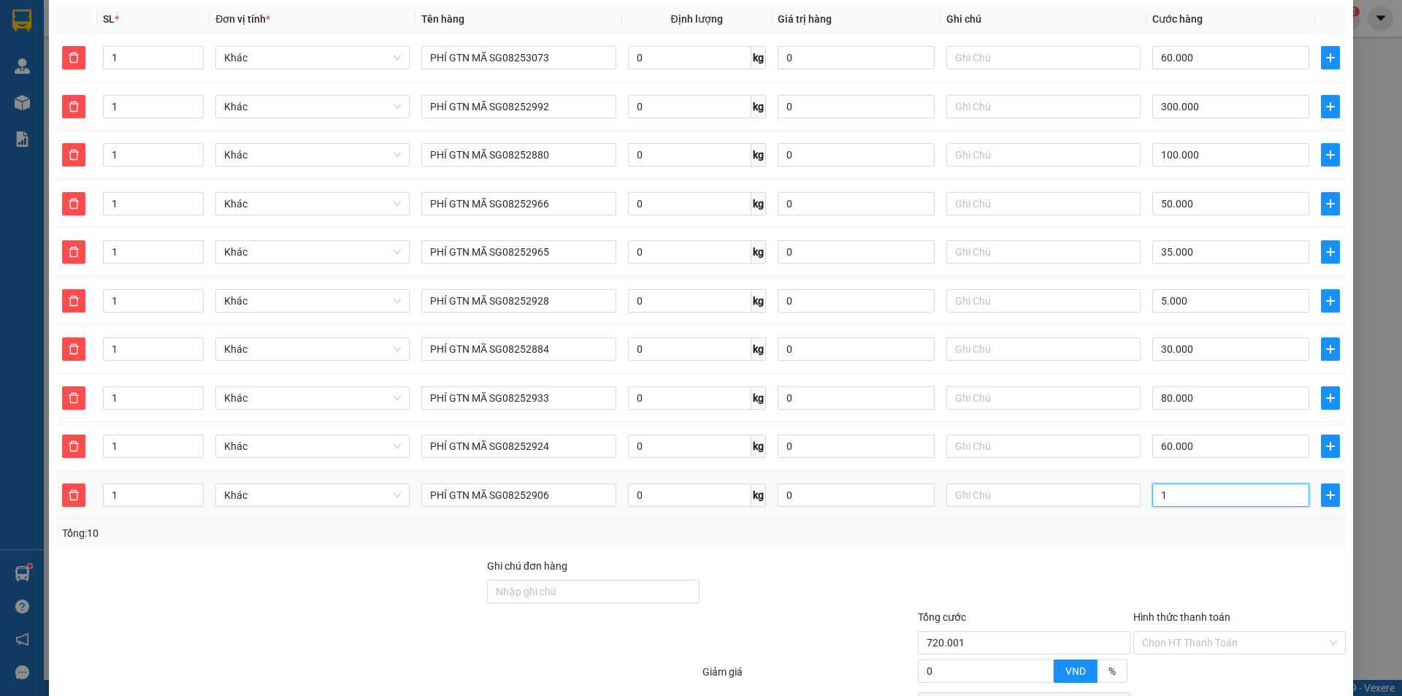
type input "12"
type input "720.120"
type input "120"
click at [1324, 489] on icon "plus" at bounding box center [1330, 495] width 12 height 12
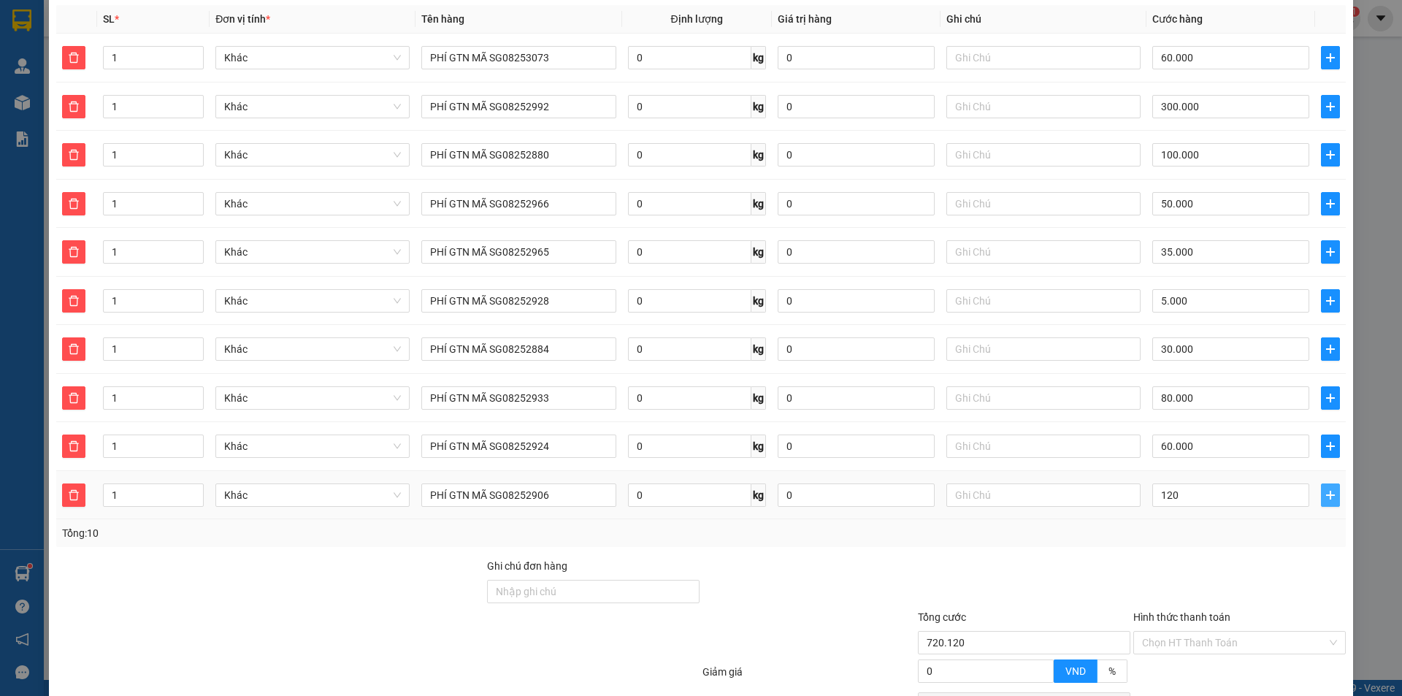
type input "840.000"
type input "120.000"
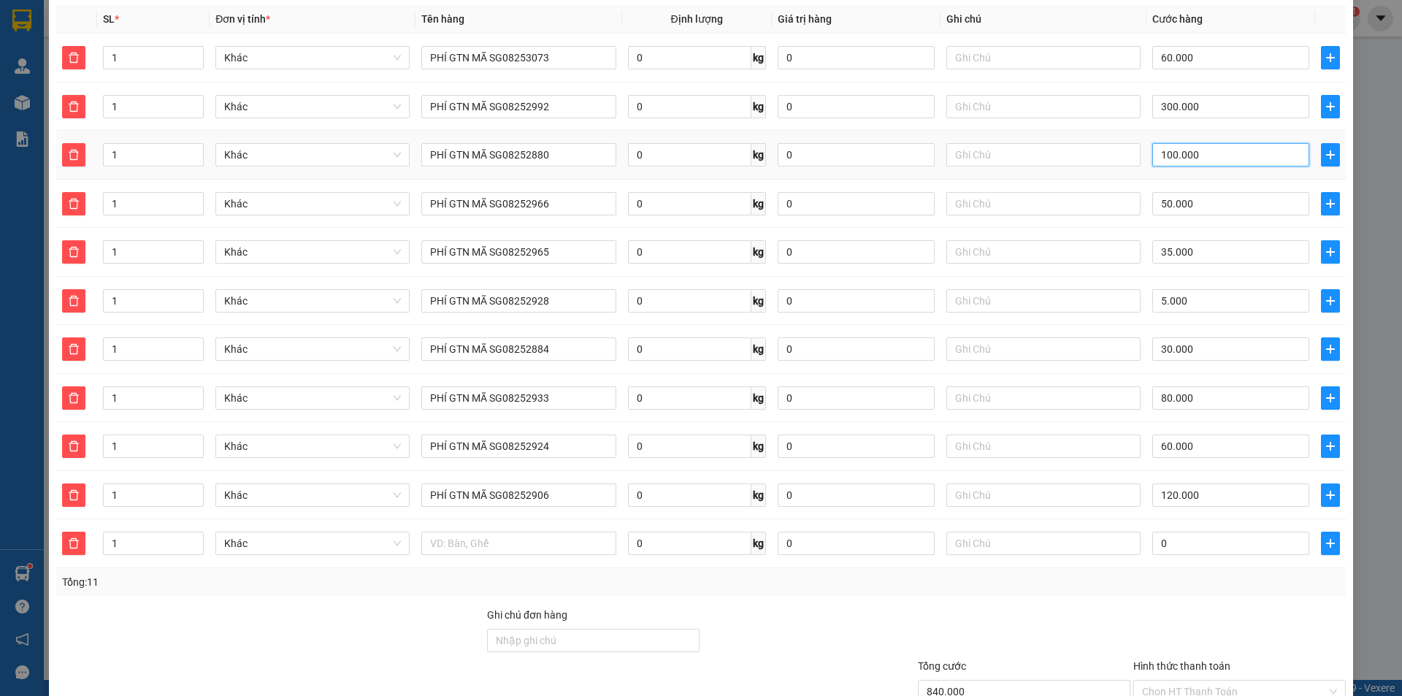
click at [1216, 145] on input "100.000" at bounding box center [1230, 154] width 157 height 23
click at [561, 143] on input "PHÍ GTN MÃ SG08252880" at bounding box center [518, 154] width 194 height 23
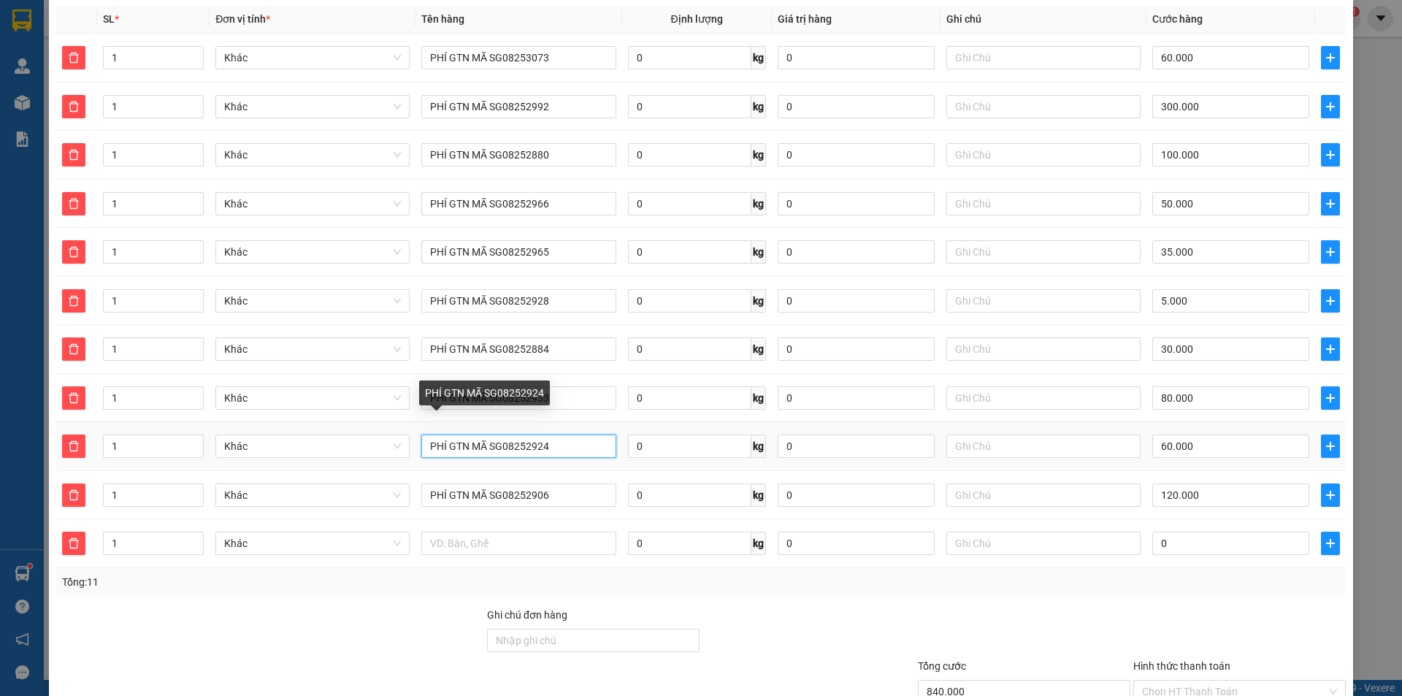
click at [547, 438] on input "PHÍ GTN MÃ SG08252924" at bounding box center [518, 445] width 194 height 23
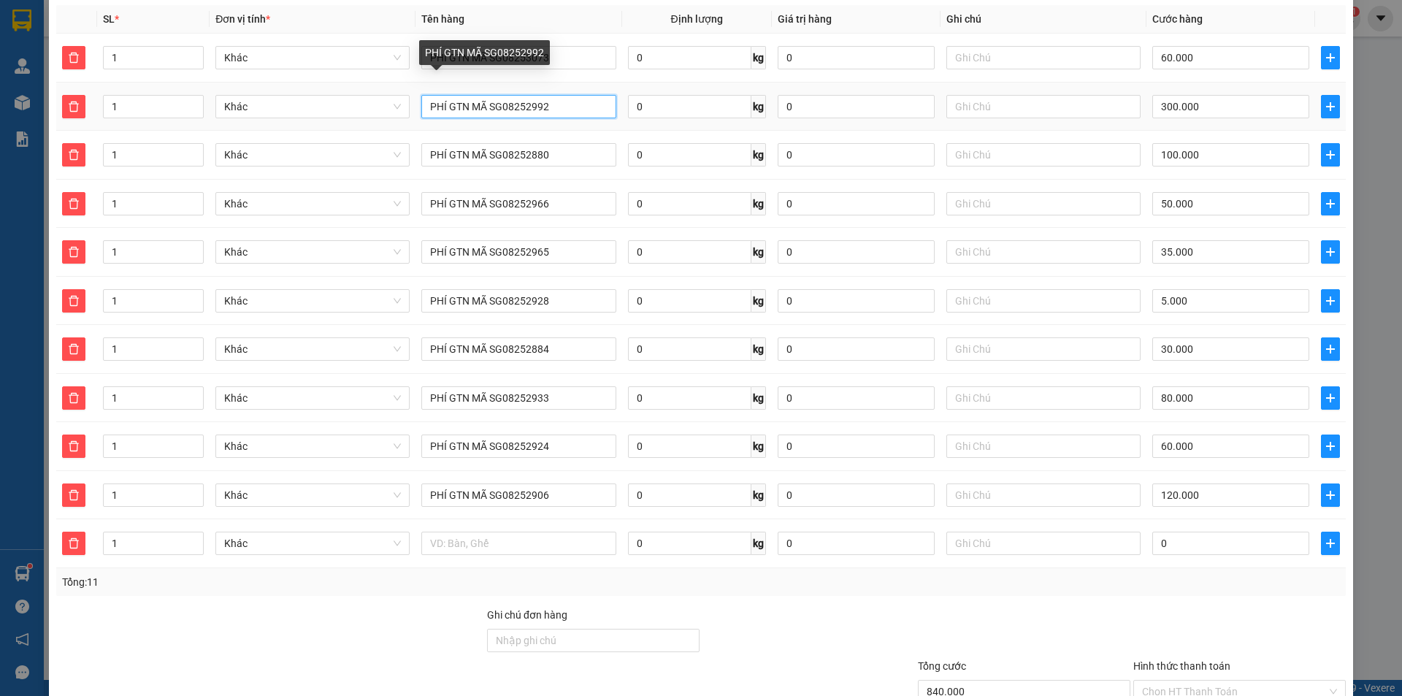
click at [578, 95] on input "PHÍ GTN MÃ SG08252992" at bounding box center [518, 106] width 194 height 23
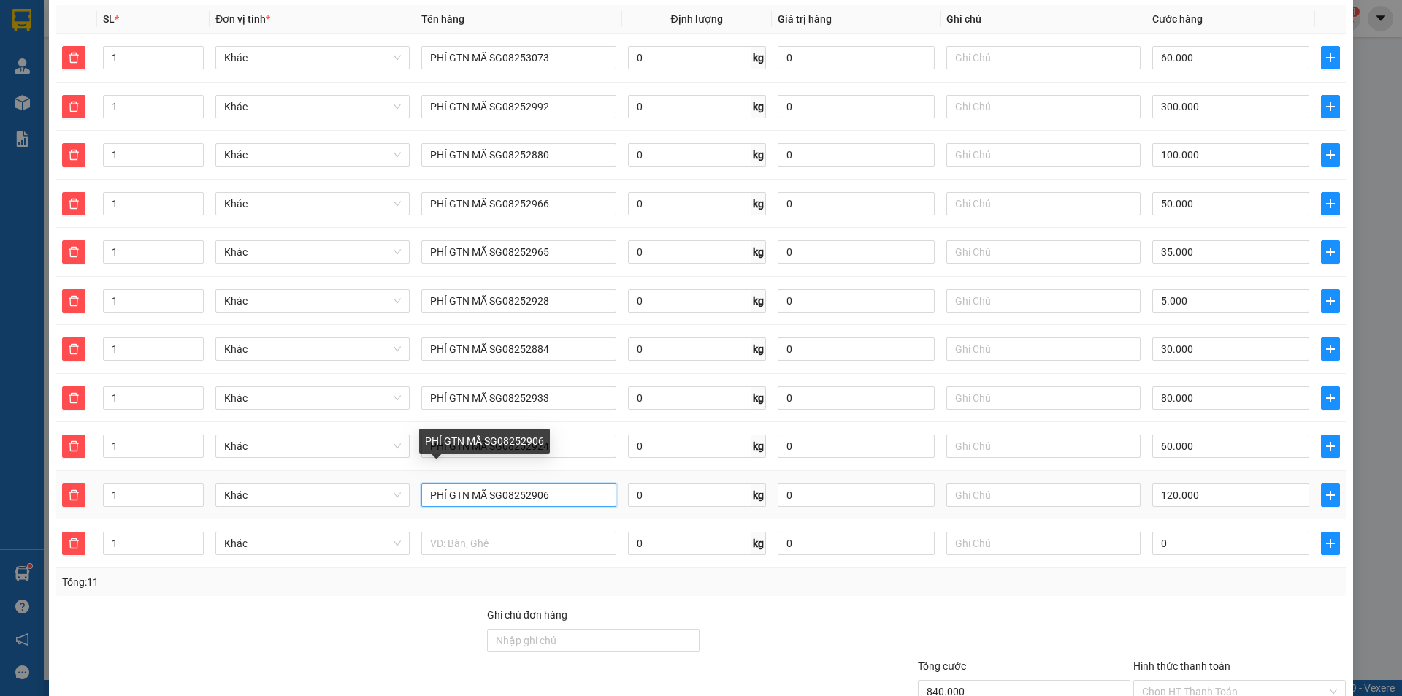
click at [577, 483] on input "PHÍ GTN MÃ SG08252906" at bounding box center [518, 494] width 194 height 23
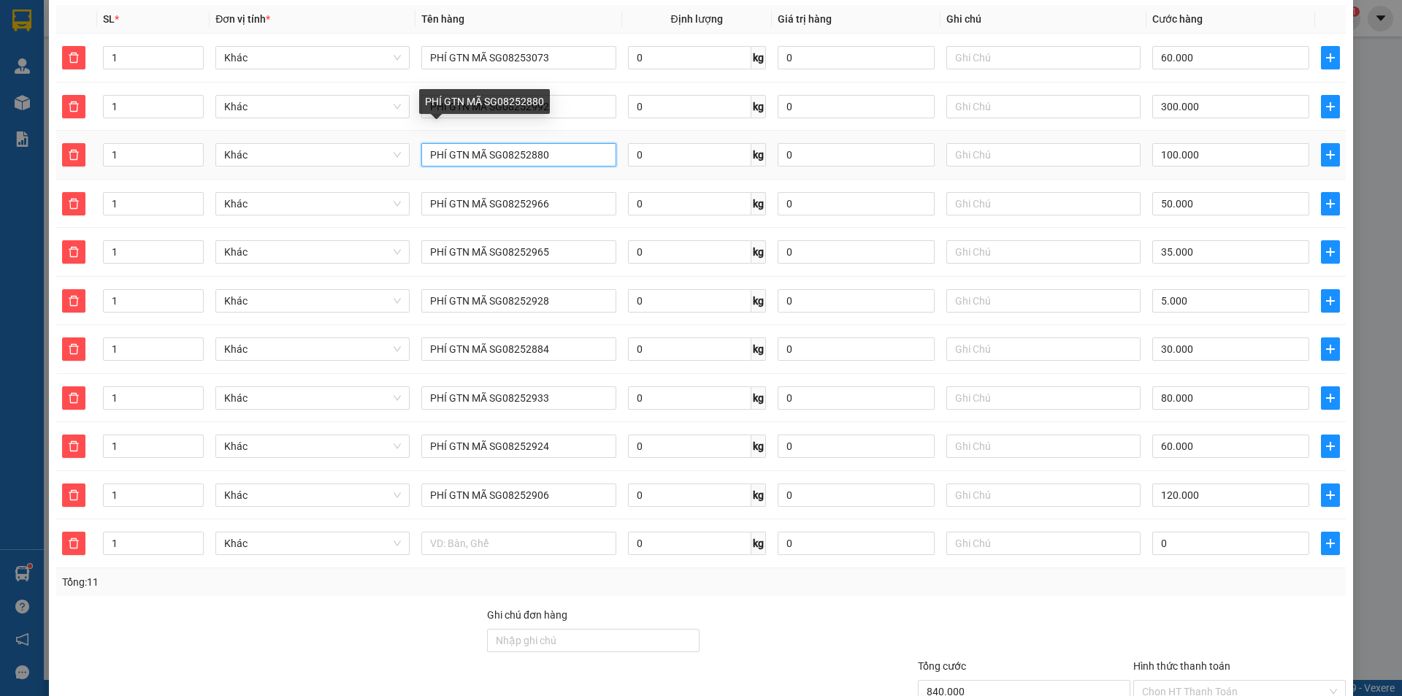
click at [581, 143] on input "PHÍ GTN MÃ SG08252880" at bounding box center [518, 154] width 194 height 23
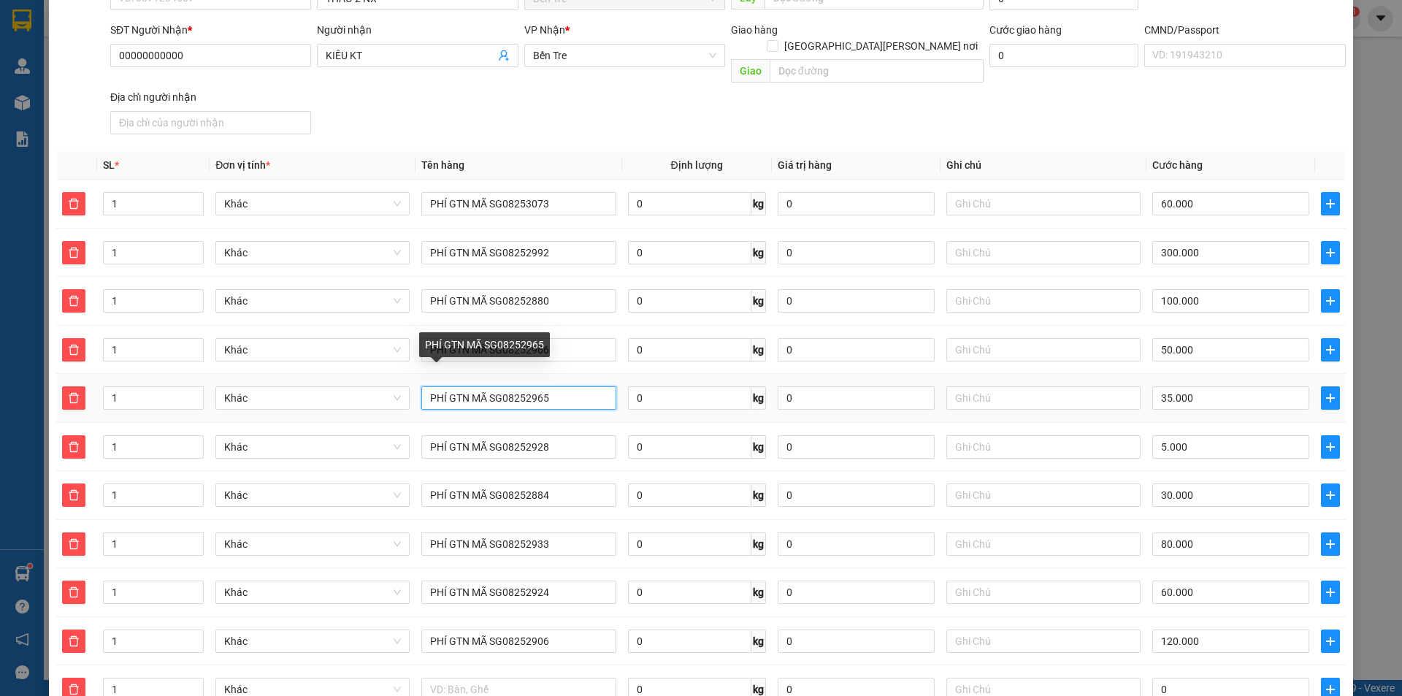
click at [605, 386] on input "PHÍ GTN MÃ SG08252965" at bounding box center [518, 397] width 194 height 23
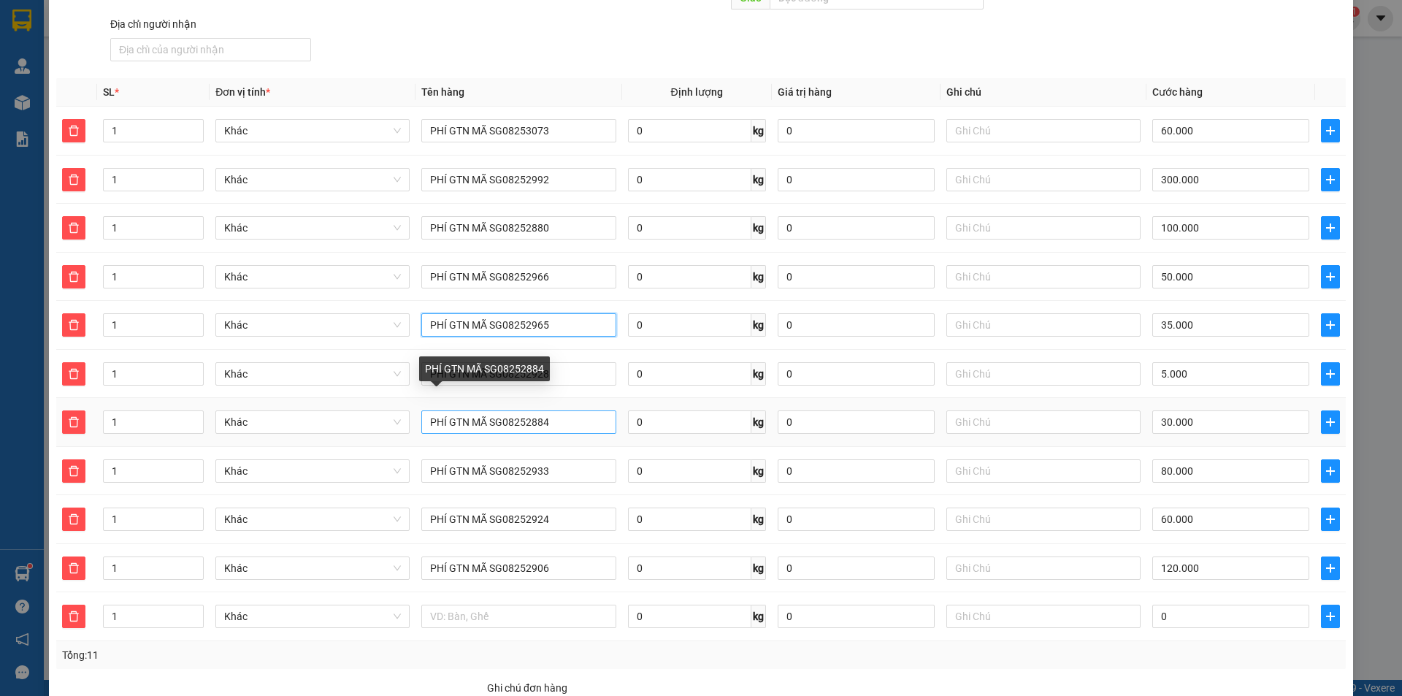
scroll to position [292, 0]
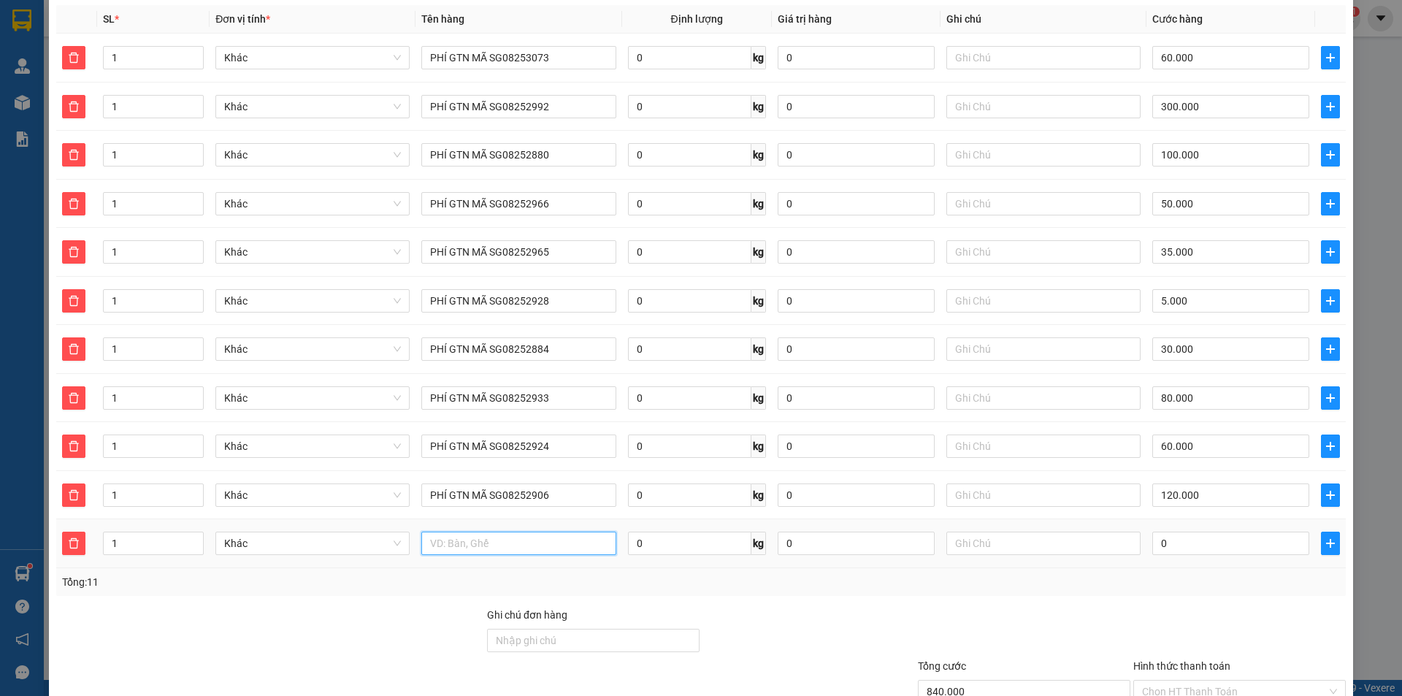
click at [497, 531] on input "text" at bounding box center [518, 542] width 194 height 23
click at [85, 531] on td at bounding box center [76, 543] width 41 height 49
click at [80, 537] on span "delete" at bounding box center [74, 543] width 22 height 12
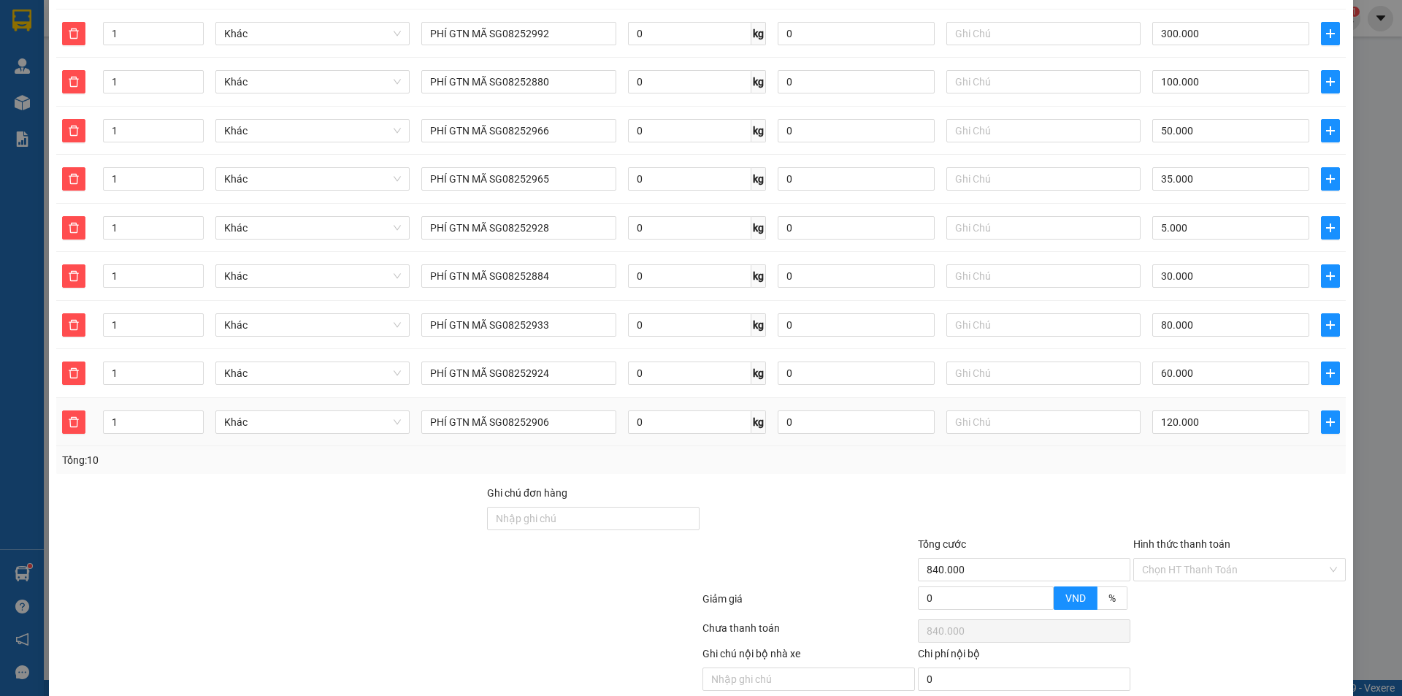
scroll to position [407, 0]
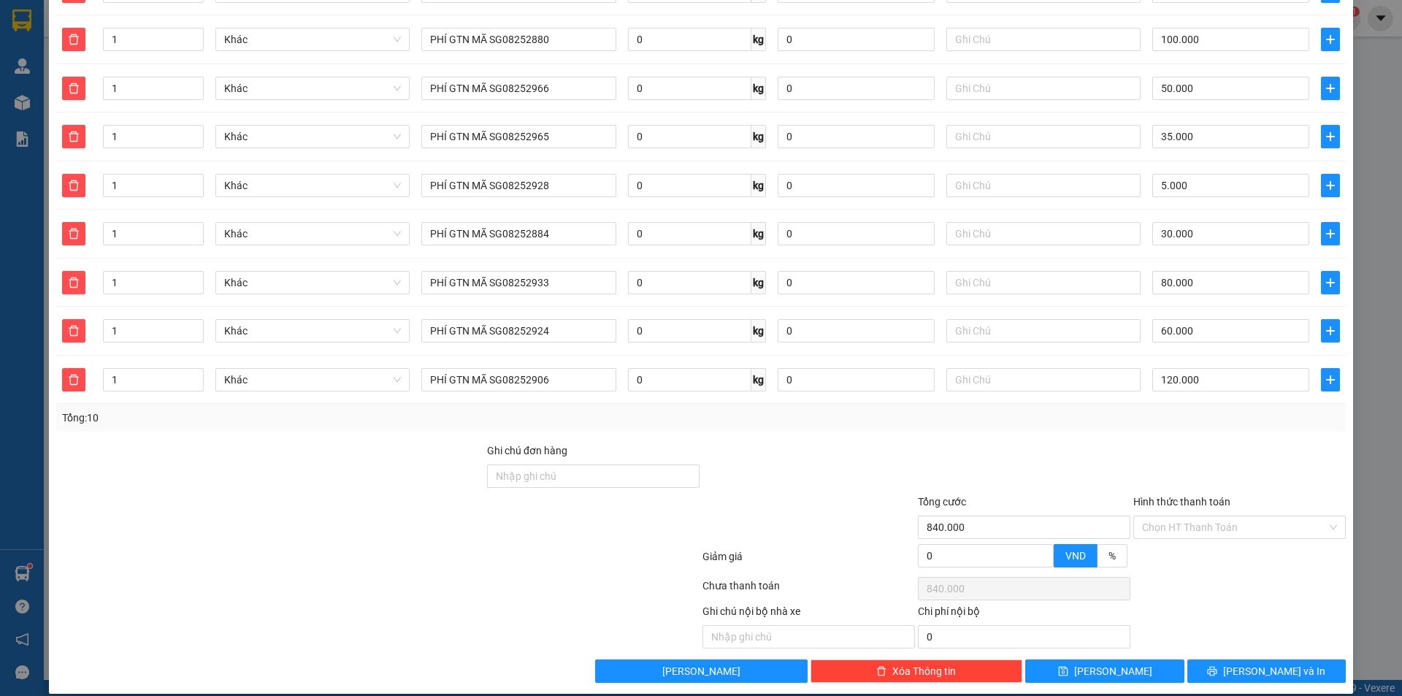
click at [1216, 526] on div "Hình thức thanh toán Chọn HT Thanh Toán" at bounding box center [1239, 518] width 212 height 51
click at [1207, 516] on input "Hình thức thanh toán" at bounding box center [1234, 527] width 185 height 22
click at [1193, 537] on div "Tại văn phòng" at bounding box center [1230, 540] width 193 height 16
type input "0"
click at [1248, 663] on span "[PERSON_NAME] và In" at bounding box center [1274, 671] width 102 height 16
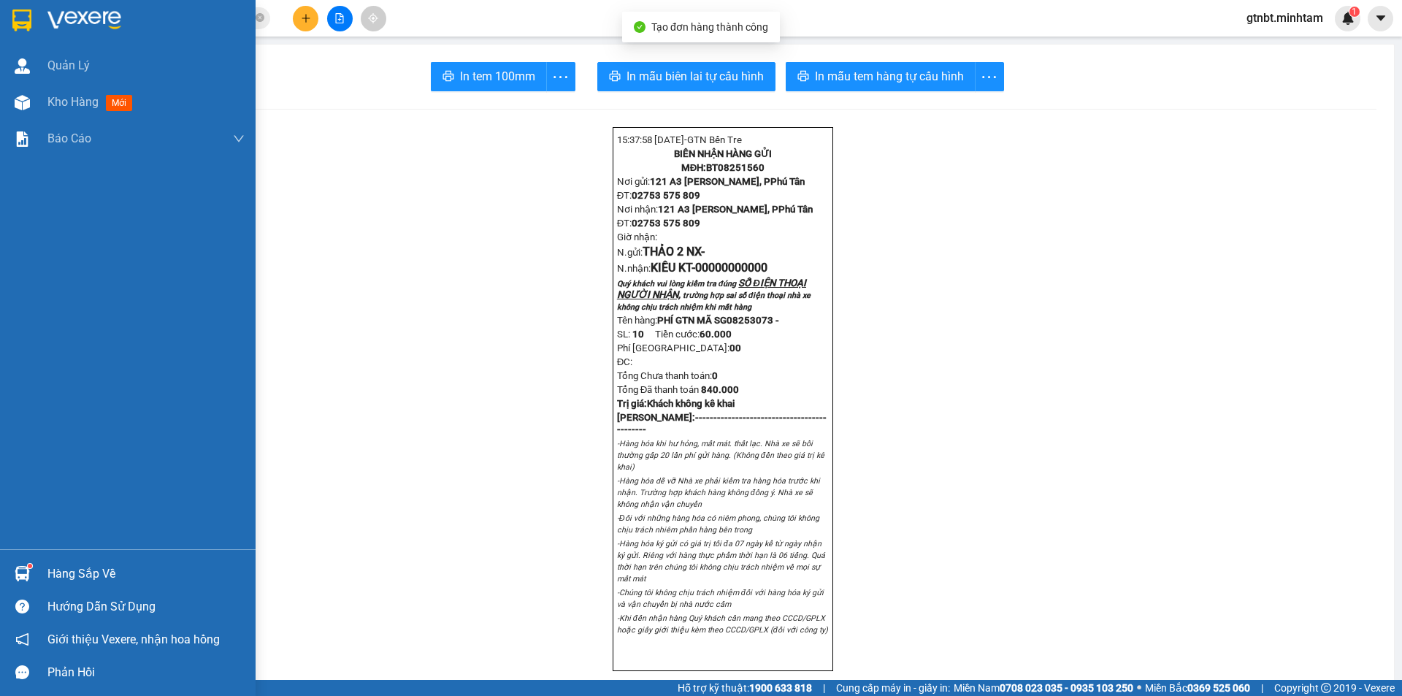
click at [18, 20] on img at bounding box center [21, 20] width 19 height 22
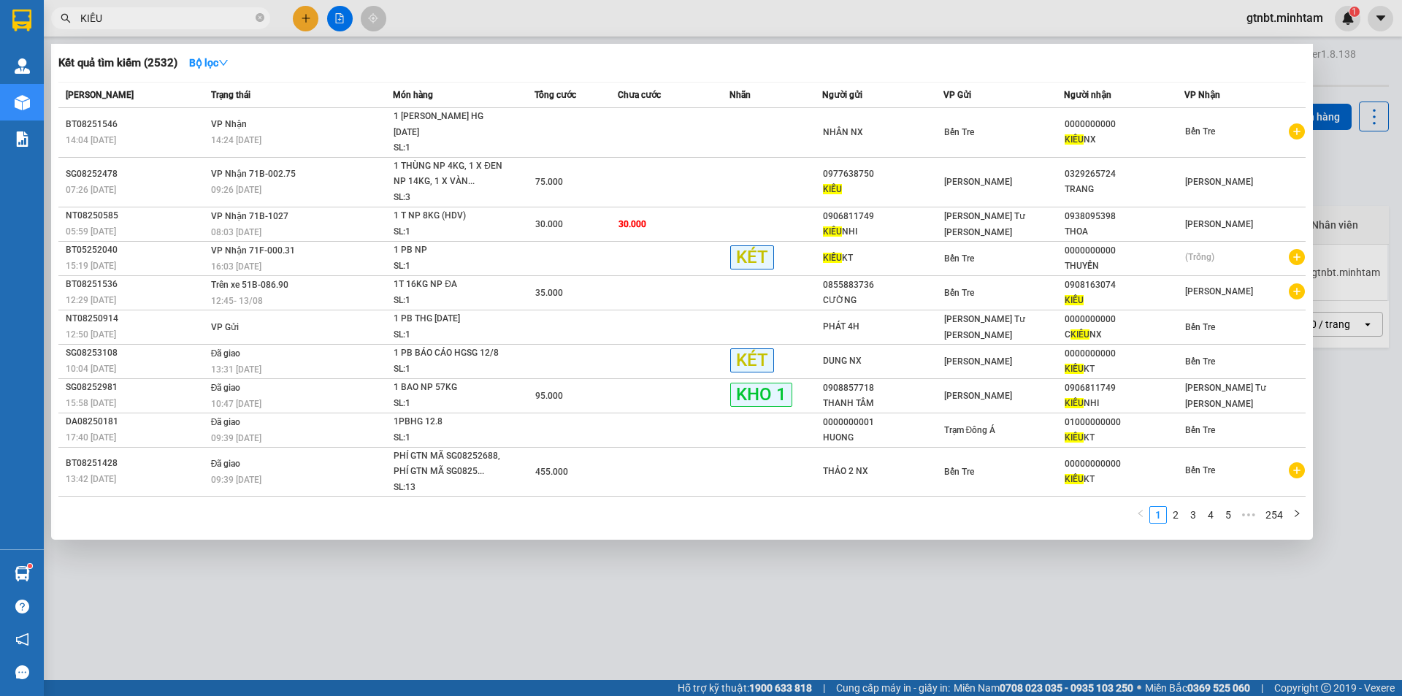
click at [204, 15] on input "KIỀU" at bounding box center [166, 18] width 172 height 16
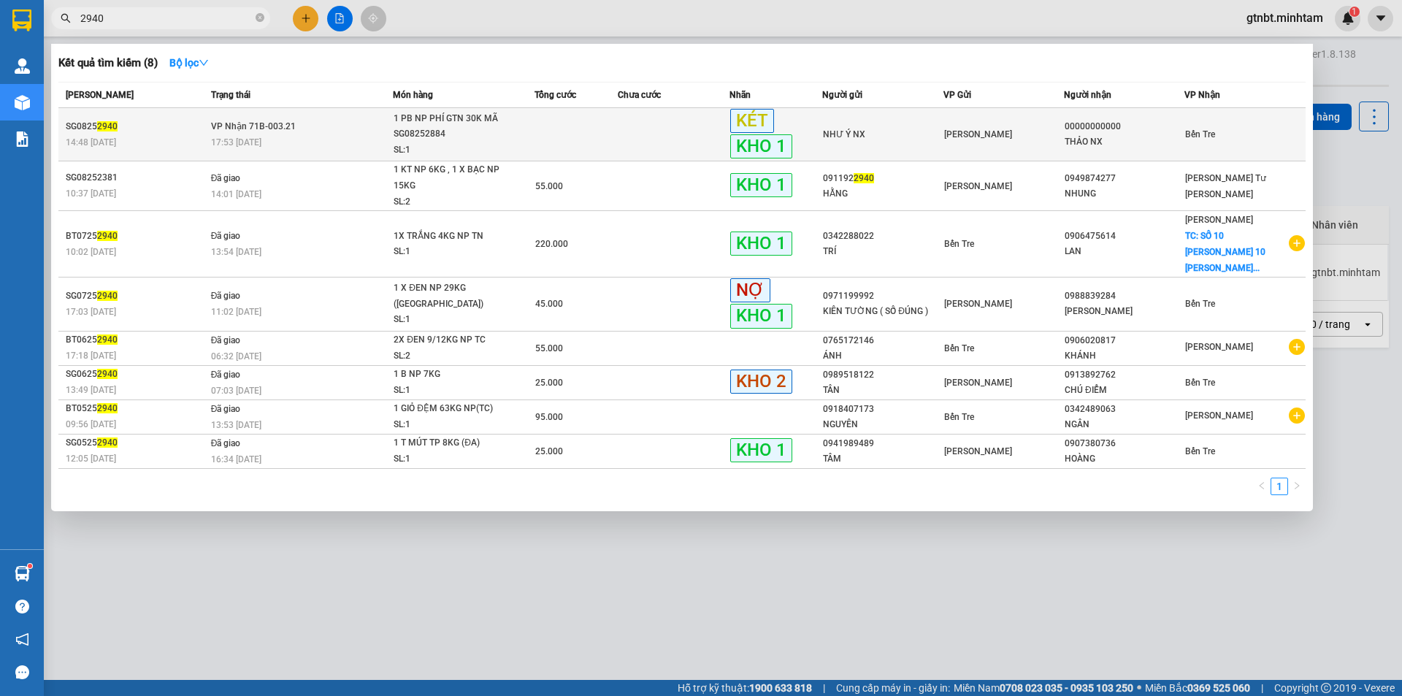
type input "2940"
click at [331, 137] on div "17:53 [DATE]" at bounding box center [302, 142] width 182 height 16
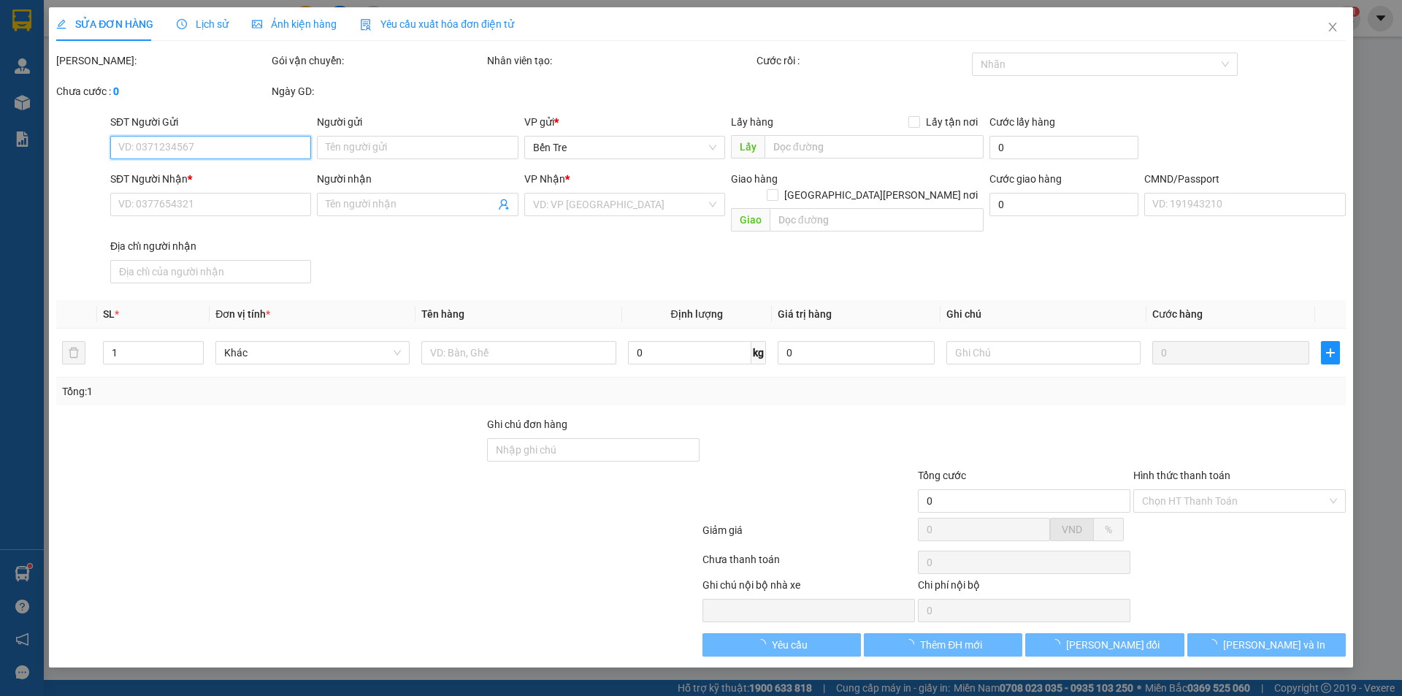
type input "NHƯ Ý NX"
type input "00000000000"
type input "THẢO NX"
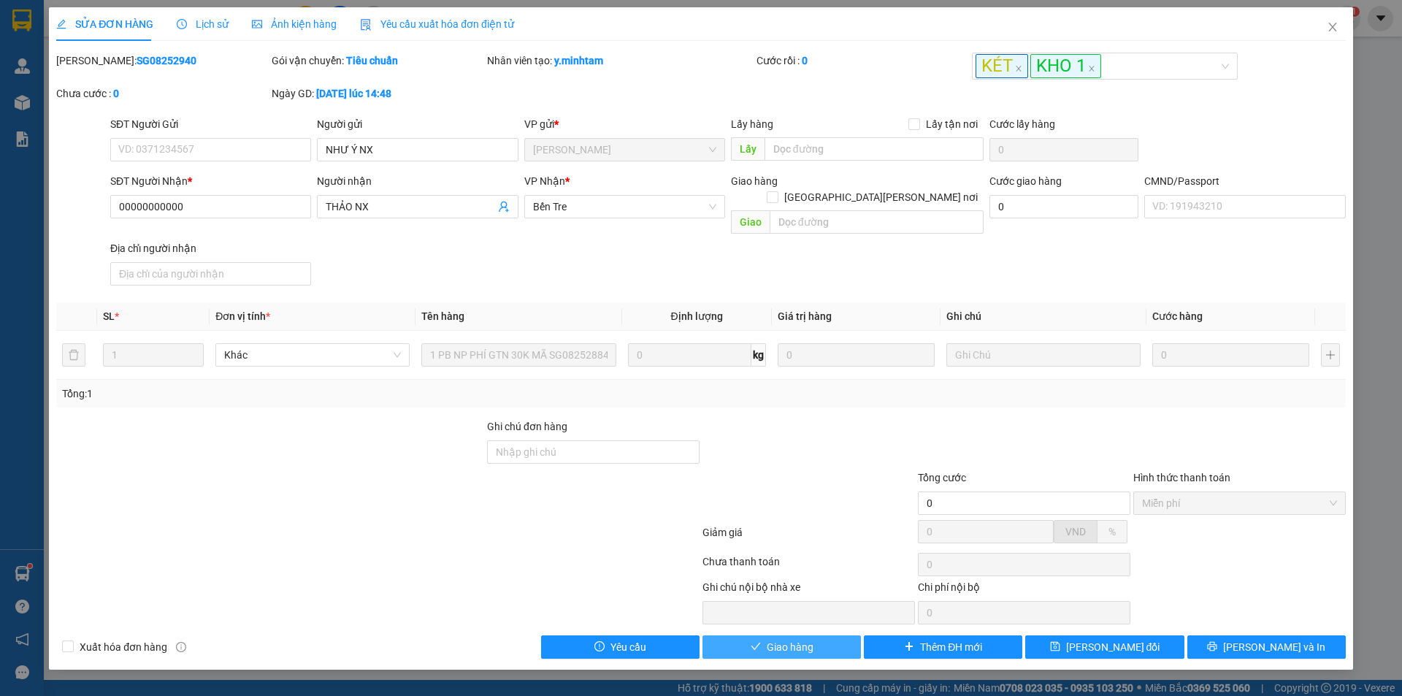
click at [783, 639] on span "Giao hàng" at bounding box center [789, 647] width 47 height 16
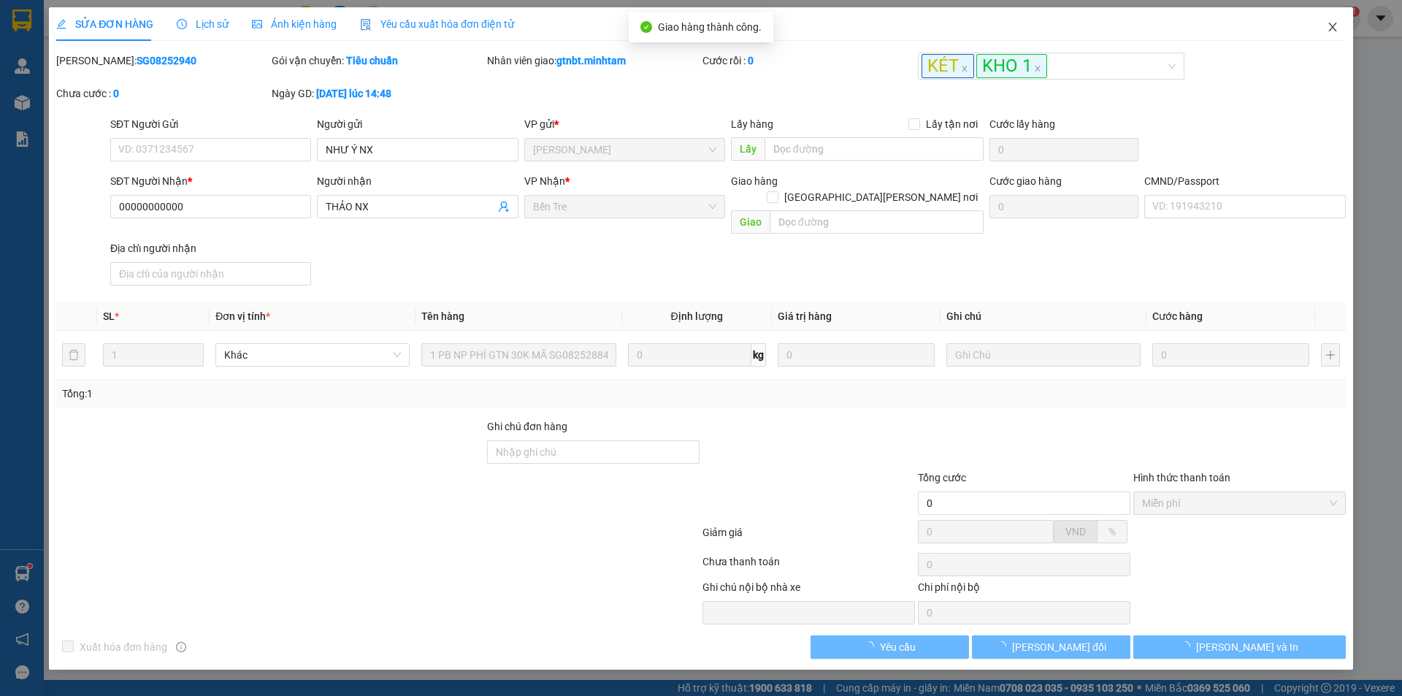
click at [1334, 32] on icon "close" at bounding box center [1332, 27] width 12 height 12
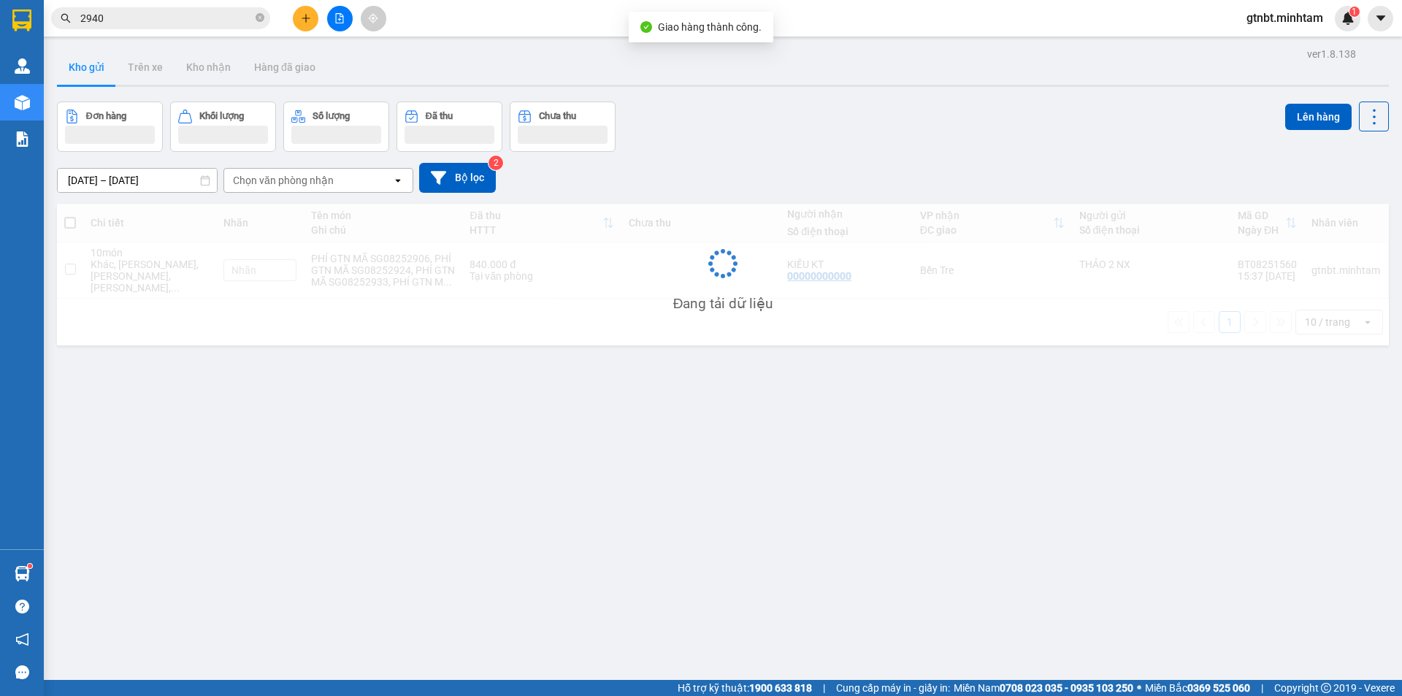
click at [208, 20] on input "2940" at bounding box center [166, 18] width 172 height 16
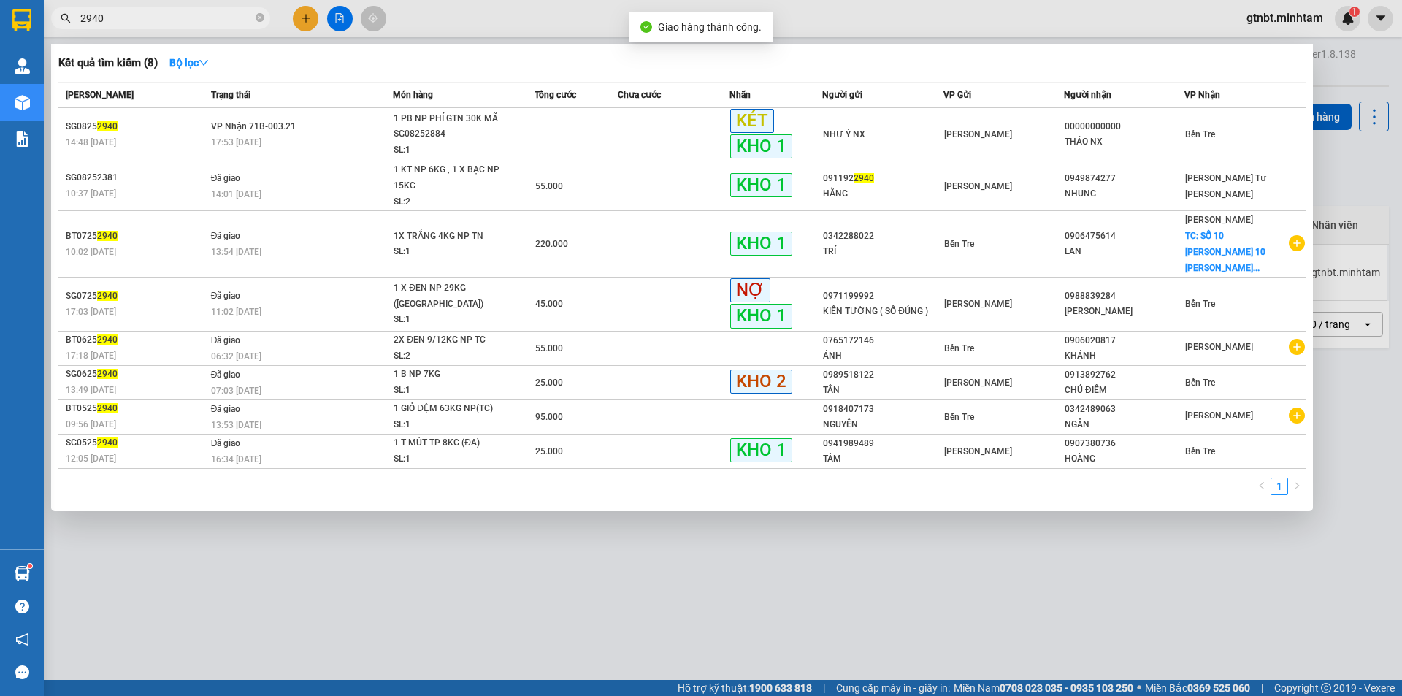
click at [208, 20] on input "2940" at bounding box center [166, 18] width 172 height 16
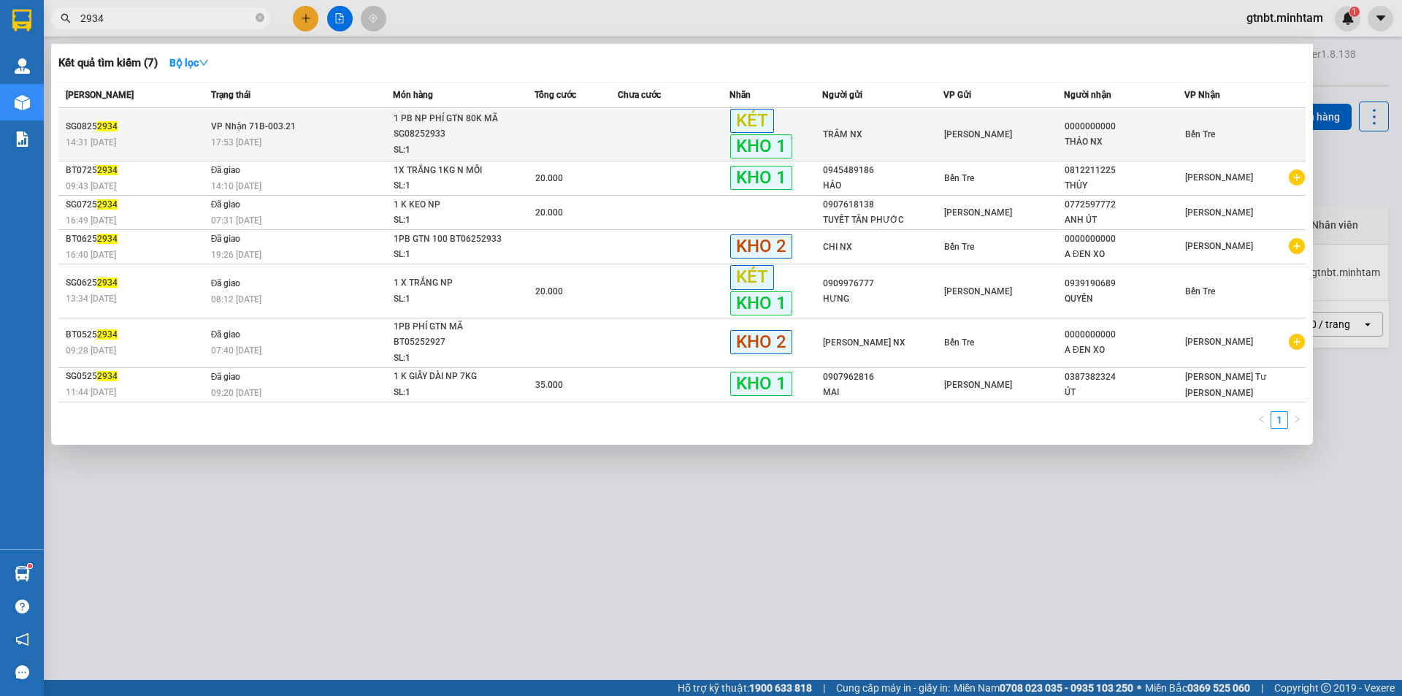
type input "2934"
click at [304, 133] on td "[PERSON_NAME] 71B-003.21 17:53 [DATE]" at bounding box center [300, 134] width 186 height 53
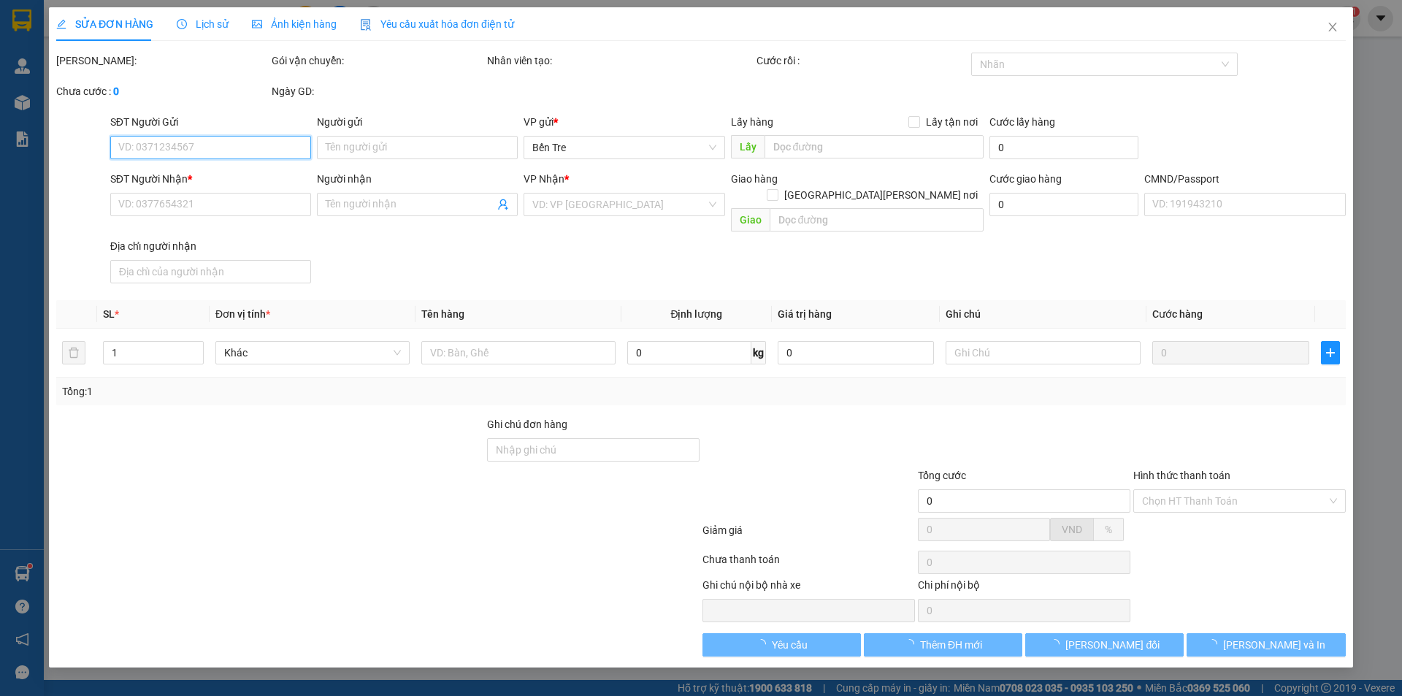
type input "TRÂM NX"
type input "0000000000"
type input "THẢO NX"
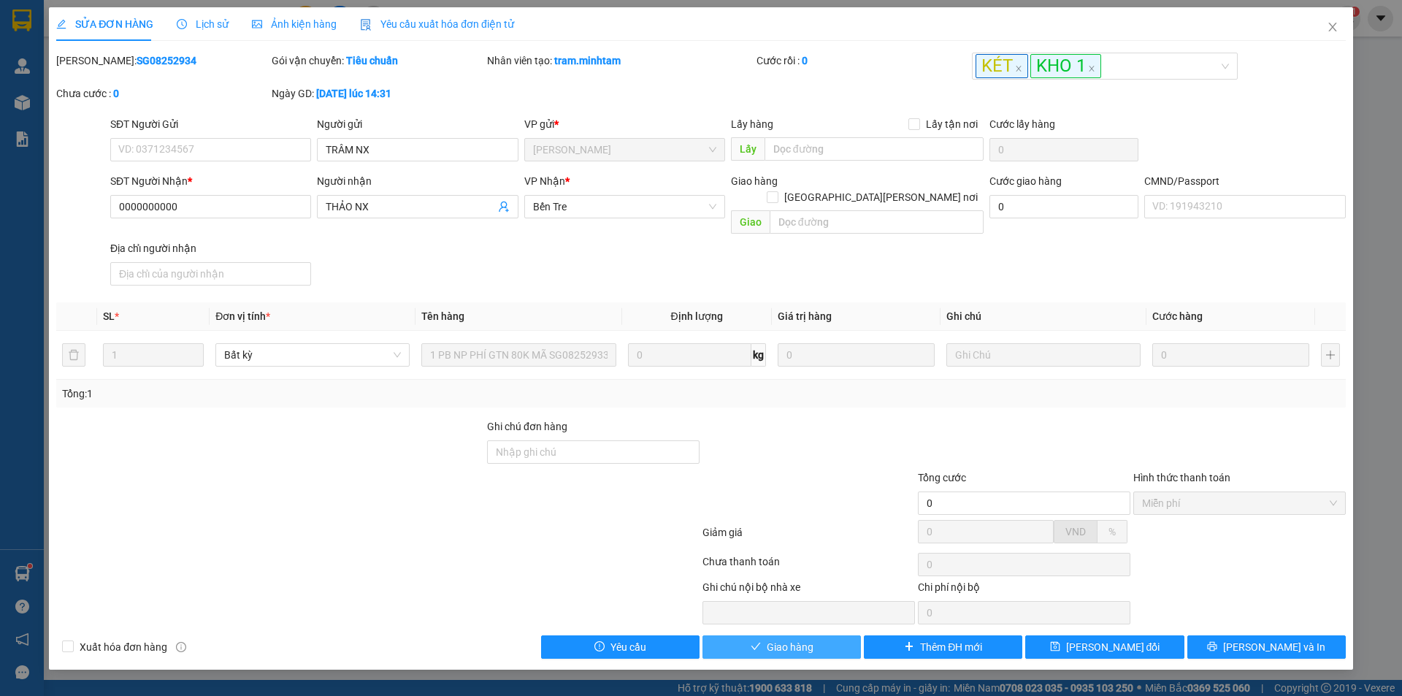
click at [791, 639] on span "Giao hàng" at bounding box center [789, 647] width 47 height 16
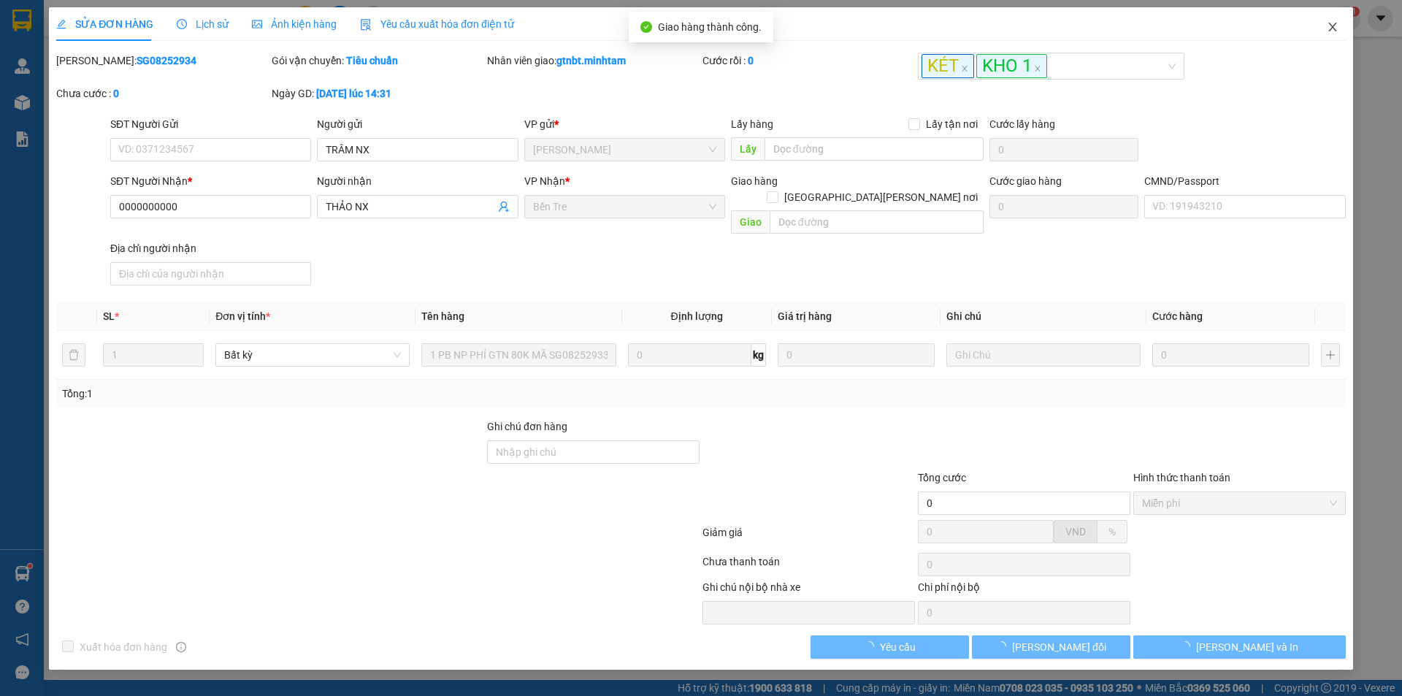
click at [1327, 27] on icon "close" at bounding box center [1332, 27] width 12 height 12
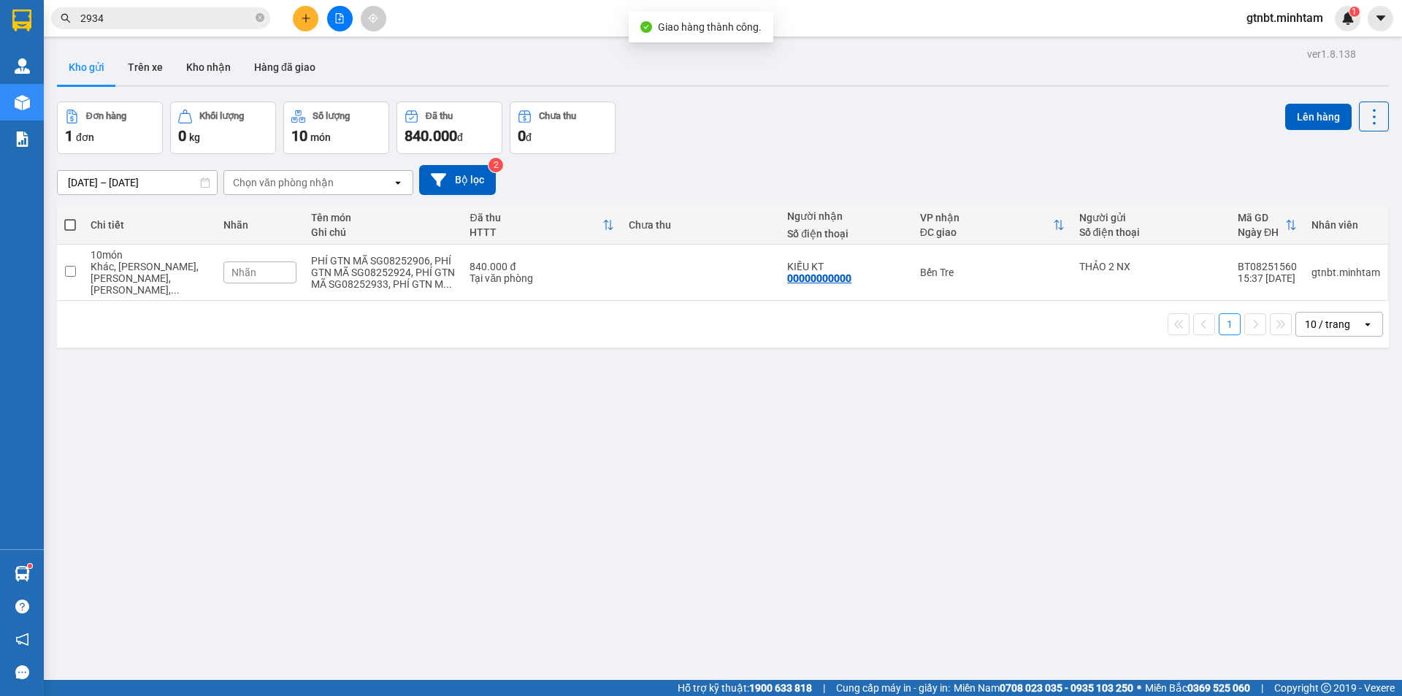
click at [212, 20] on input "2934" at bounding box center [166, 18] width 172 height 16
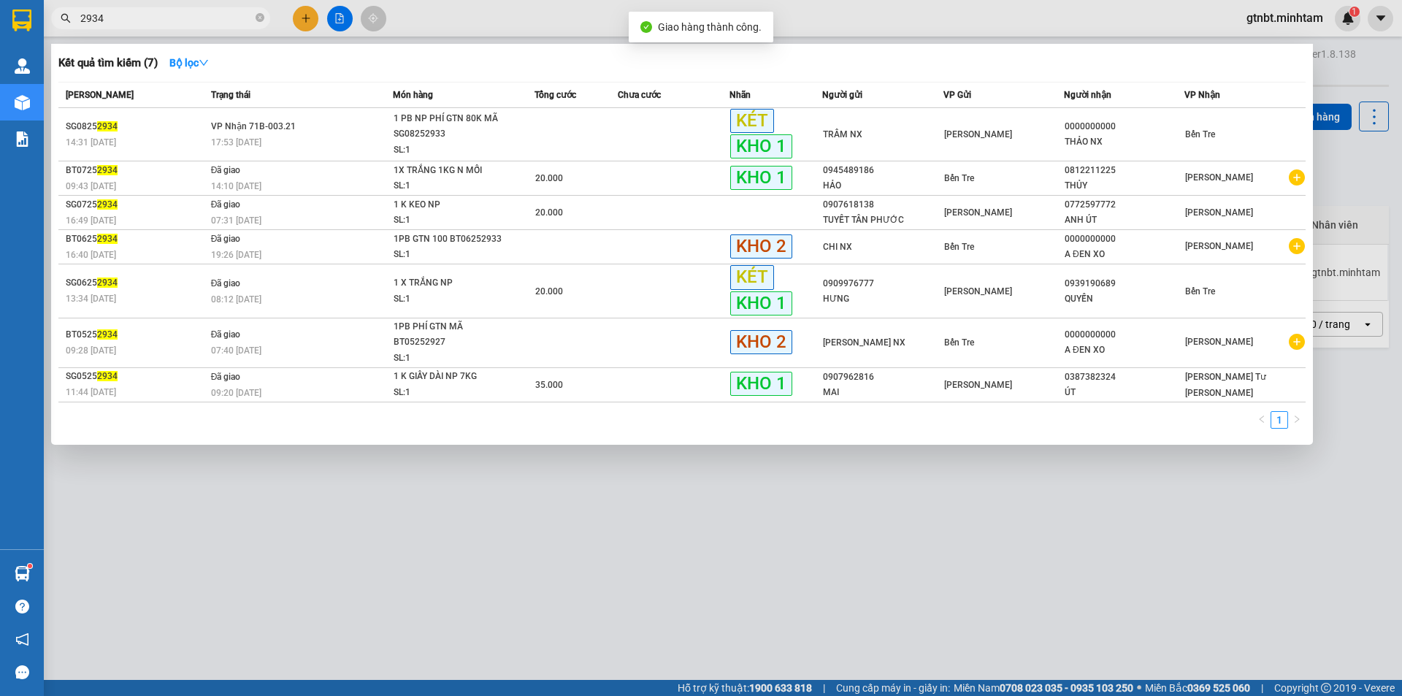
click at [212, 20] on input "2934" at bounding box center [166, 18] width 172 height 16
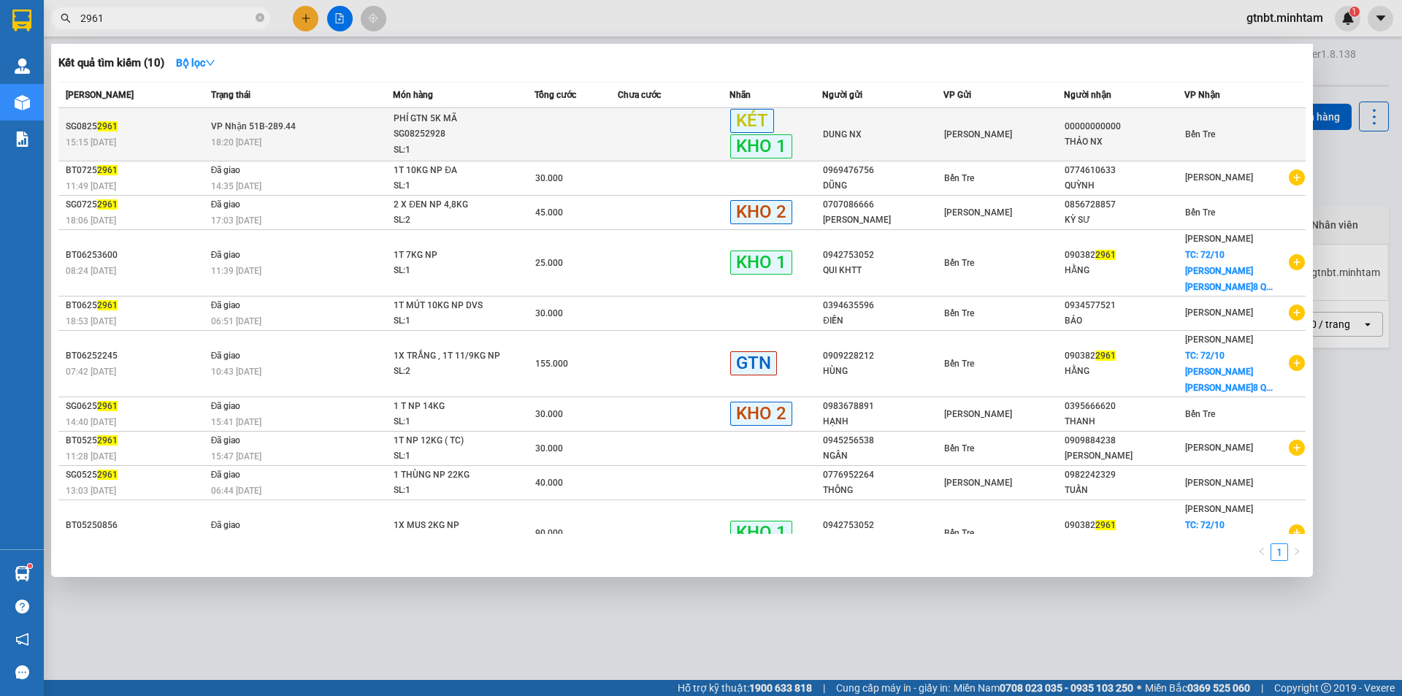
type input "2961"
click at [462, 135] on div "PHÍ GTN 5K MÃ SG08252928" at bounding box center [447, 126] width 109 height 31
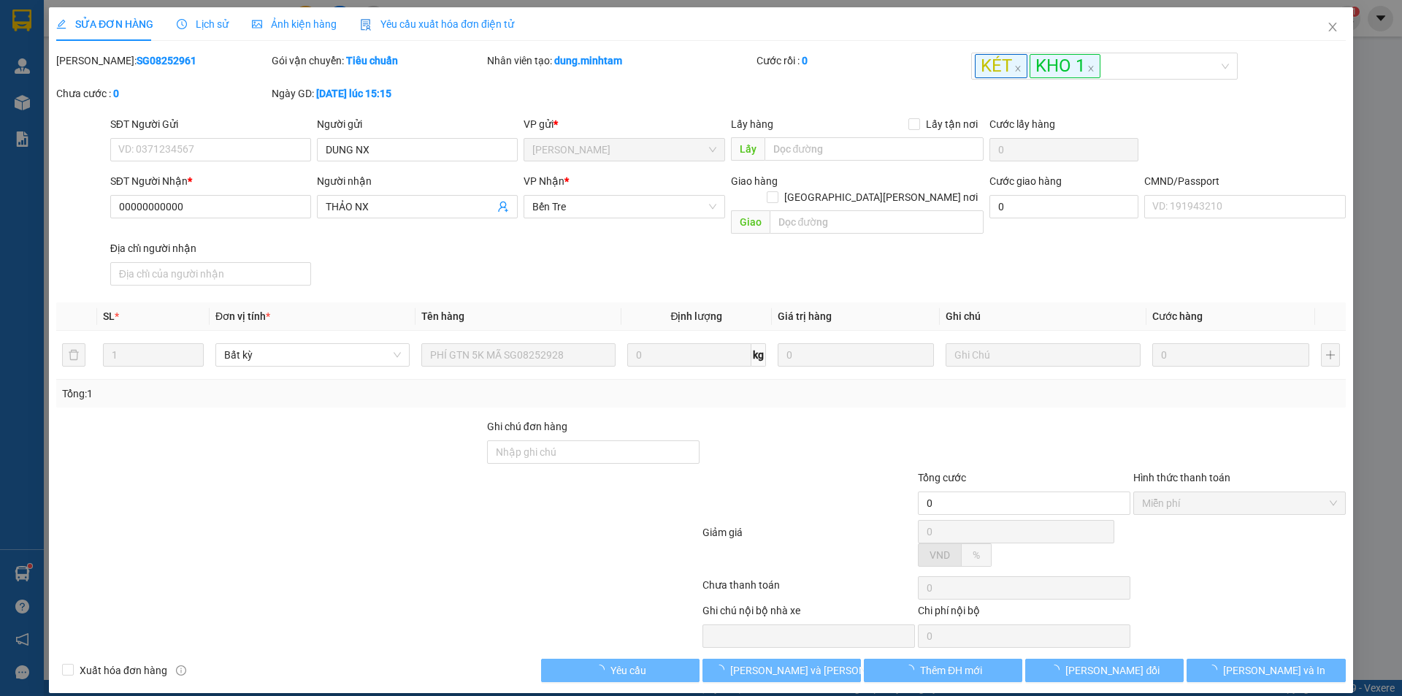
type input "DUNG NX"
type input "00000000000"
type input "THẢO NX"
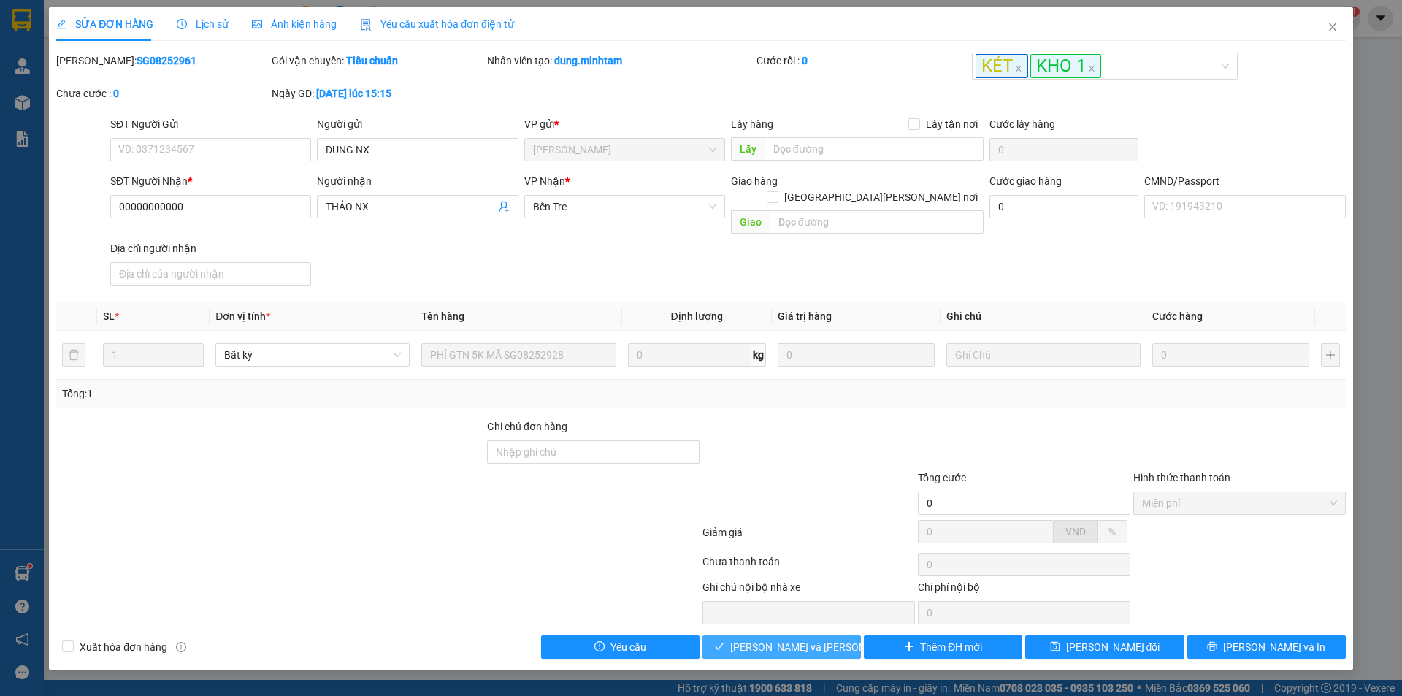
click at [775, 639] on span "[PERSON_NAME] và [PERSON_NAME] hàng" at bounding box center [828, 647] width 197 height 16
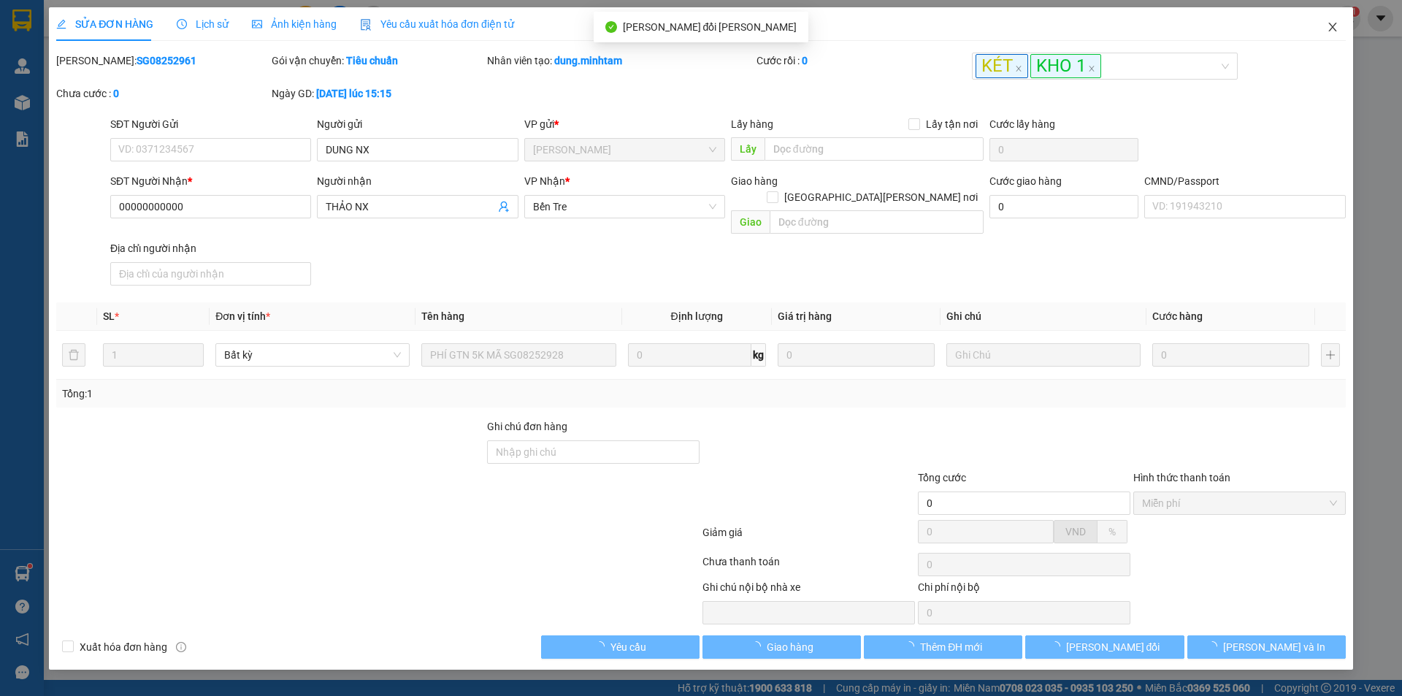
click at [1337, 27] on icon "close" at bounding box center [1332, 27] width 12 height 12
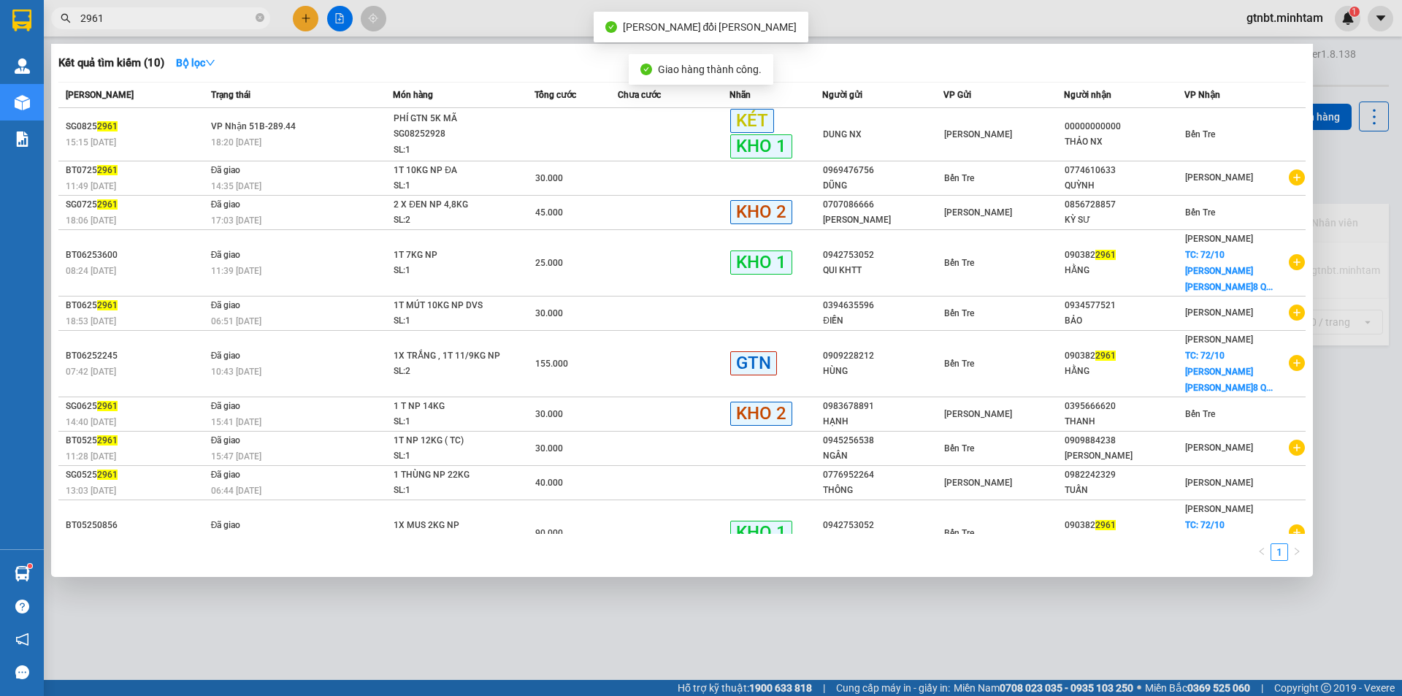
click at [180, 19] on input "2961" at bounding box center [166, 18] width 172 height 16
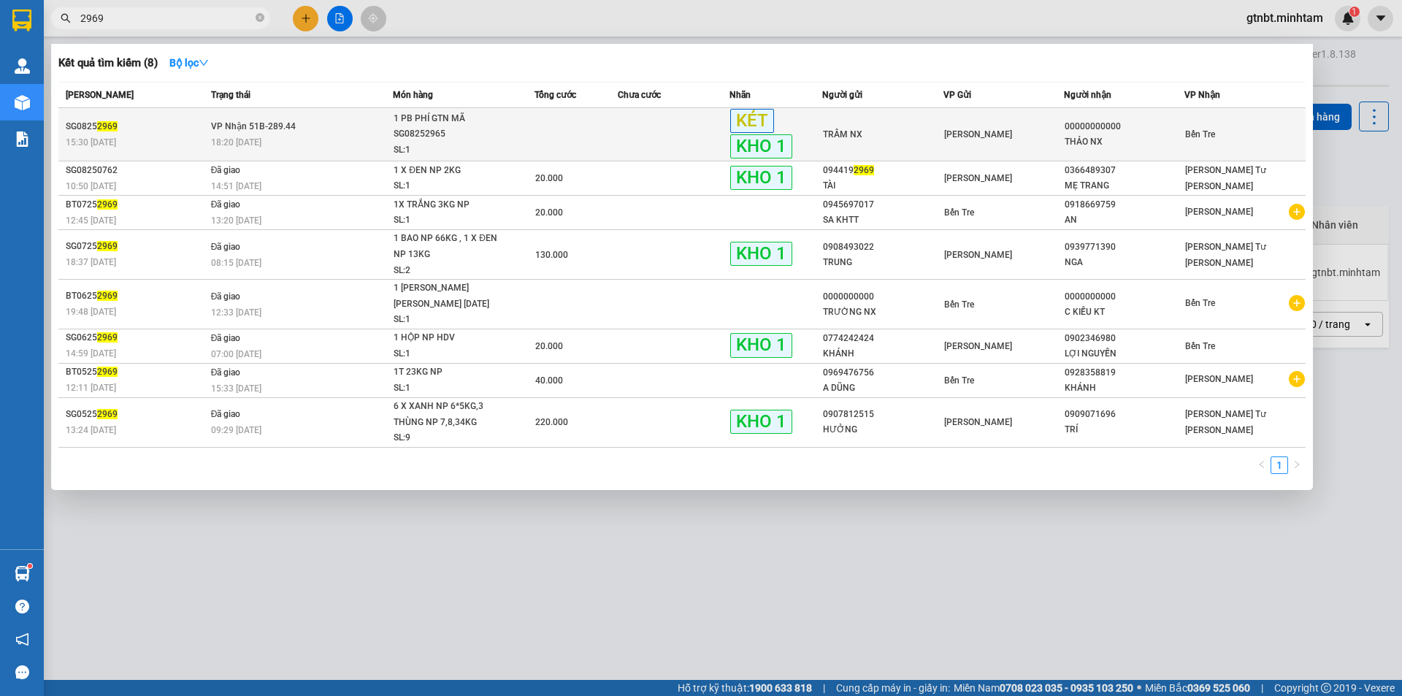
type input "2969"
click at [307, 139] on div "18:20 [DATE]" at bounding box center [302, 142] width 182 height 16
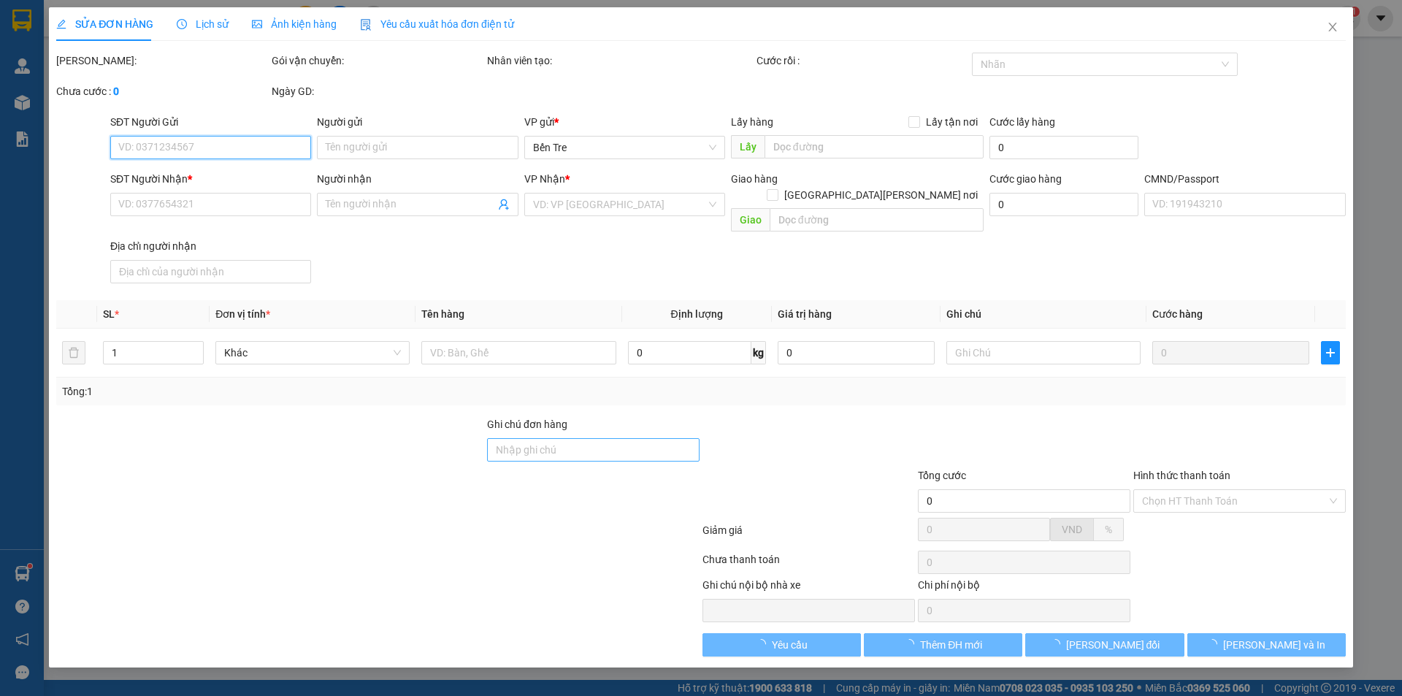
type input "TRÂM NX"
type input "00000000000"
type input "THẢO NX"
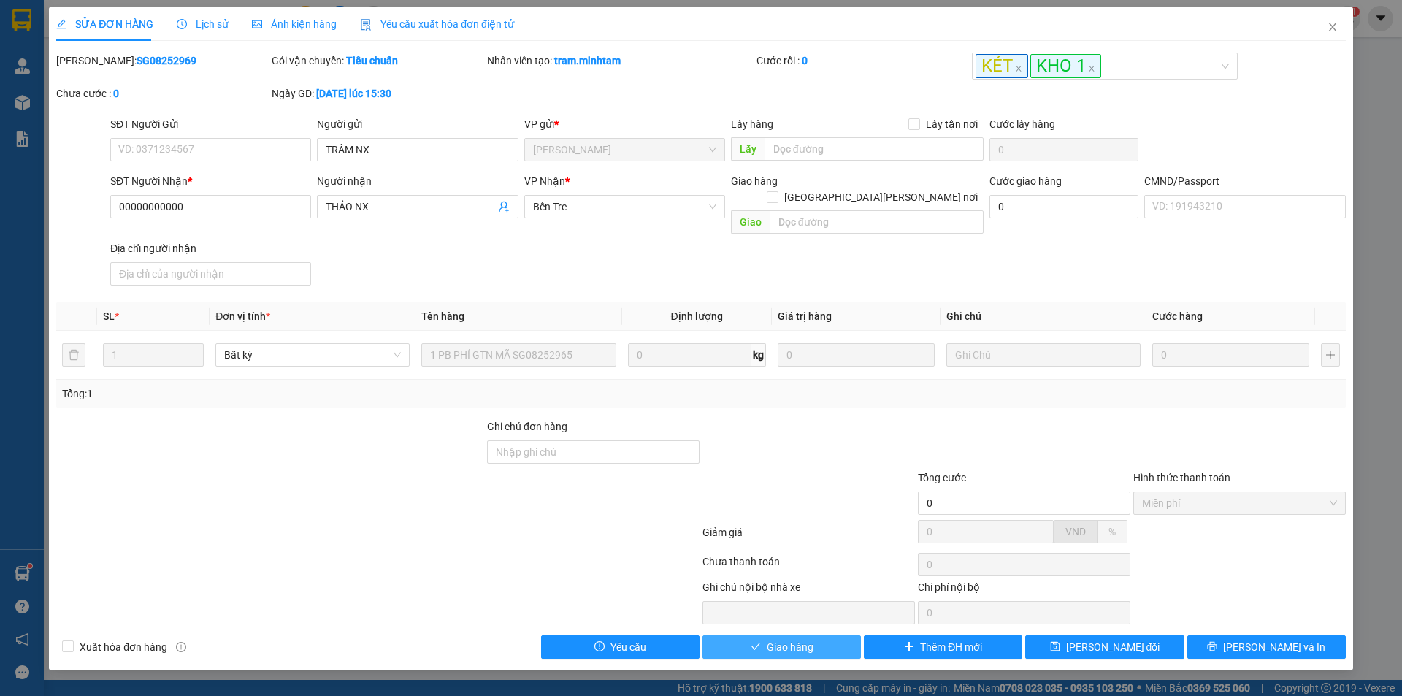
click at [787, 639] on span "Giao hàng" at bounding box center [789, 647] width 47 height 16
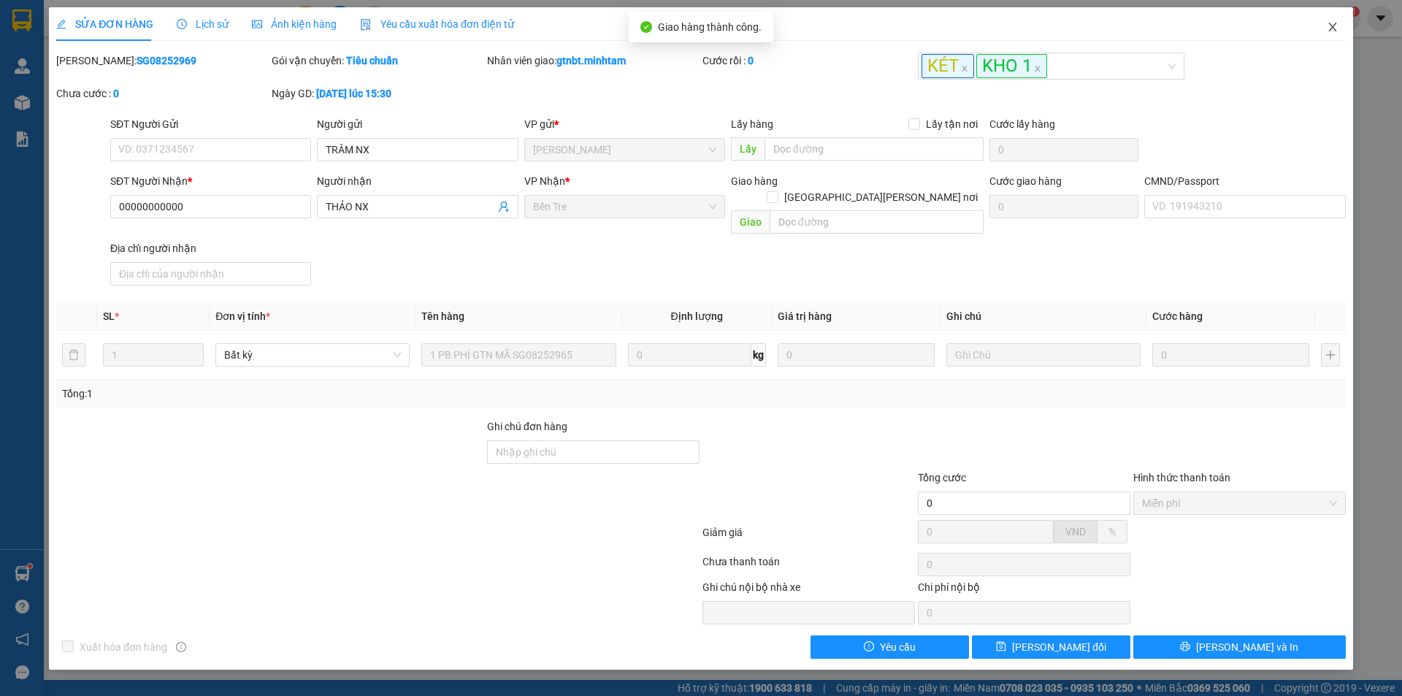
click at [1334, 30] on icon "close" at bounding box center [1332, 27] width 8 height 9
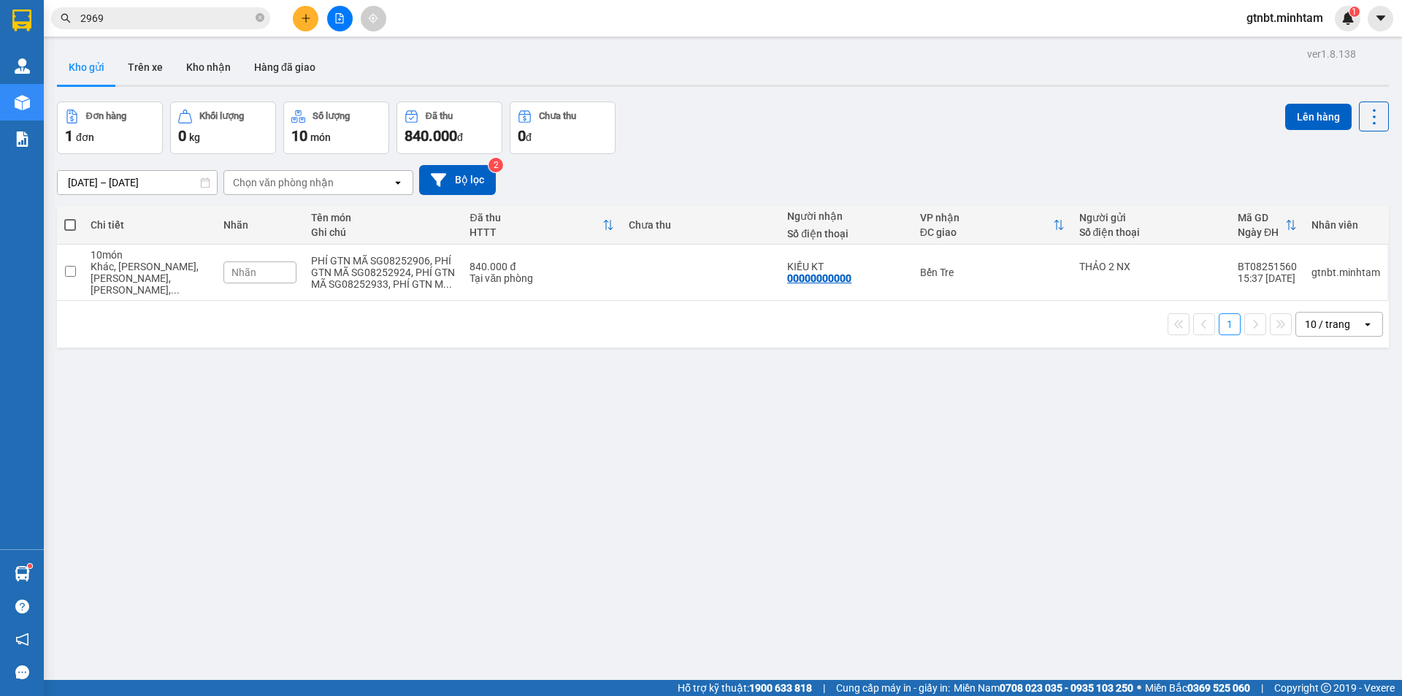
click at [200, 22] on input "2969" at bounding box center [166, 18] width 172 height 16
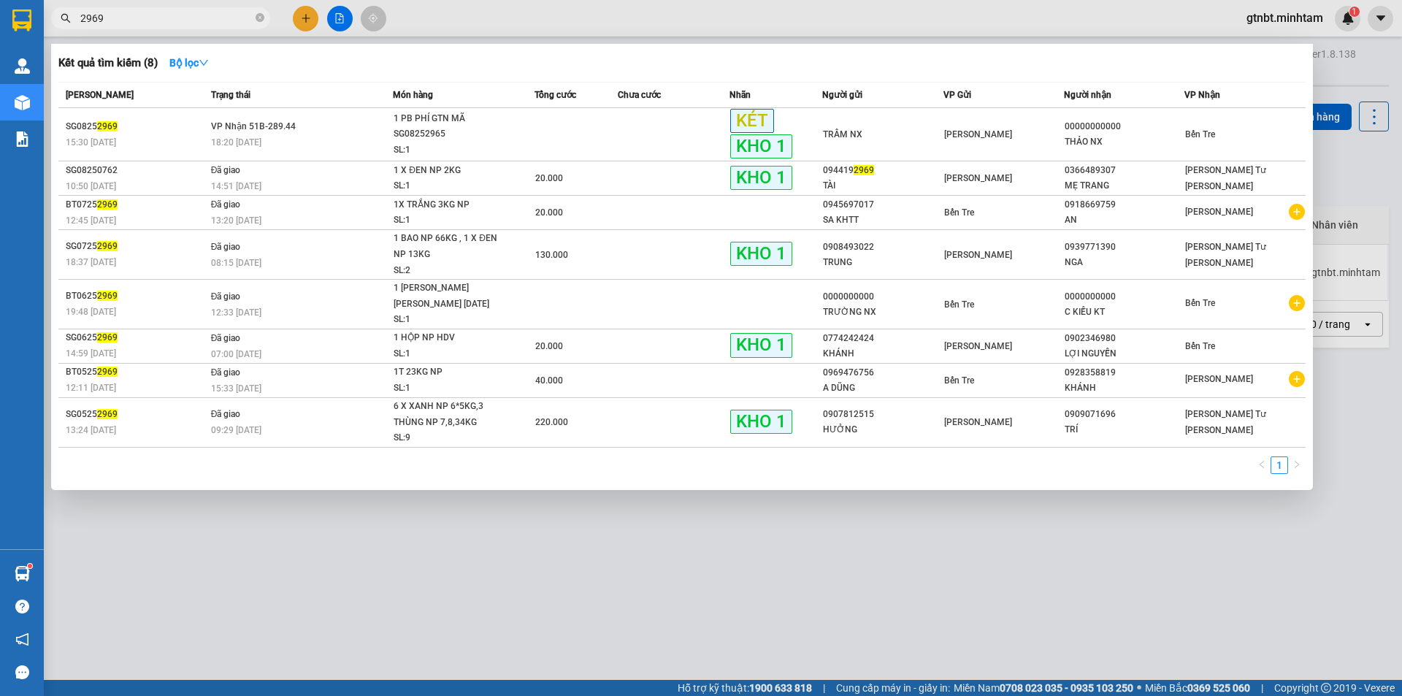
click at [200, 22] on input "2969" at bounding box center [166, 18] width 172 height 16
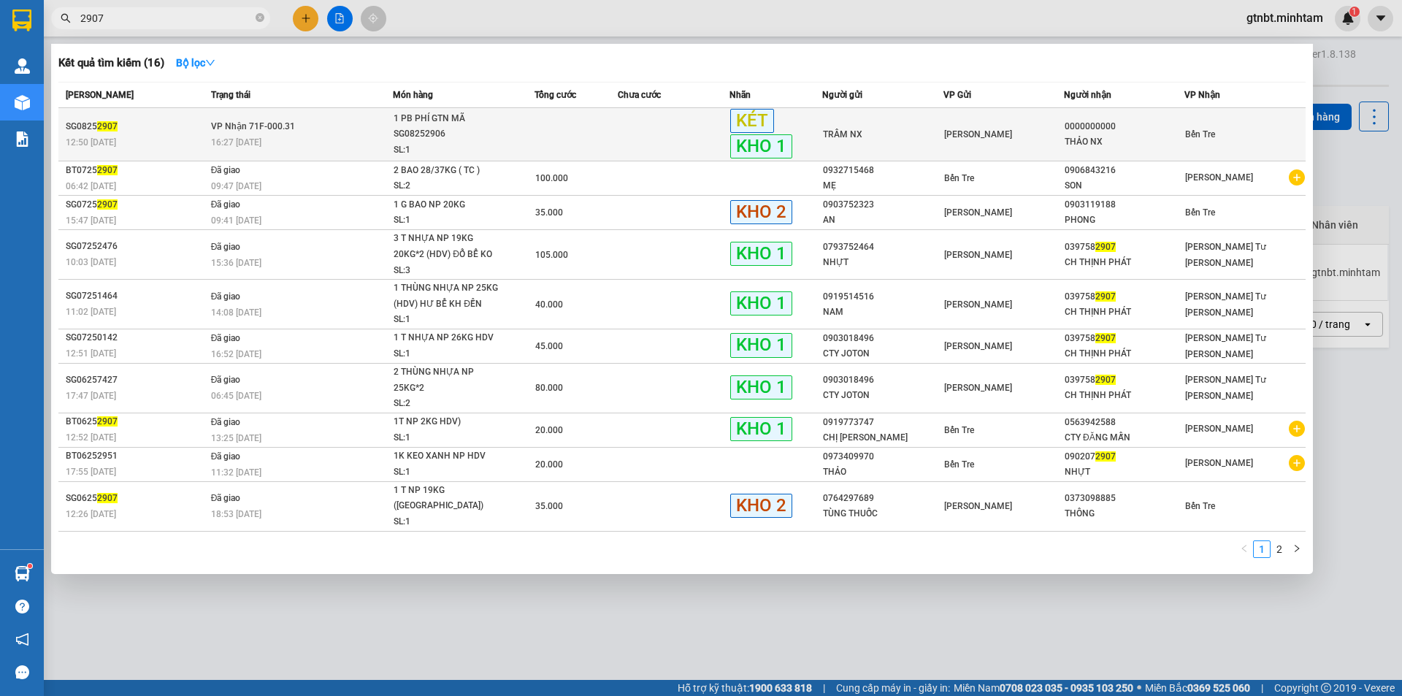
type input "2907"
click at [285, 145] on div "16:27 [DATE]" at bounding box center [302, 142] width 182 height 16
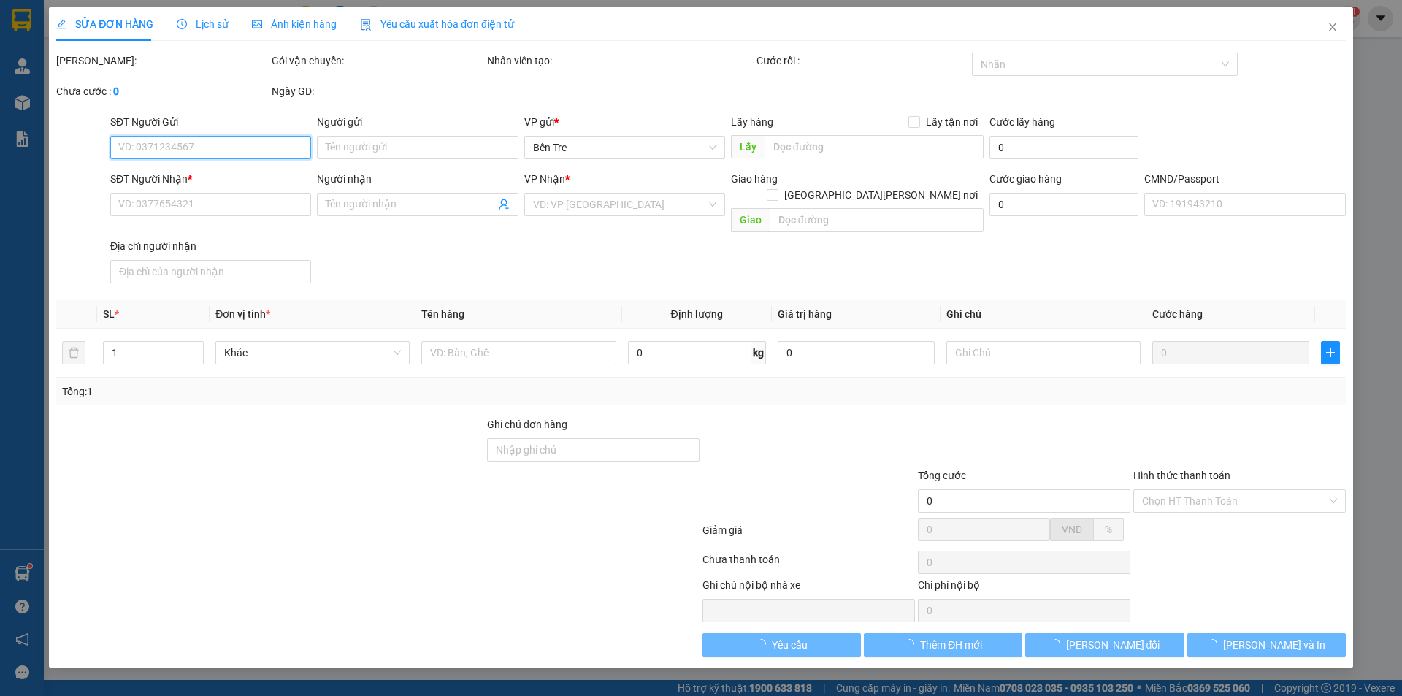
type input "TRÂM NX"
type input "0000000000"
type input "THẢO NX"
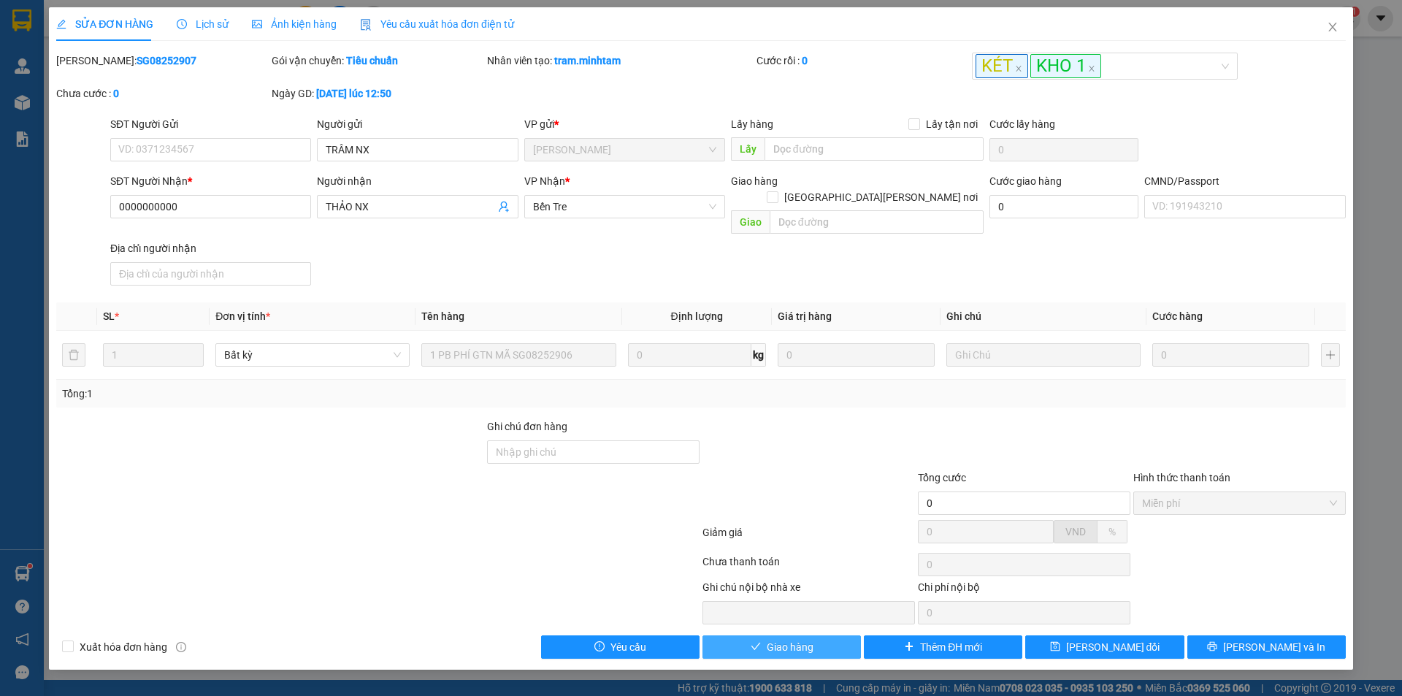
click at [762, 635] on button "Giao hàng" at bounding box center [781, 646] width 158 height 23
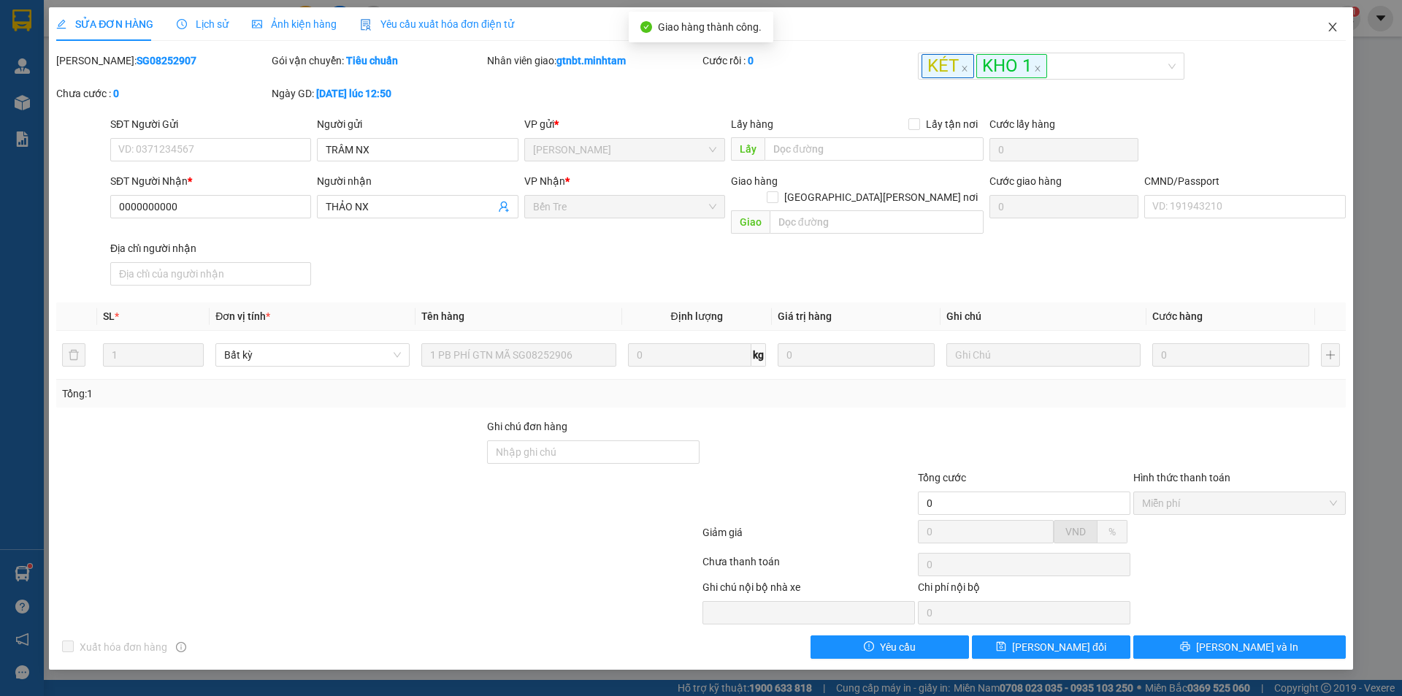
click at [1333, 25] on icon "close" at bounding box center [1332, 27] width 12 height 12
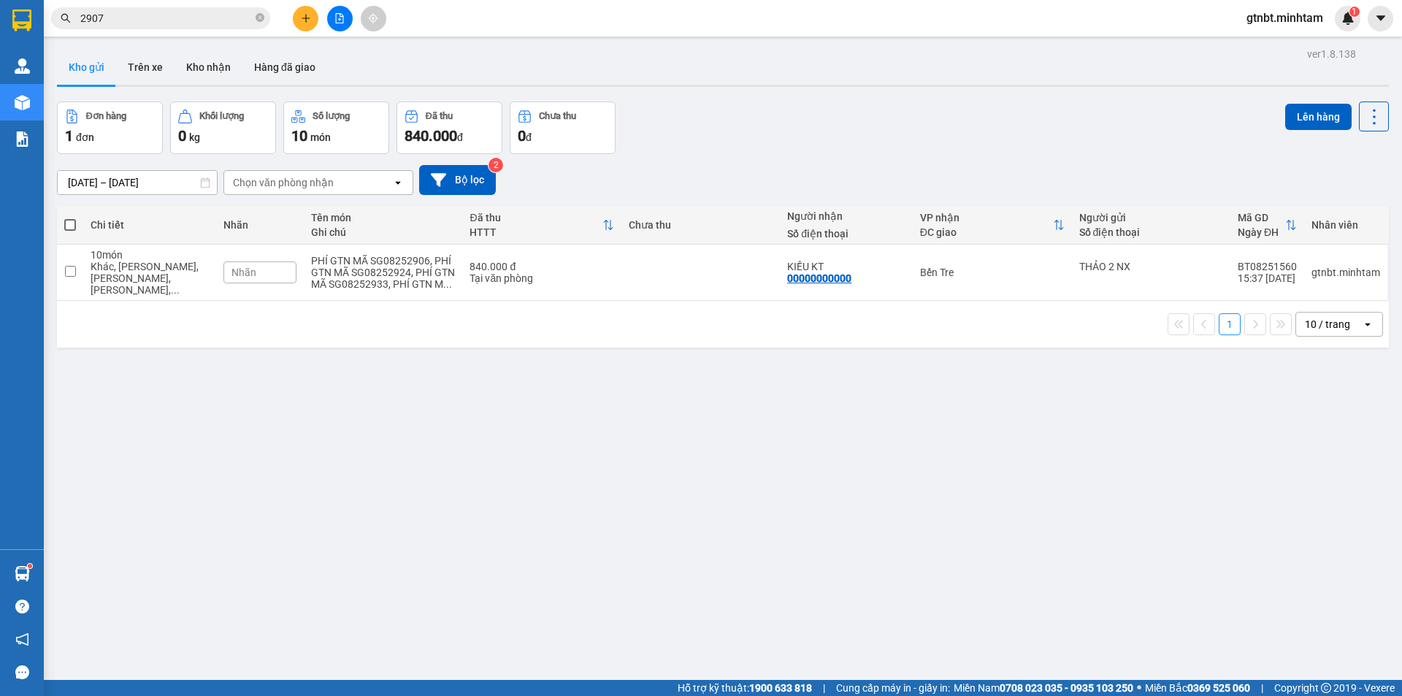
click at [137, 15] on input "2907" at bounding box center [166, 18] width 172 height 16
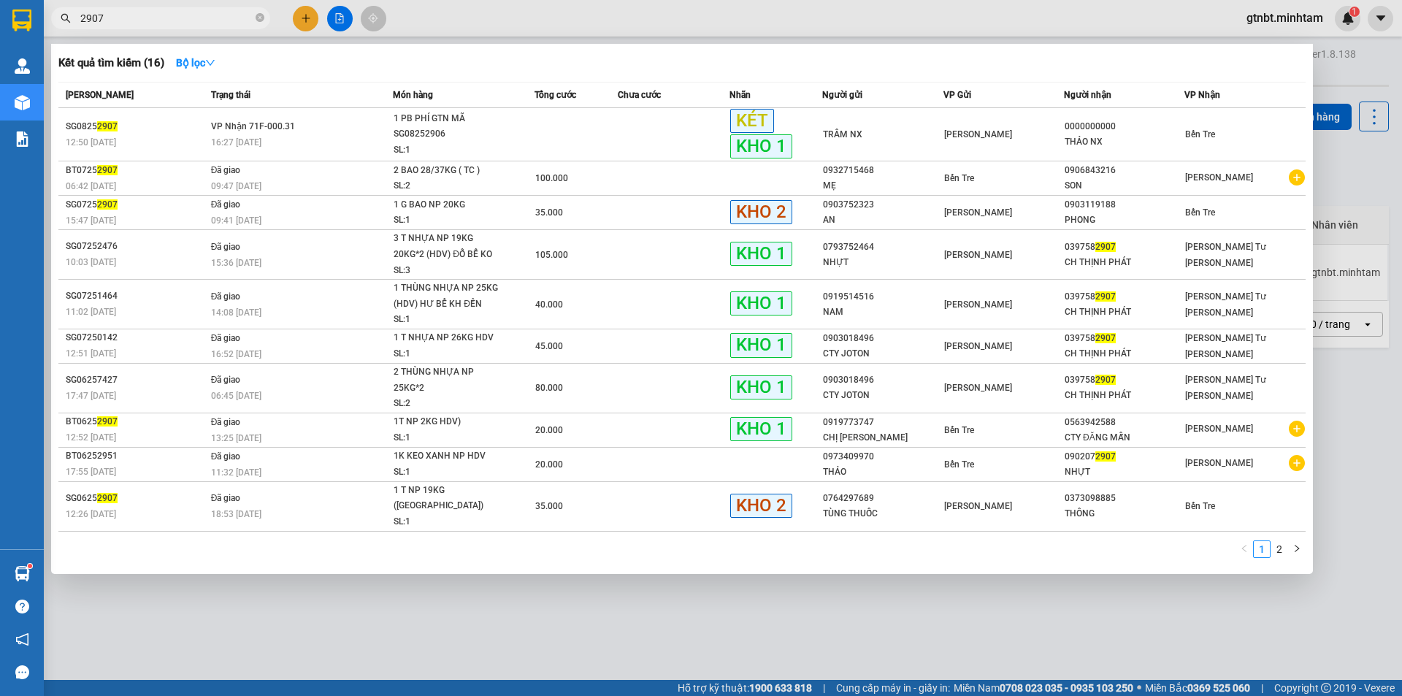
click at [137, 15] on input "2907" at bounding box center [166, 18] width 172 height 16
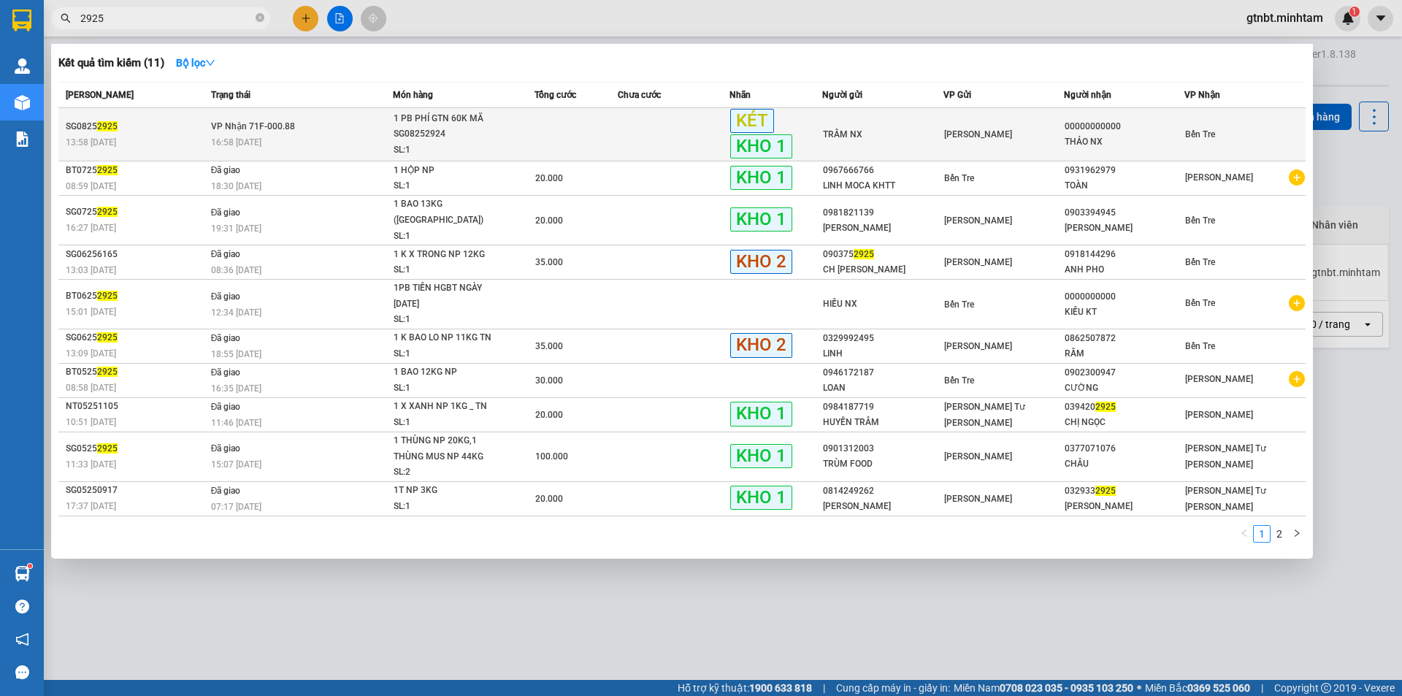
type input "2925"
click at [355, 136] on div "16:58 [DATE]" at bounding box center [302, 142] width 182 height 16
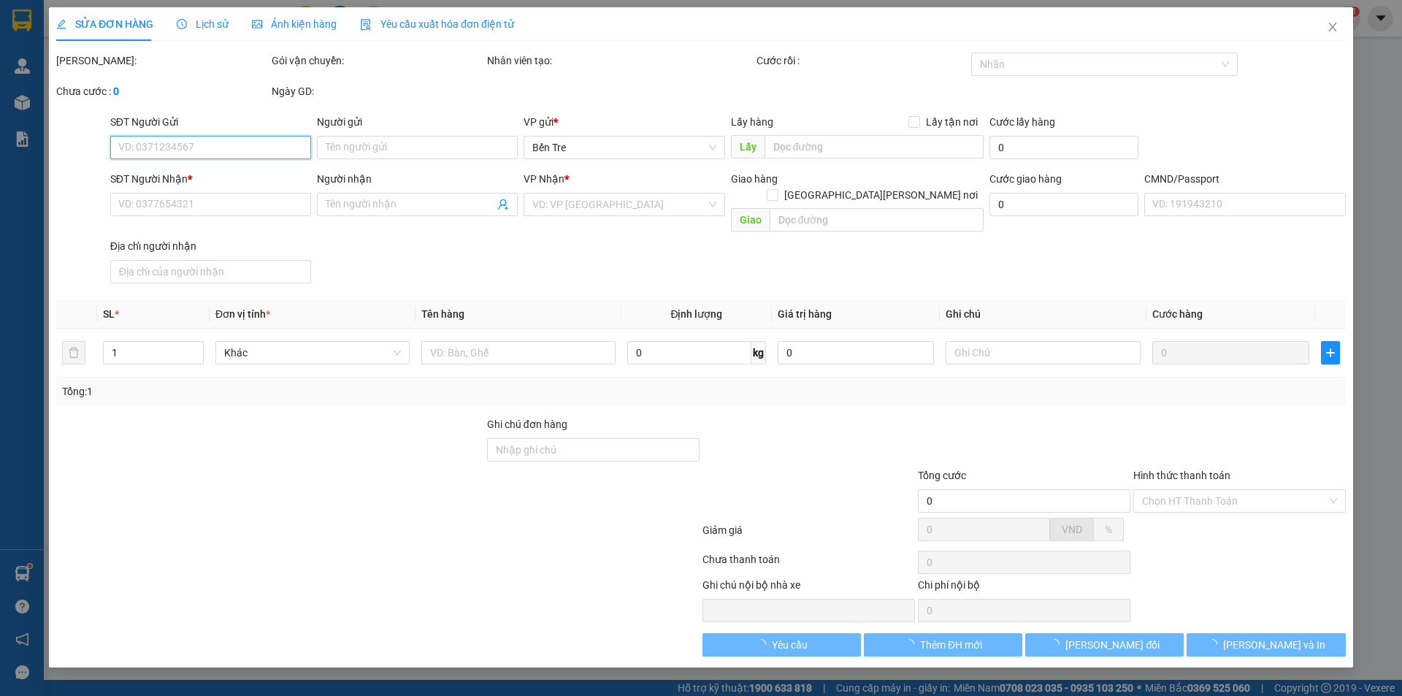
type input "TRÂM NX"
type input "00000000000"
type input "THẢO NX"
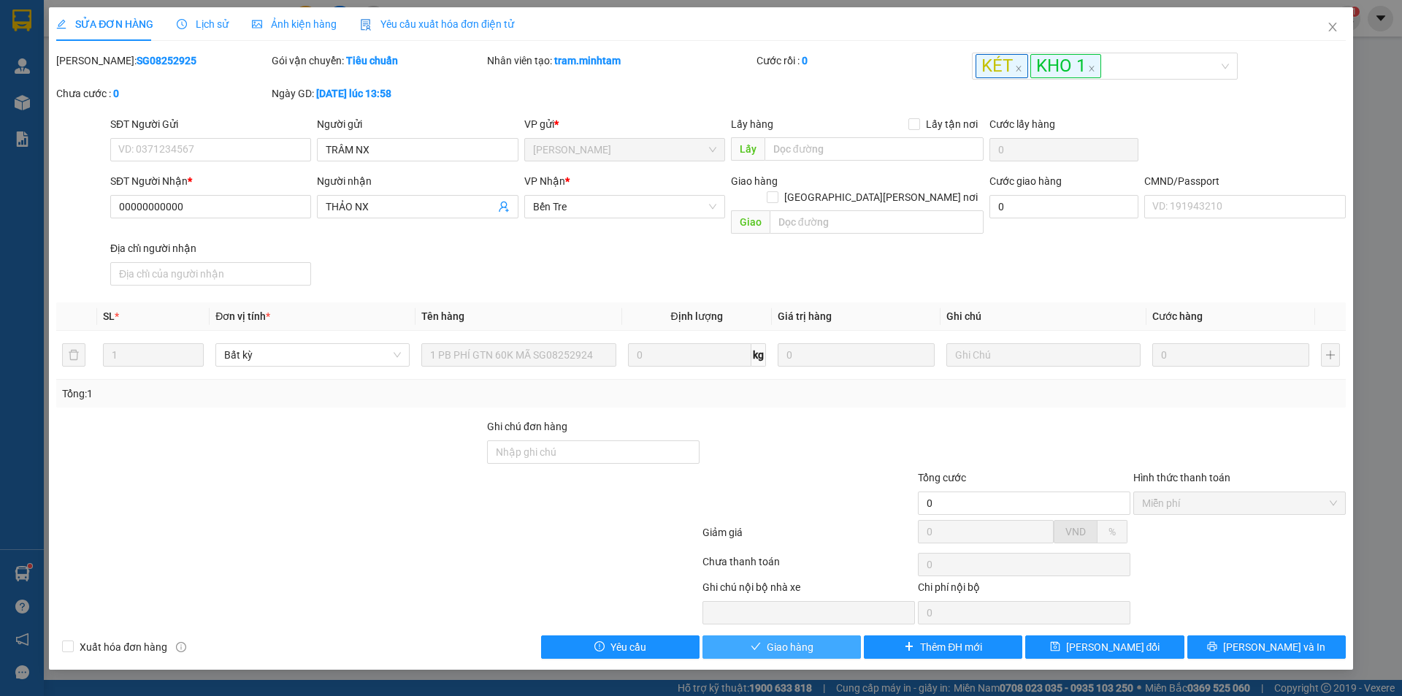
click at [764, 635] on button "Giao hàng" at bounding box center [781, 646] width 158 height 23
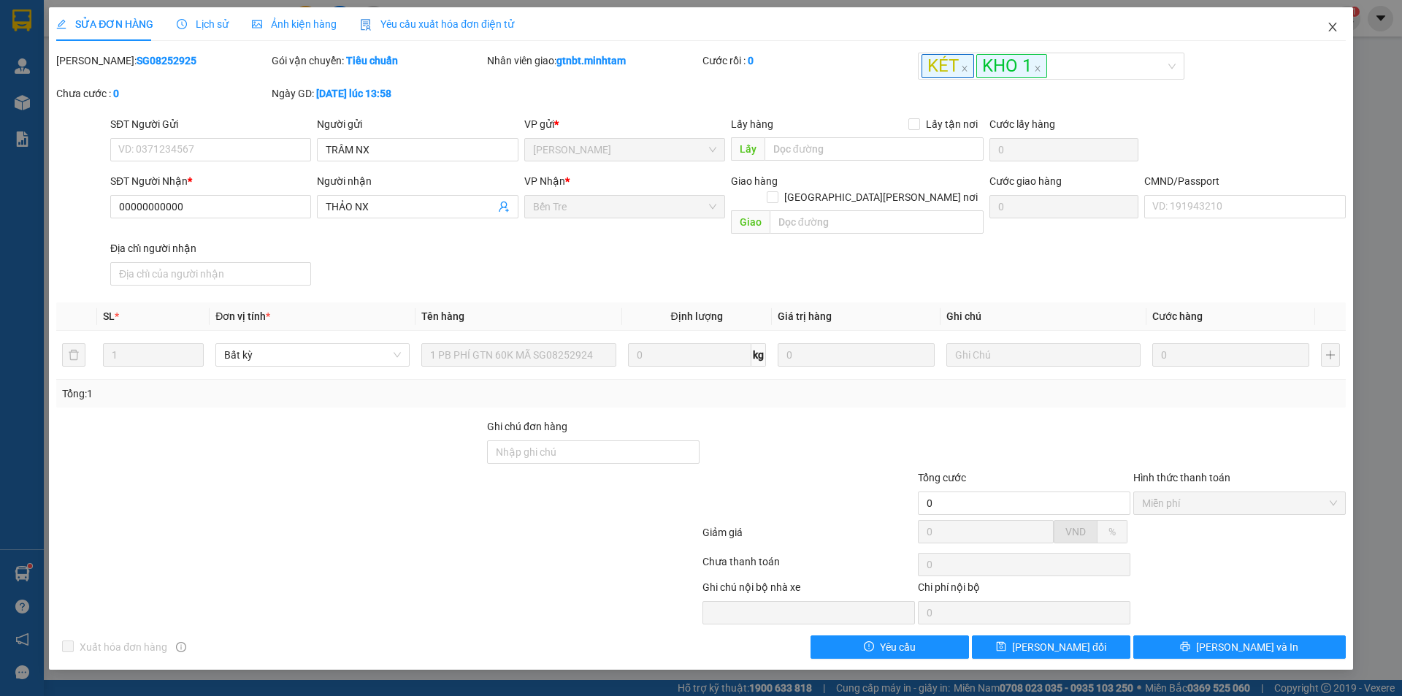
click at [1337, 26] on icon "close" at bounding box center [1332, 27] width 12 height 12
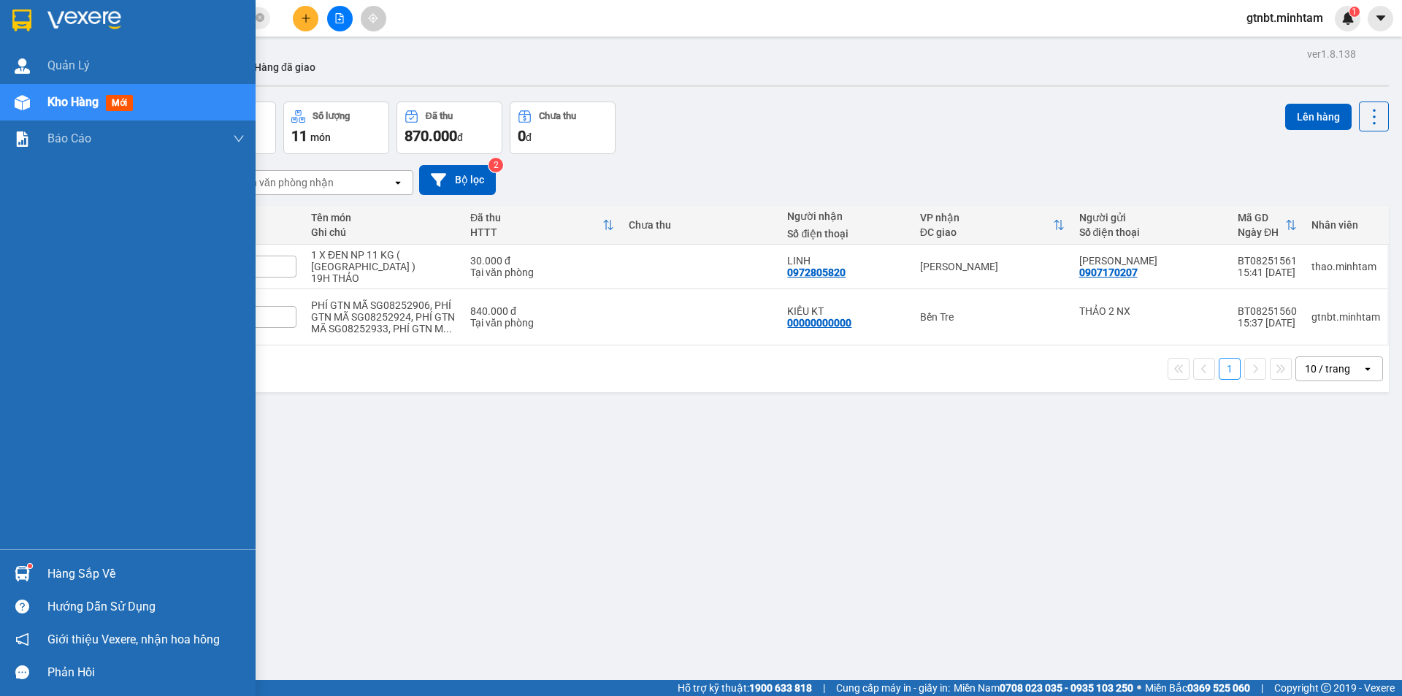
click at [25, 28] on img at bounding box center [21, 20] width 19 height 22
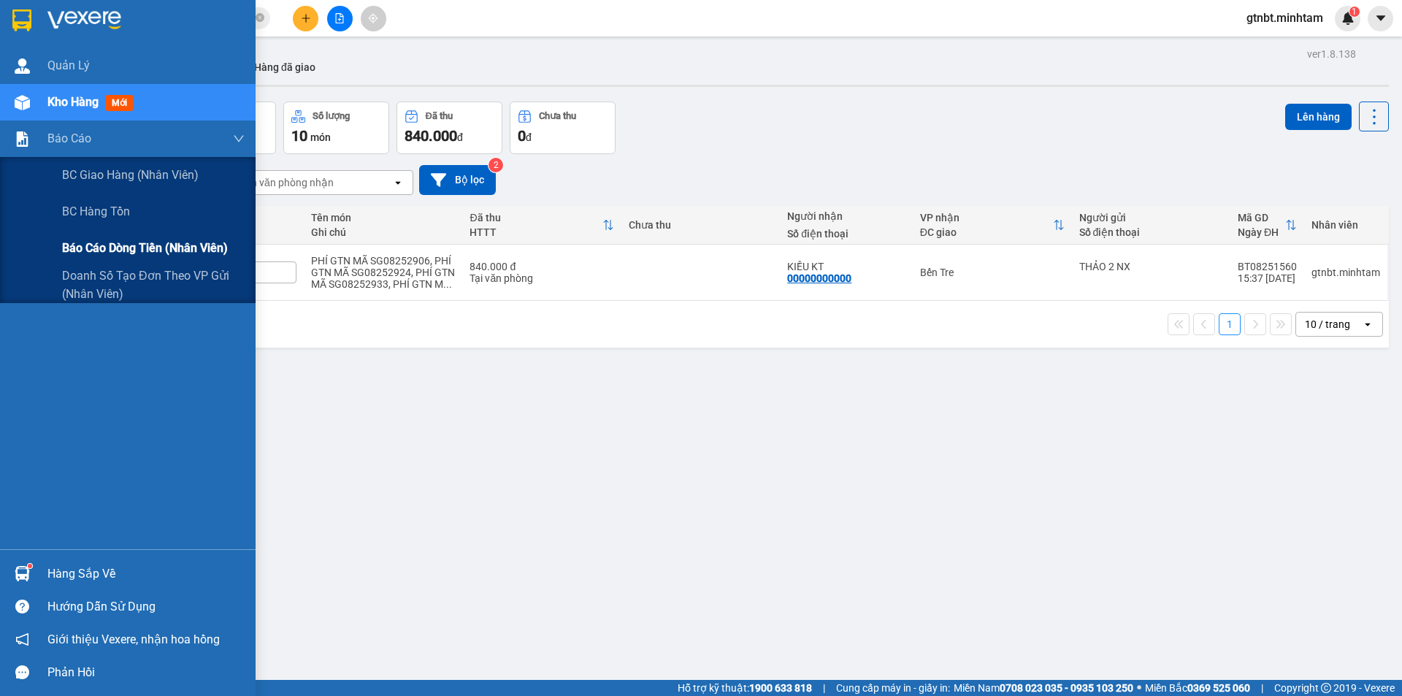
click at [91, 254] on span "Báo cáo dòng tiền (nhân viên)" at bounding box center [145, 248] width 166 height 18
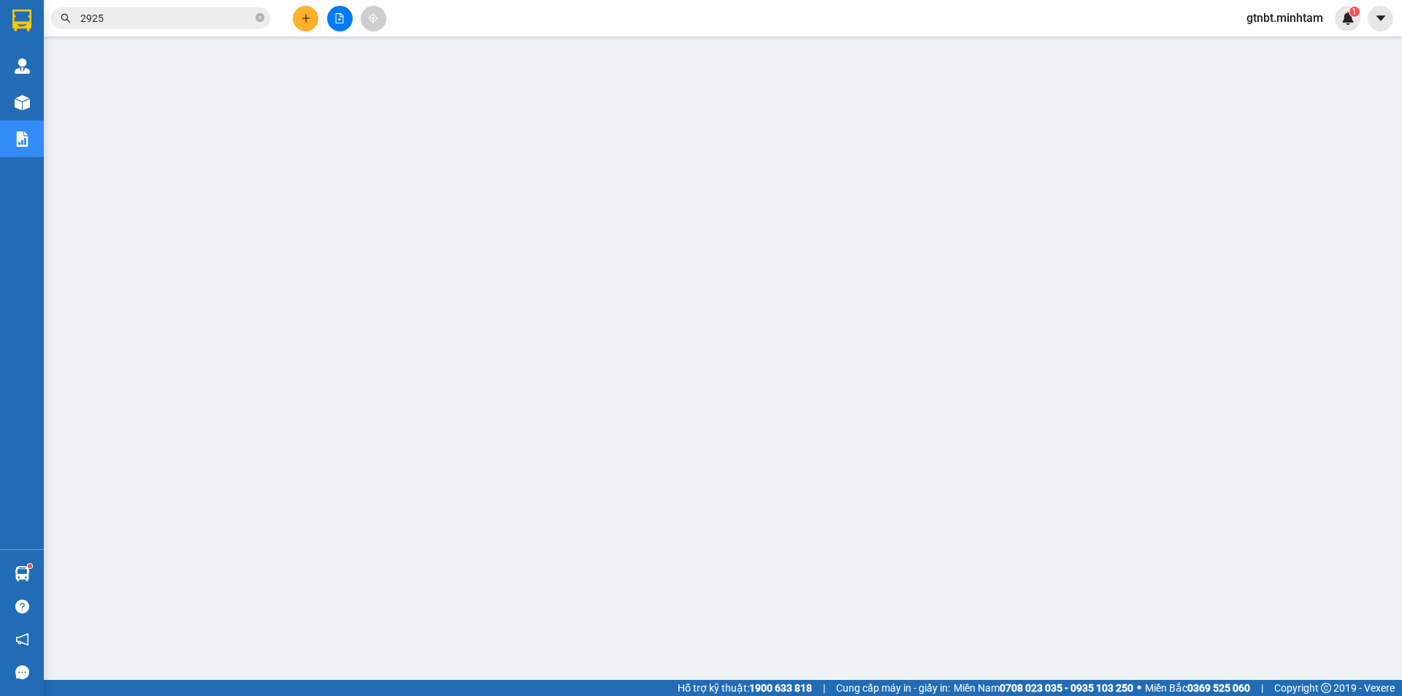
click at [210, 18] on input "2925" at bounding box center [166, 18] width 172 height 16
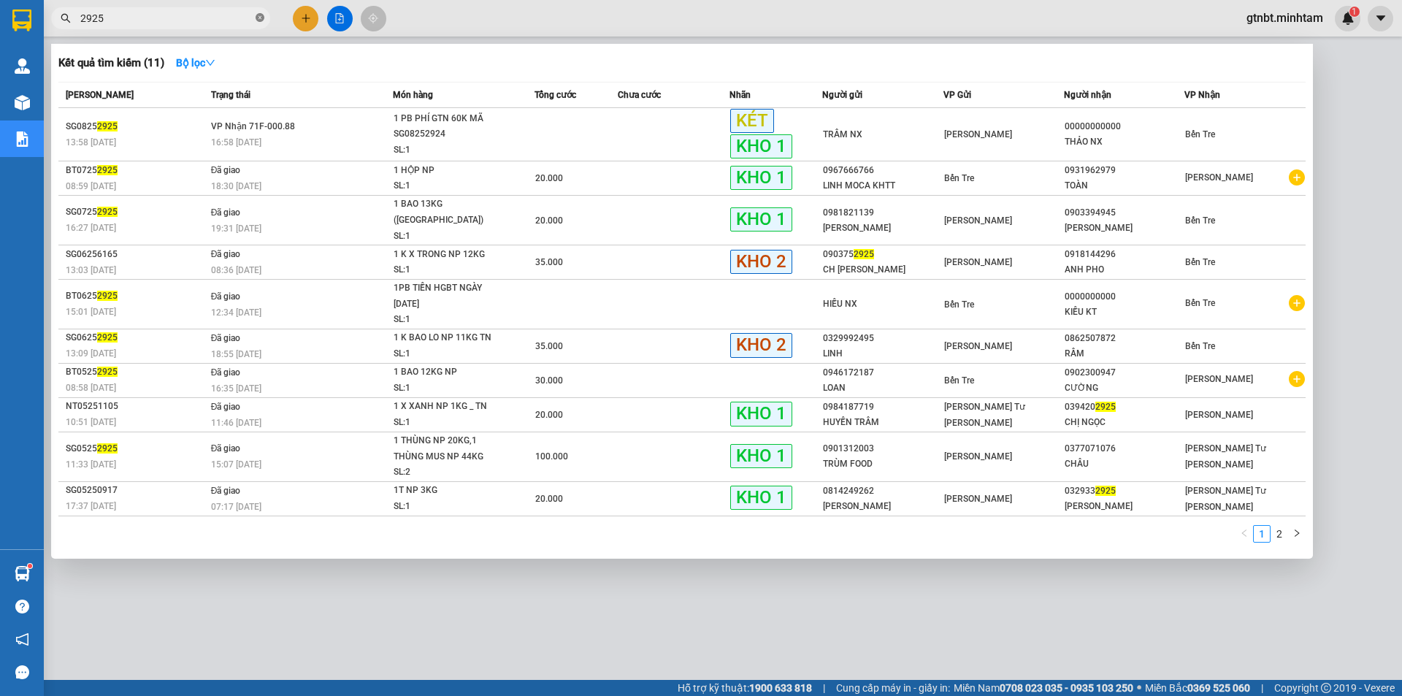
click at [258, 15] on icon "close-circle" at bounding box center [259, 17] width 9 height 9
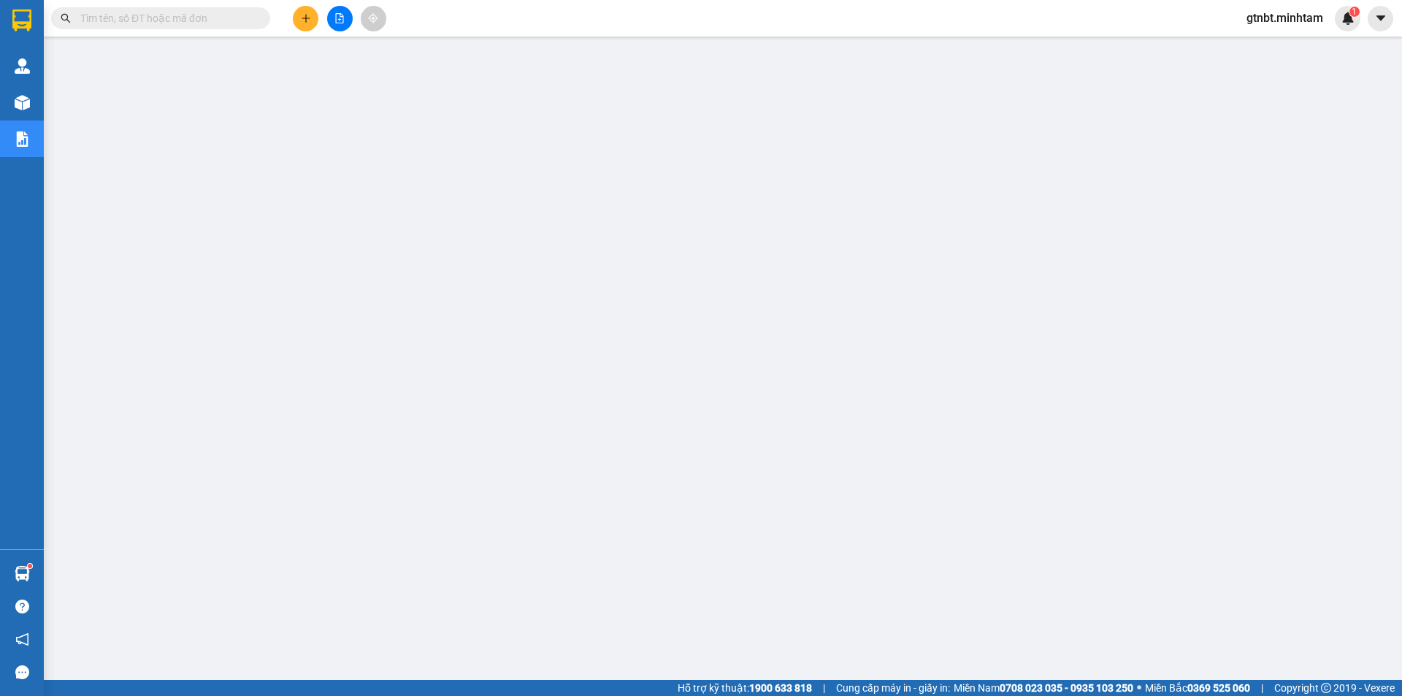
click at [214, 16] on input "text" at bounding box center [166, 18] width 172 height 16
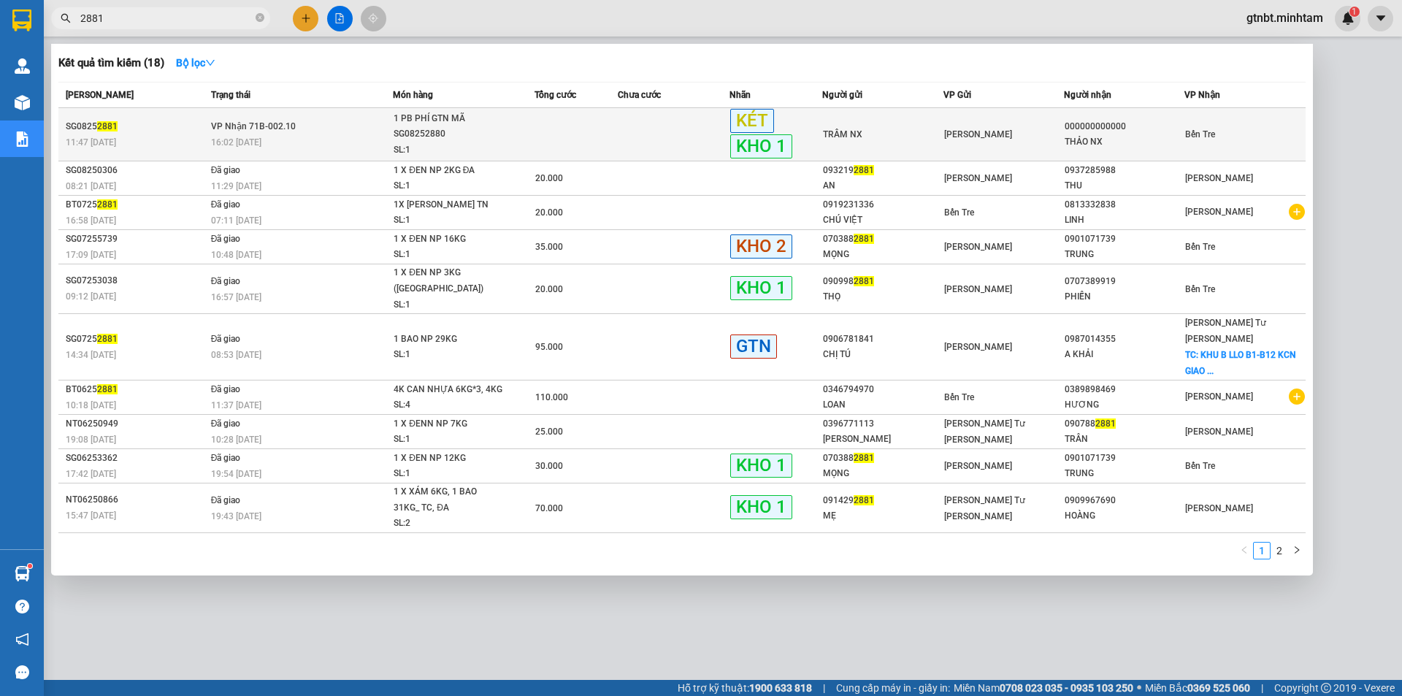
type input "2881"
click at [379, 123] on td "[PERSON_NAME] 71B-002.10 16:02 [DATE]" at bounding box center [300, 134] width 186 height 53
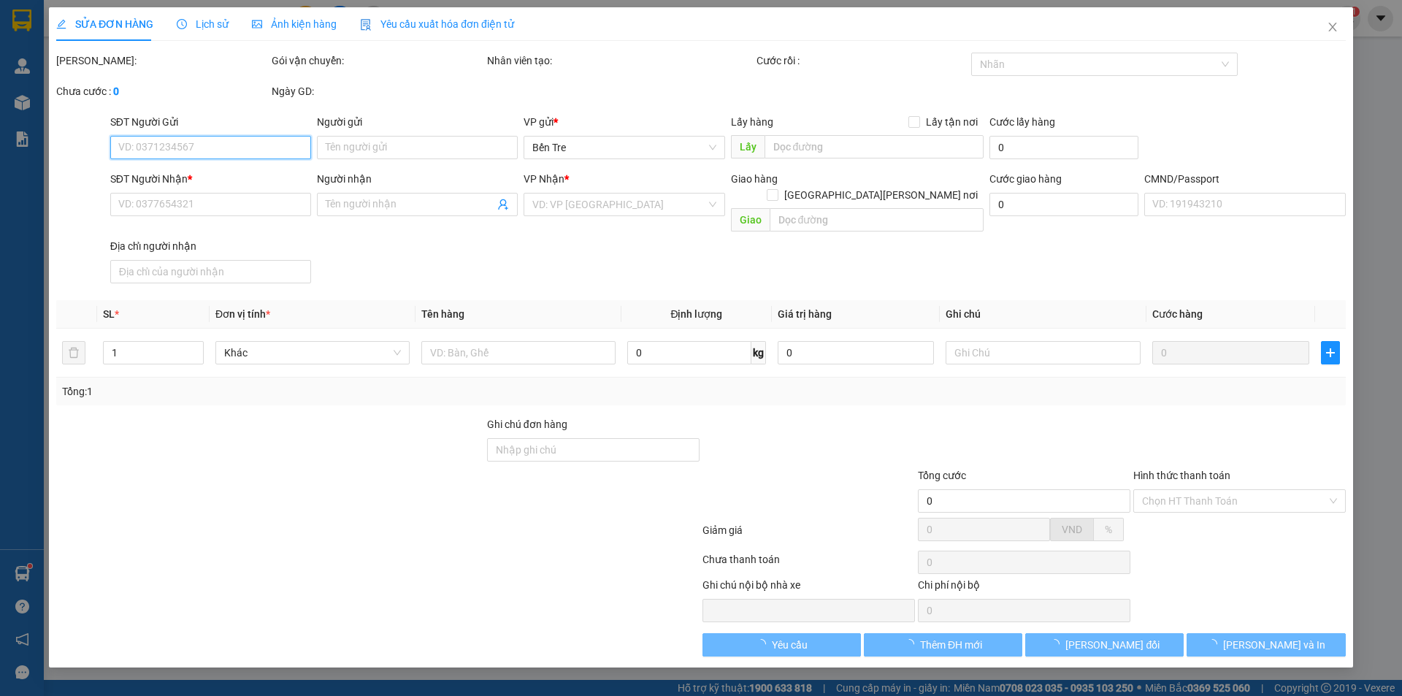
type input "TRÂM NX"
type input "000000000000"
type input "THẢO NX"
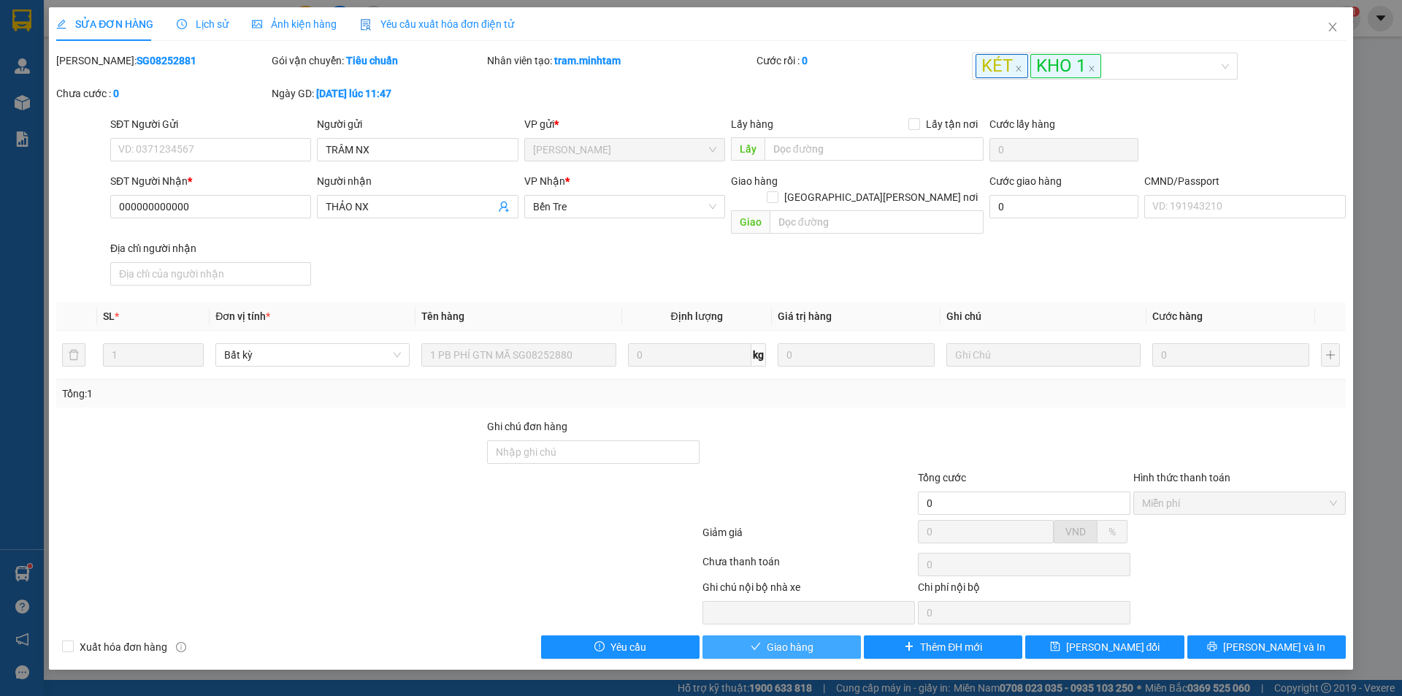
click at [805, 639] on span "Giao hàng" at bounding box center [789, 647] width 47 height 16
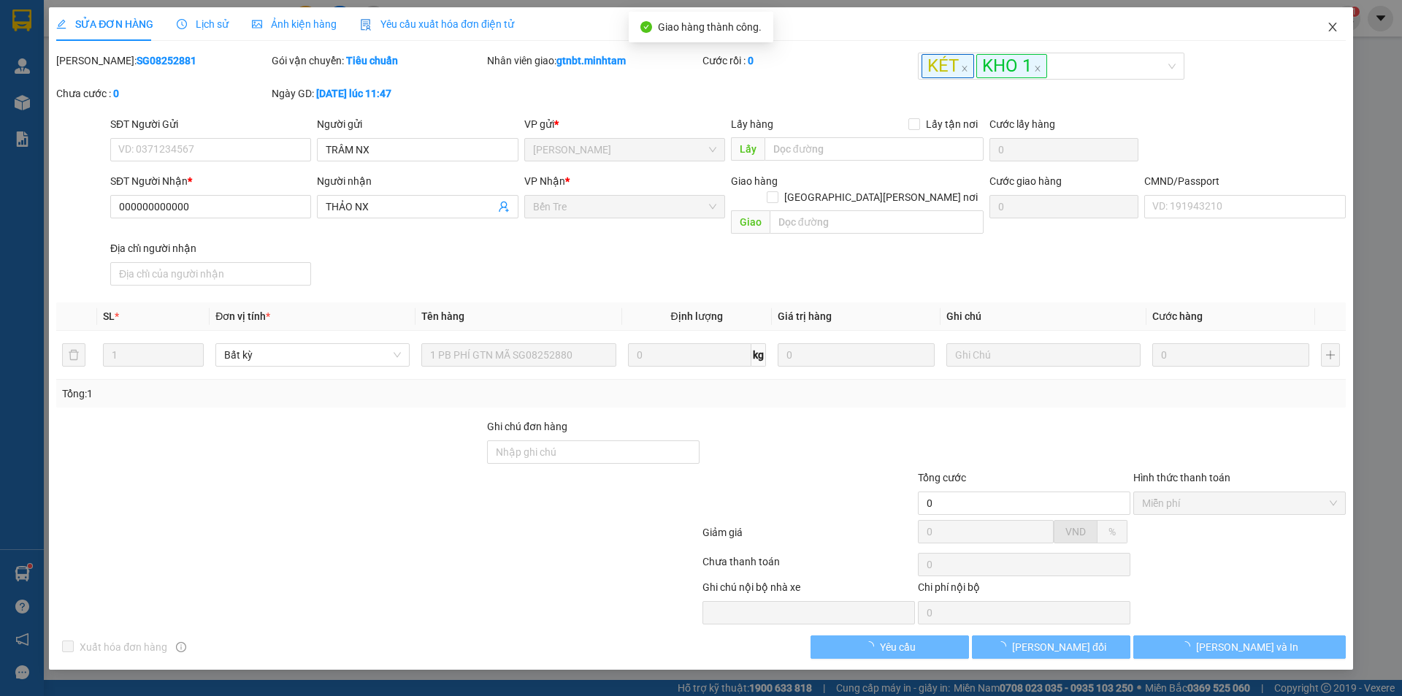
click at [1325, 31] on span "Close" at bounding box center [1332, 27] width 41 height 41
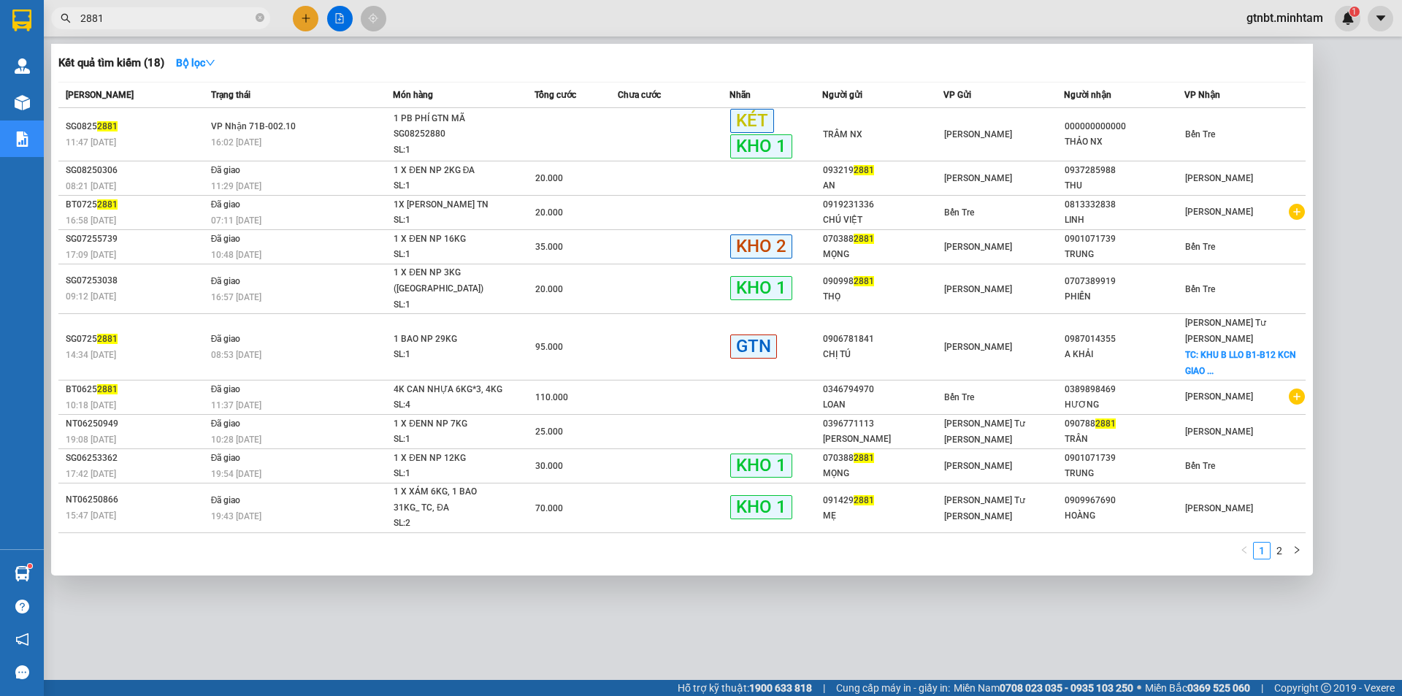
click at [163, 19] on input "2881" at bounding box center [166, 18] width 172 height 16
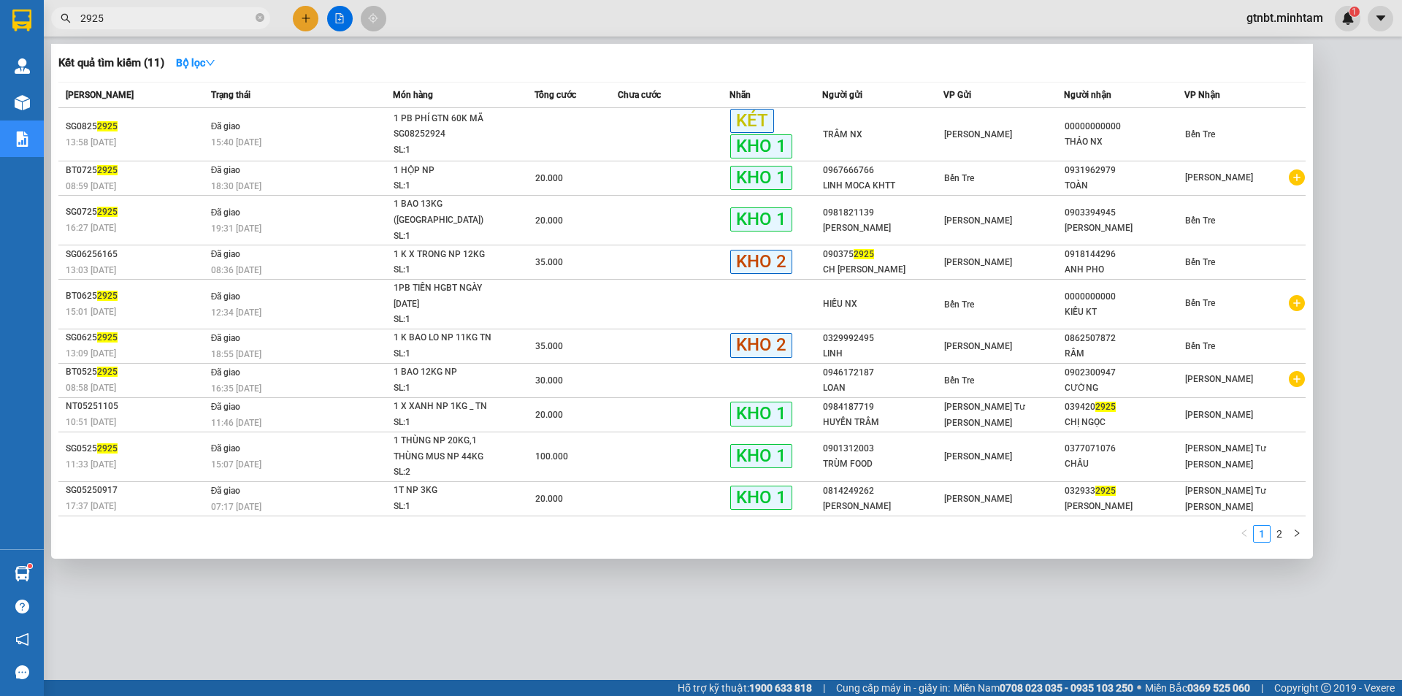
click at [231, 23] on input "2925" at bounding box center [166, 18] width 172 height 16
type input "2907"
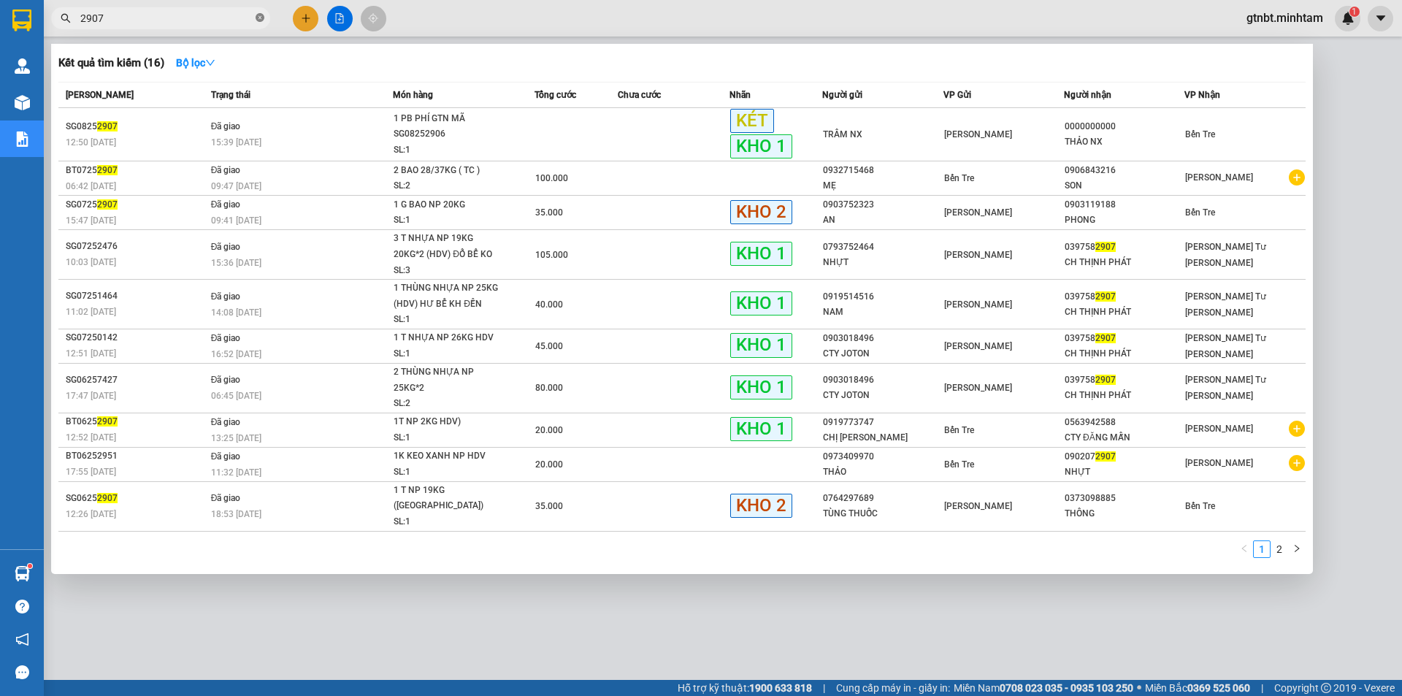
click at [258, 22] on icon "close-circle" at bounding box center [259, 17] width 9 height 9
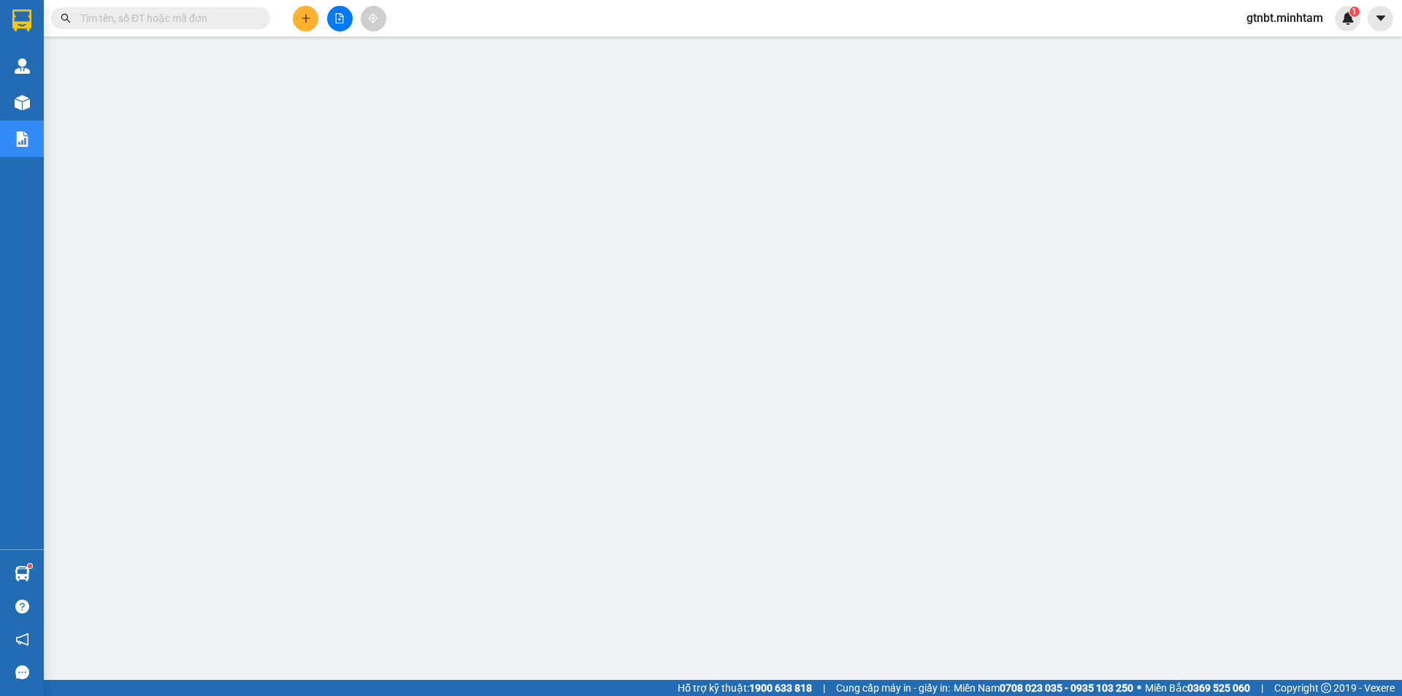
click at [208, 21] on input "text" at bounding box center [166, 18] width 172 height 16
click at [193, 20] on input "text" at bounding box center [166, 18] width 172 height 16
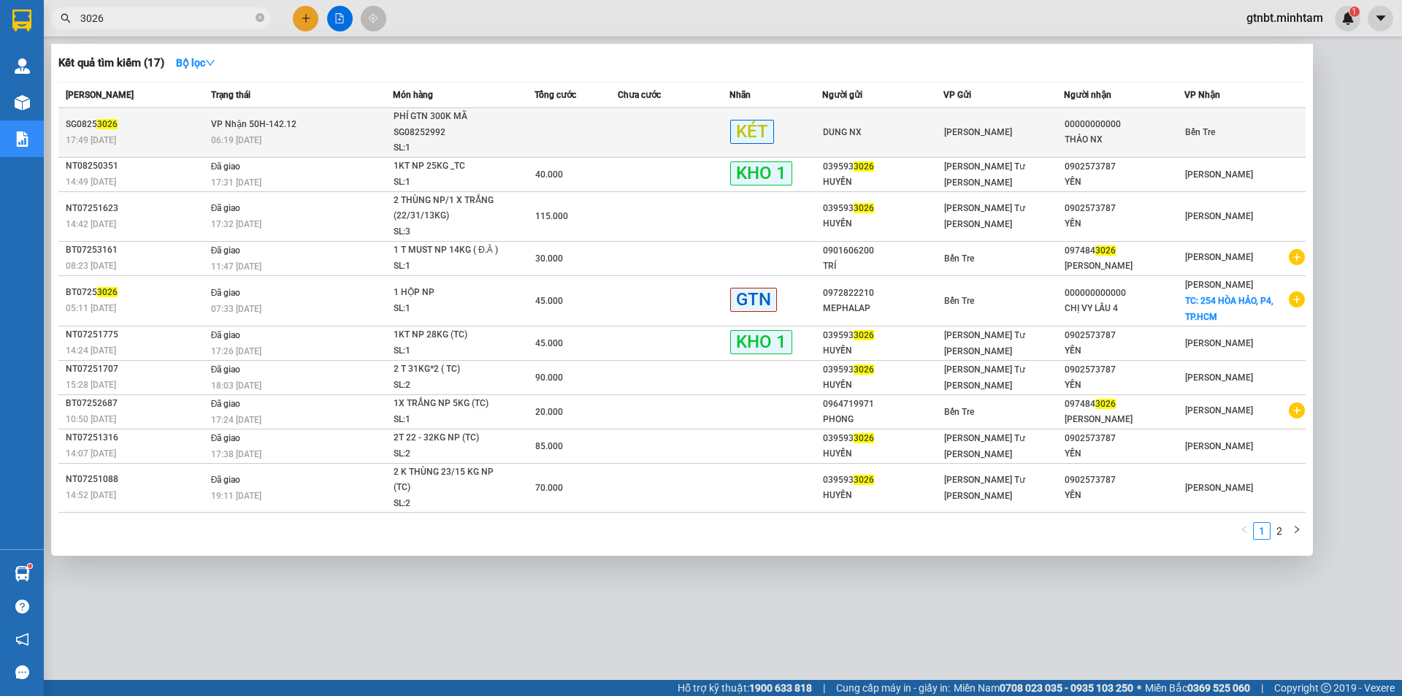
type input "3026"
click at [264, 120] on span "VP Nhận 50H-142.12" at bounding box center [253, 124] width 85 height 10
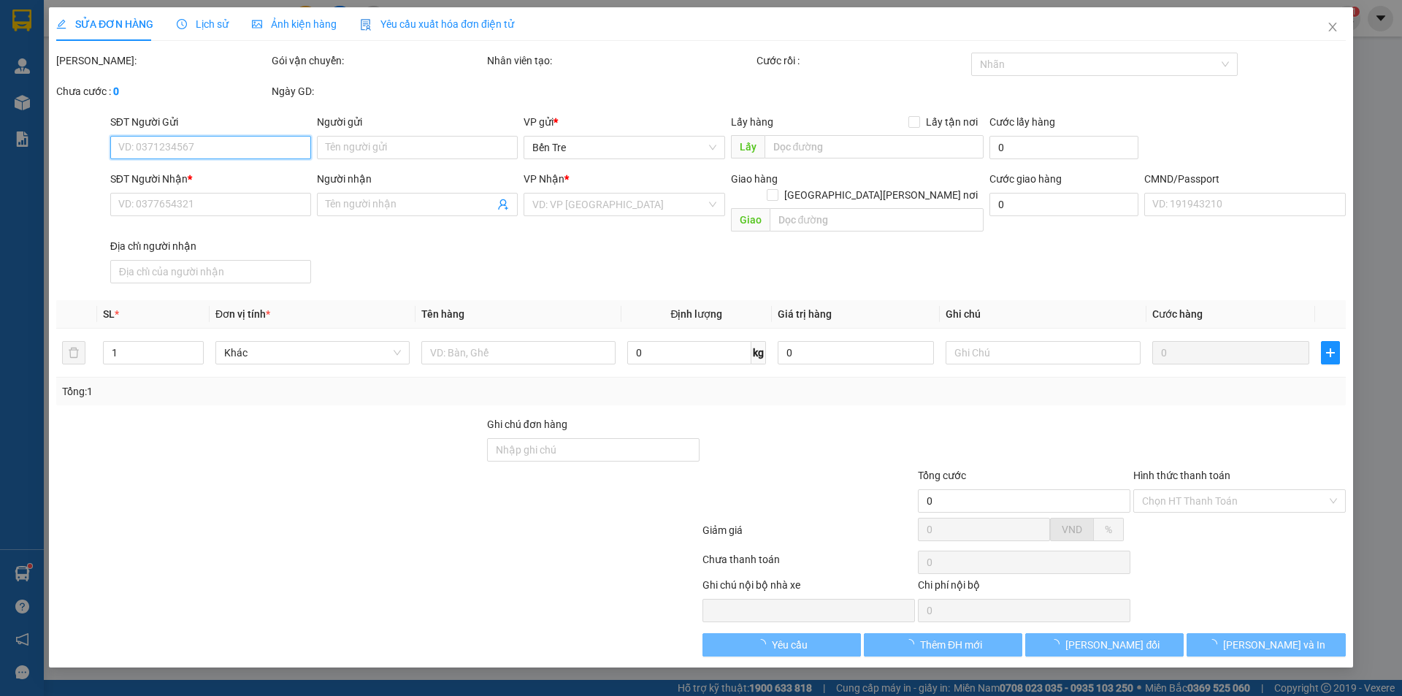
type input "DUNG NX"
type input "00000000000"
type input "THẢO NX"
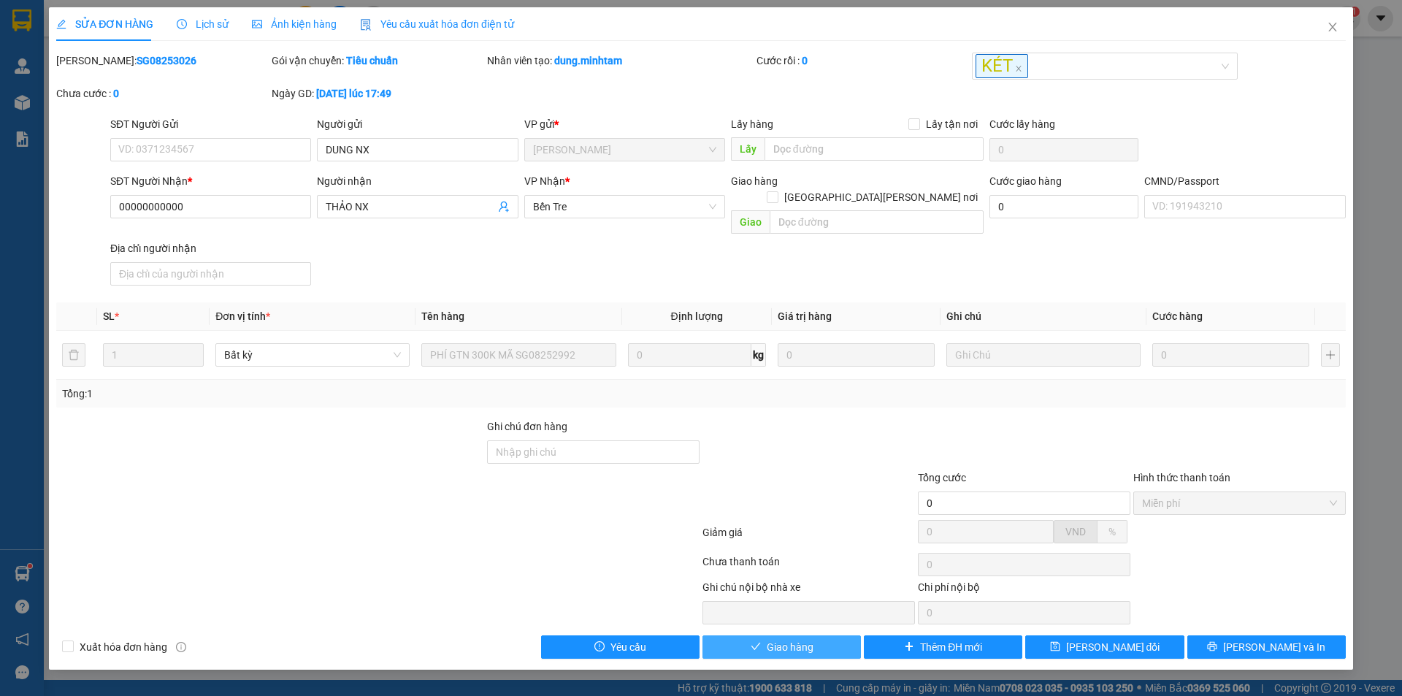
click at [800, 639] on span "Giao hàng" at bounding box center [789, 647] width 47 height 16
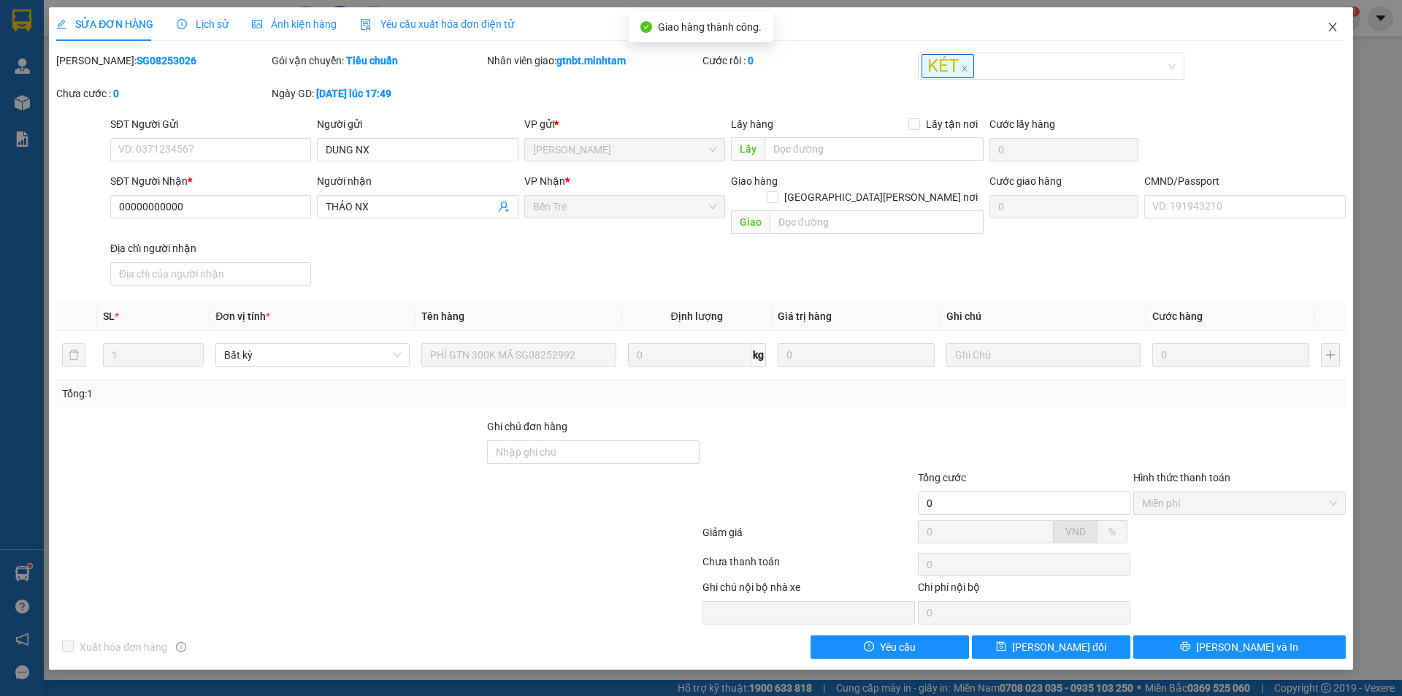
drag, startPoint x: 1331, startPoint y: 21, endPoint x: 1335, endPoint y: 28, distance: 8.5
click at [1331, 24] on span "Close" at bounding box center [1332, 27] width 41 height 41
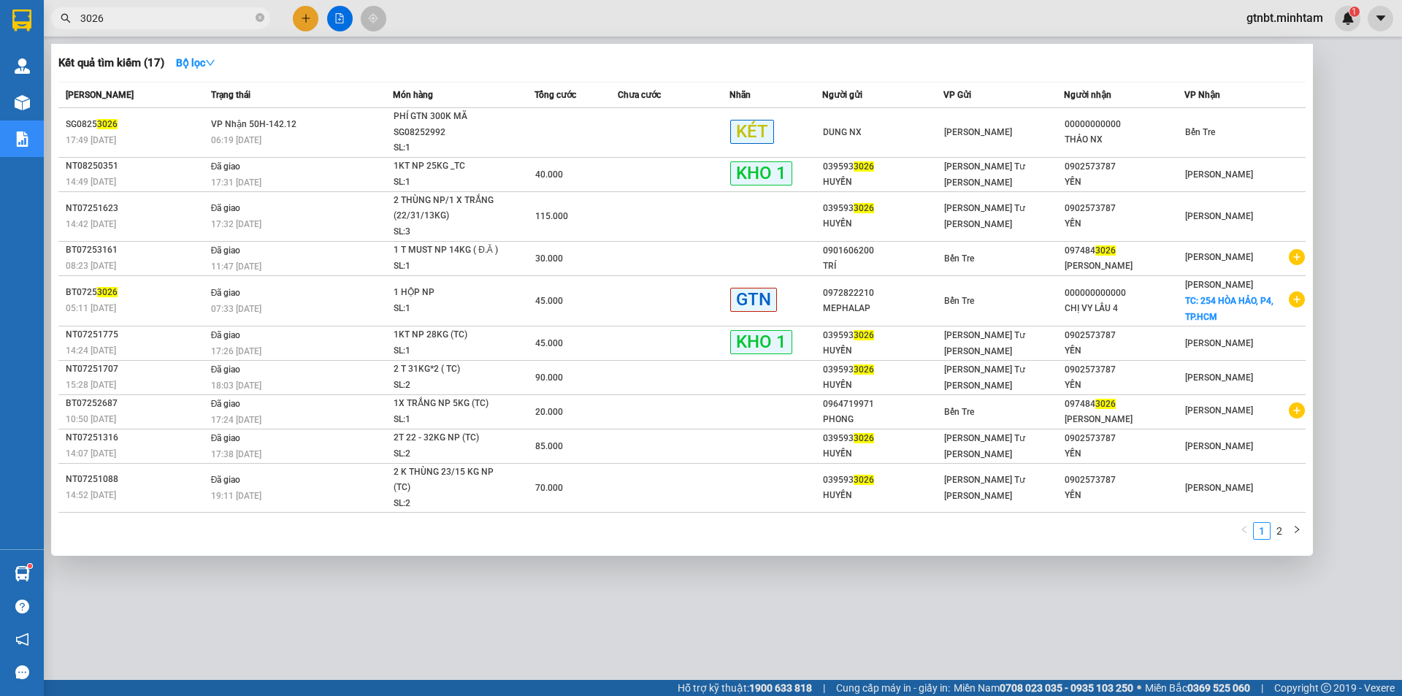
click at [113, 20] on input "3026" at bounding box center [166, 18] width 172 height 16
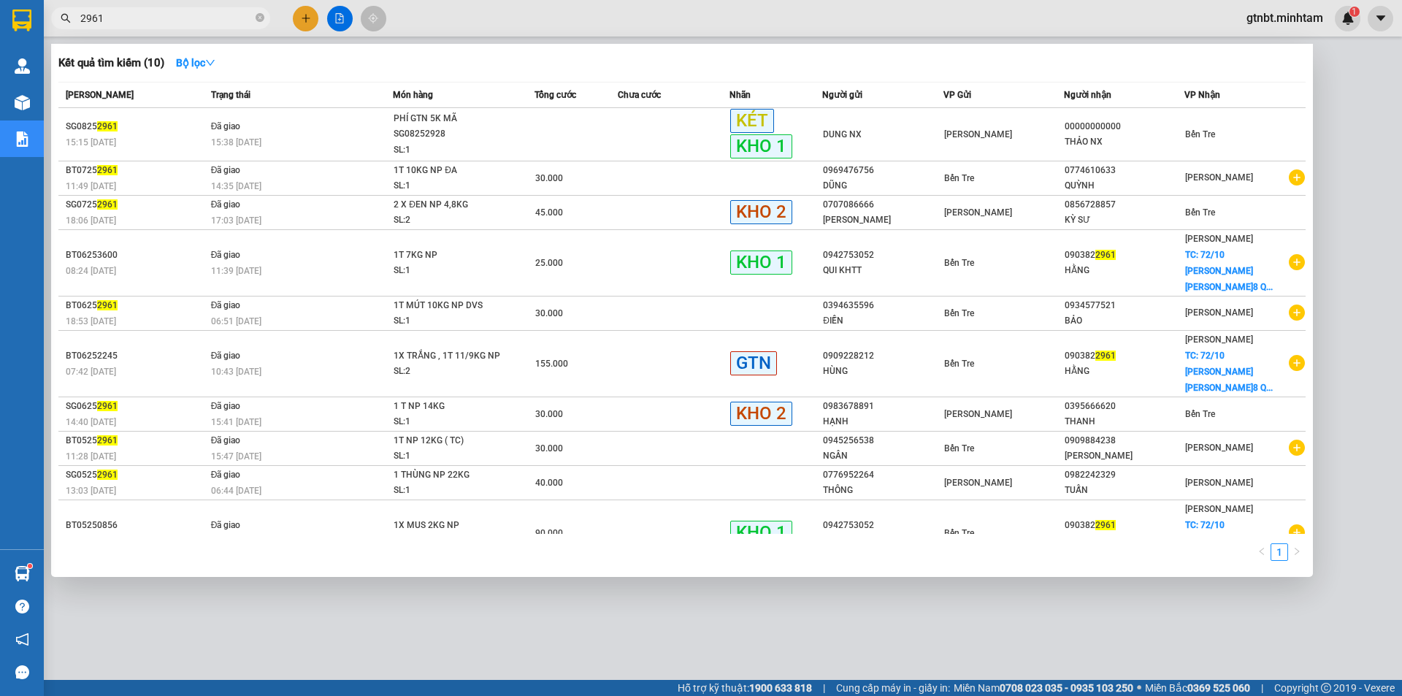
click at [180, 17] on input "2961" at bounding box center [166, 18] width 172 height 16
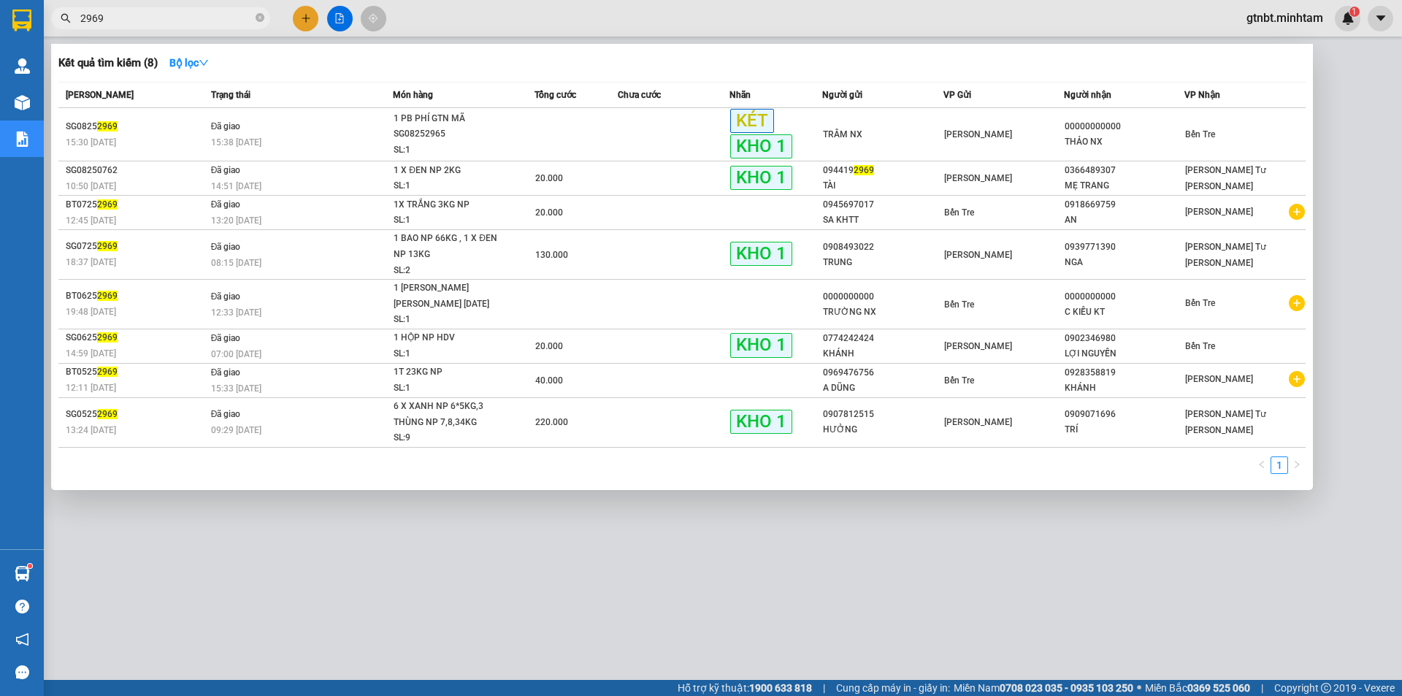
click at [185, 20] on input "2969" at bounding box center [166, 18] width 172 height 16
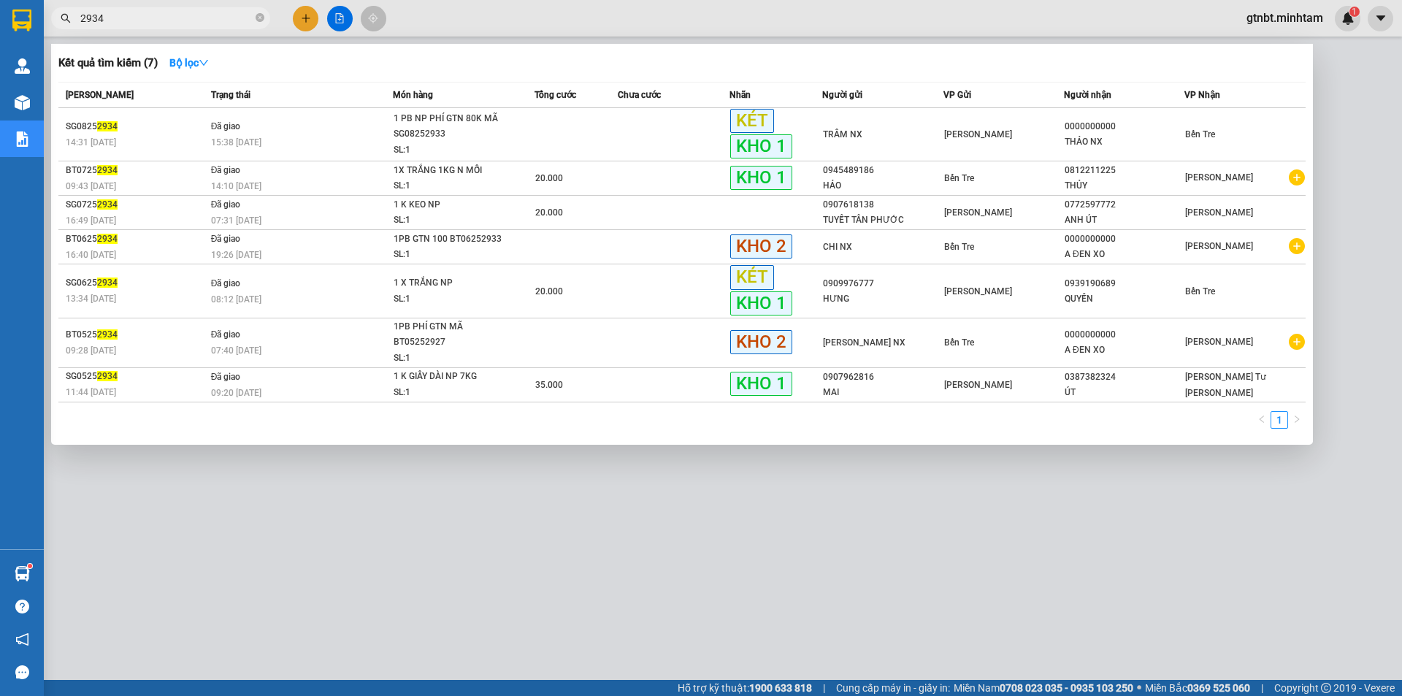
click at [117, 16] on input "2934" at bounding box center [166, 18] width 172 height 16
type input "2940"
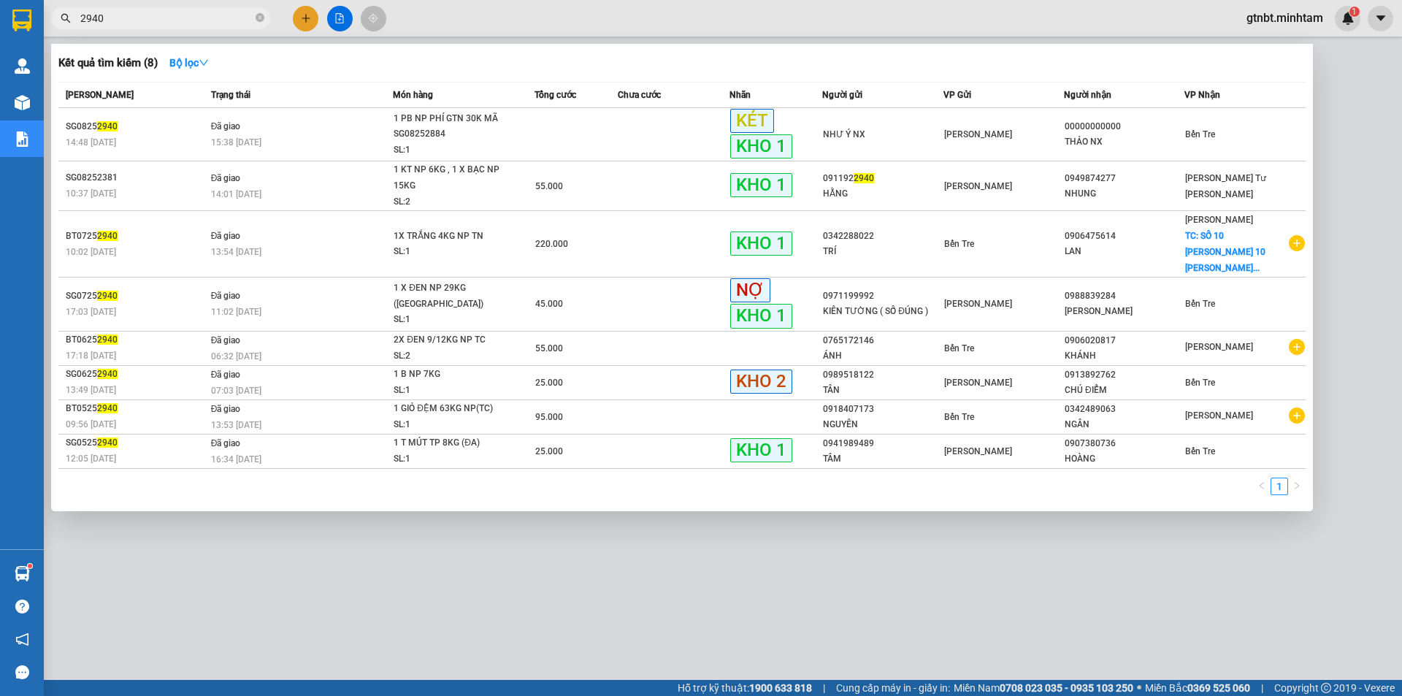
click at [152, 23] on input "2940" at bounding box center [166, 18] width 172 height 16
